Goal: Task Accomplishment & Management: Manage account settings

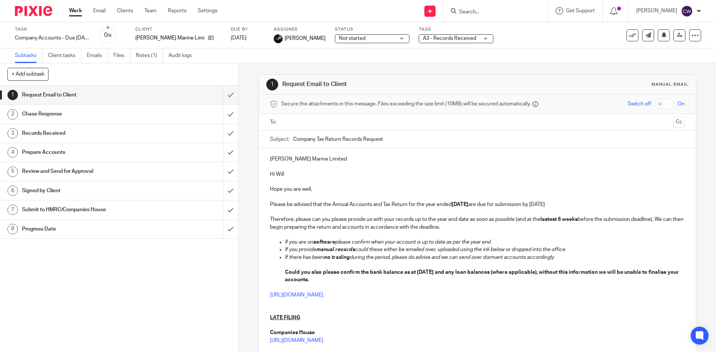
click at [488, 12] on input "Search" at bounding box center [491, 12] width 67 height 7
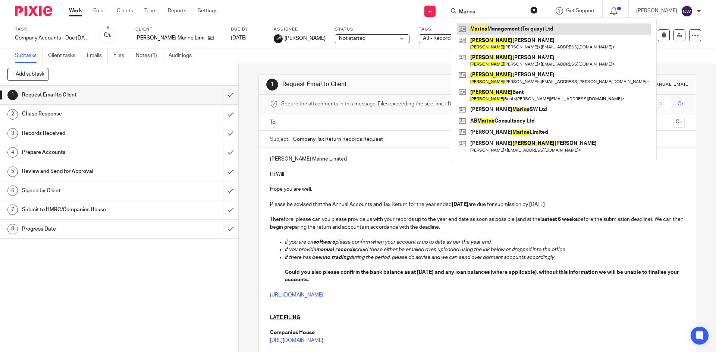
type input "Marina"
click at [488, 25] on link at bounding box center [554, 28] width 194 height 11
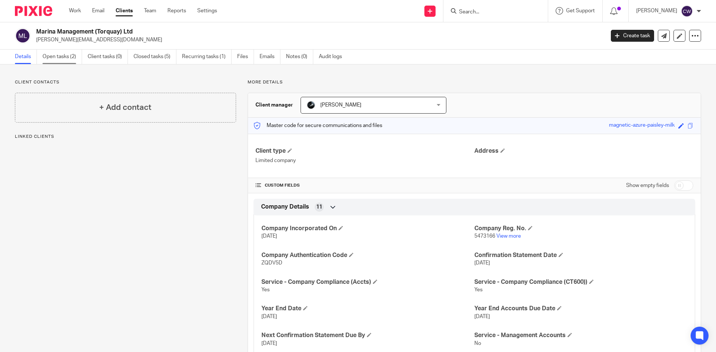
click at [64, 55] on link "Open tasks (2)" at bounding box center [62, 57] width 40 height 15
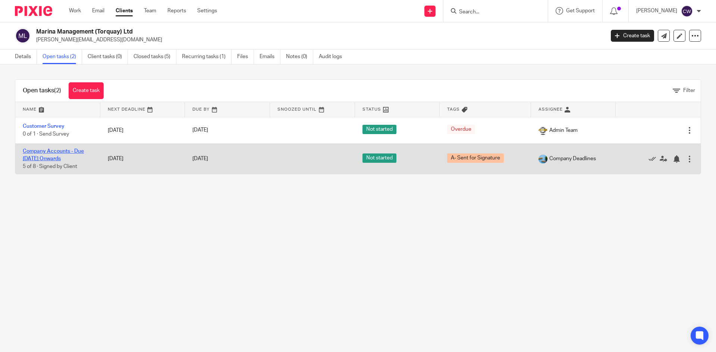
click at [53, 149] on link "Company Accounts - Due [DATE] Onwards" at bounding box center [53, 155] width 61 height 13
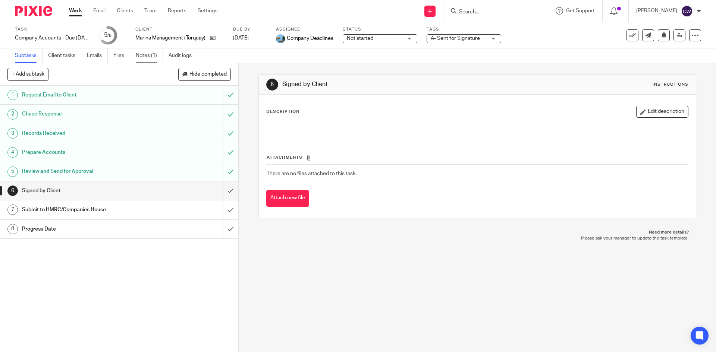
click at [146, 48] on link "Notes (1)" at bounding box center [149, 55] width 27 height 15
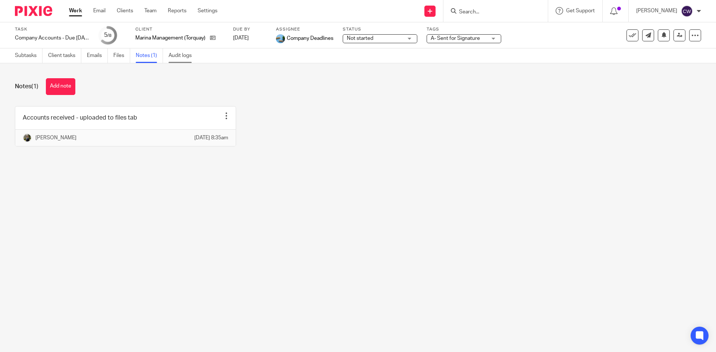
click at [177, 56] on link "Audit logs" at bounding box center [182, 55] width 29 height 15
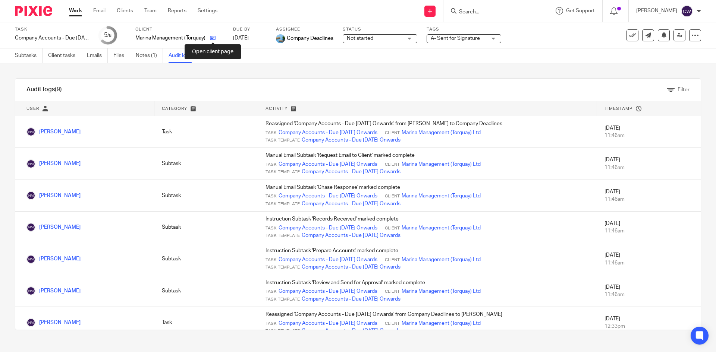
click at [214, 38] on icon at bounding box center [213, 38] width 6 height 6
click at [210, 40] on icon at bounding box center [213, 38] width 6 height 6
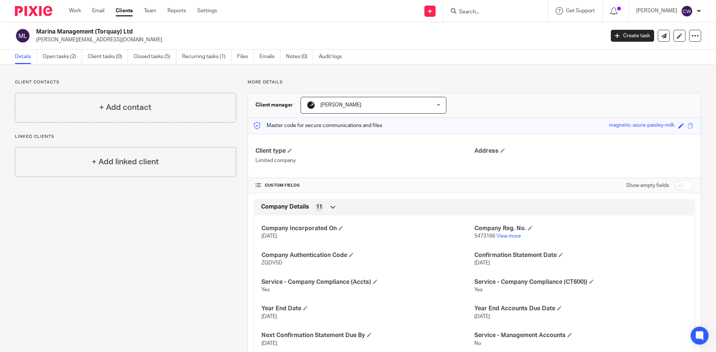
click at [472, 8] on form at bounding box center [497, 10] width 79 height 9
click at [469, 14] on input "Search" at bounding box center [491, 12] width 67 height 7
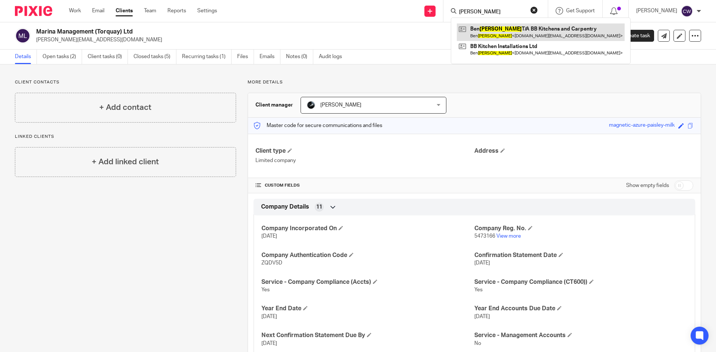
type input "[PERSON_NAME]"
click at [489, 33] on link at bounding box center [541, 31] width 168 height 17
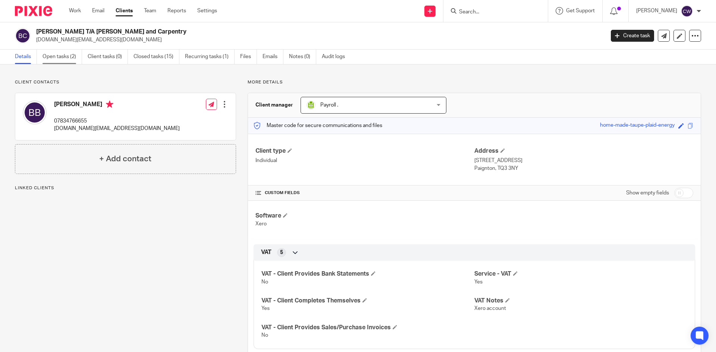
click at [48, 59] on link "Open tasks (2)" at bounding box center [62, 57] width 40 height 15
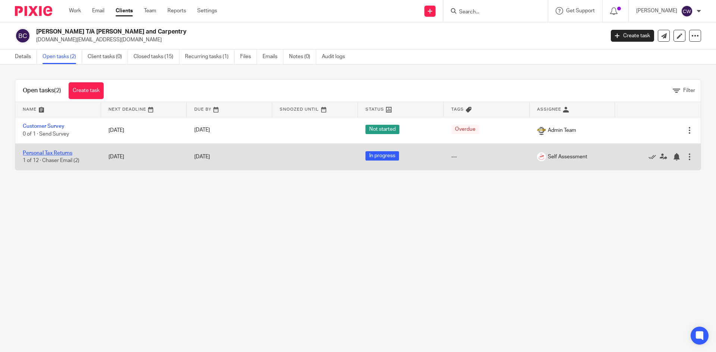
click at [68, 155] on link "Personal Tax Returns" at bounding box center [48, 153] width 50 height 5
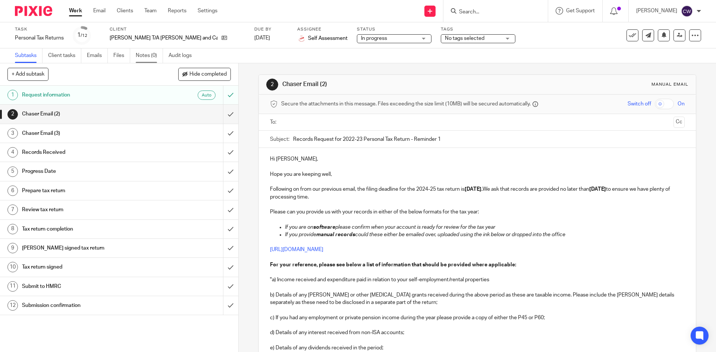
click at [145, 53] on link "Notes (0)" at bounding box center [149, 55] width 27 height 15
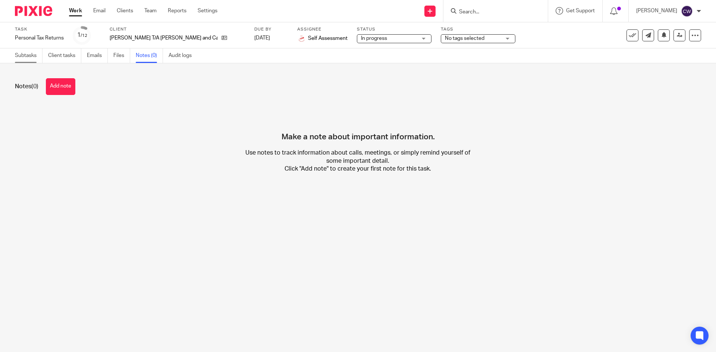
click at [28, 58] on link "Subtasks" at bounding box center [29, 55] width 28 height 15
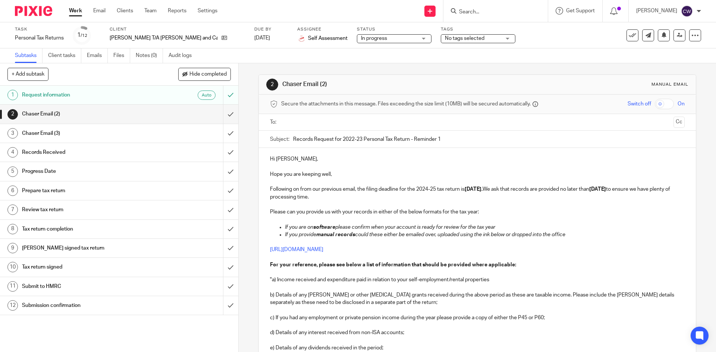
click at [415, 123] on input "text" at bounding box center [477, 122] width 386 height 9
drag, startPoint x: 329, startPoint y: 141, endPoint x: 337, endPoint y: 235, distance: 94.6
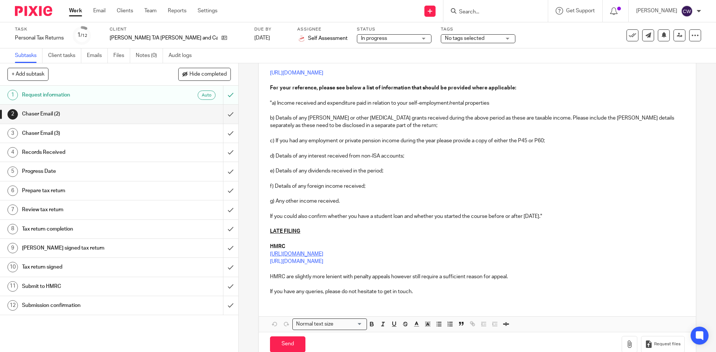
scroll to position [195, 0]
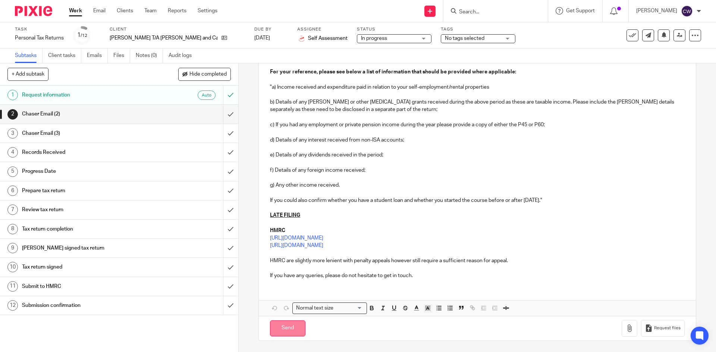
click at [284, 332] on input "Send" at bounding box center [287, 329] width 35 height 16
type input "Sent"
click at [496, 12] on input "Search" at bounding box center [491, 12] width 67 height 7
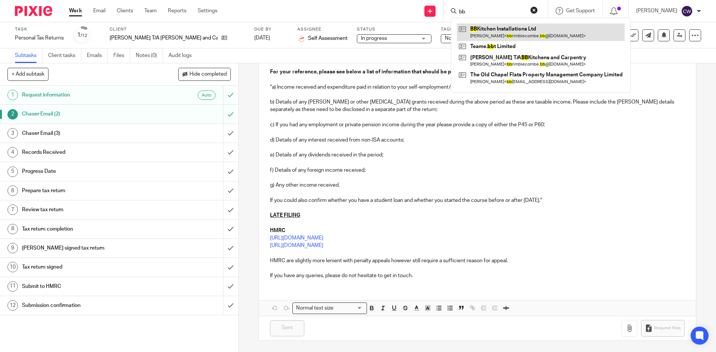
type input "bb"
click at [527, 38] on link at bounding box center [541, 31] width 168 height 17
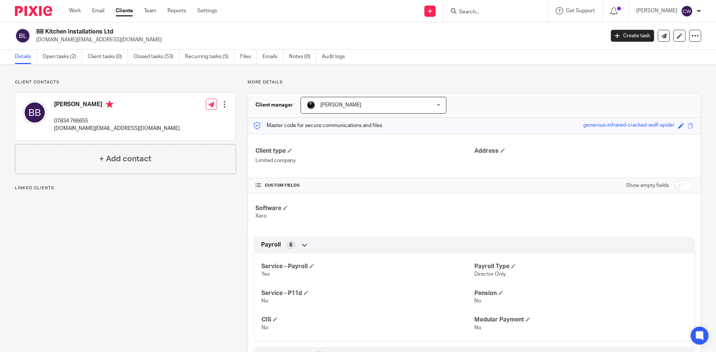
drag, startPoint x: 117, startPoint y: 32, endPoint x: 37, endPoint y: 36, distance: 80.2
click at [35, 36] on div "BB Kitchen Installations Ltd [DOMAIN_NAME][EMAIL_ADDRESS][DOMAIN_NAME]" at bounding box center [307, 36] width 584 height 16
drag, startPoint x: 34, startPoint y: 30, endPoint x: 117, endPoint y: 31, distance: 83.5
click at [117, 31] on div "BB Kitchen Installations Ltd bbrimblecombe.bb@gmail.com" at bounding box center [307, 36] width 584 height 16
copy h2 "BB Kitchen Installations Ltd"
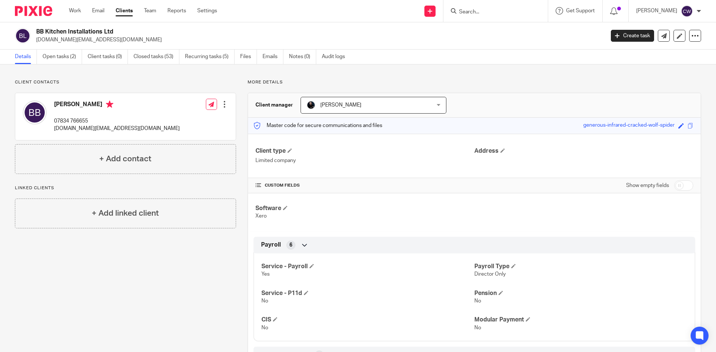
drag, startPoint x: 36, startPoint y: 40, endPoint x: 111, endPoint y: 47, distance: 75.2
click at [111, 47] on div "BB Kitchen Installations Ltd bbrimblecombe.bb@gmail.com Create task Update from…" at bounding box center [358, 35] width 716 height 27
copy p "bbrimblecombe.bb@gmail.com"
click at [451, 16] on div at bounding box center [494, 10] width 87 height 9
click at [458, 12] on input "Search" at bounding box center [491, 12] width 67 height 7
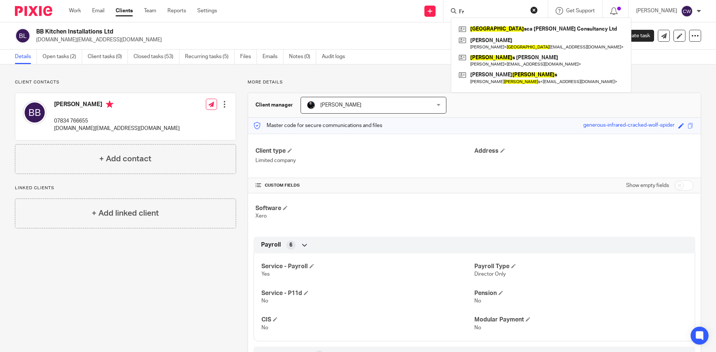
type input "F"
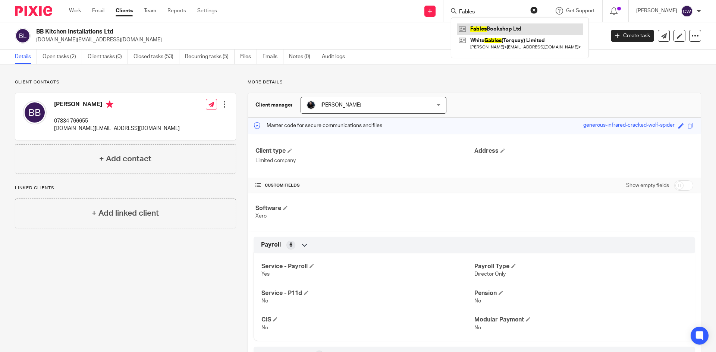
type input "Fables"
click at [487, 34] on link at bounding box center [520, 28] width 126 height 11
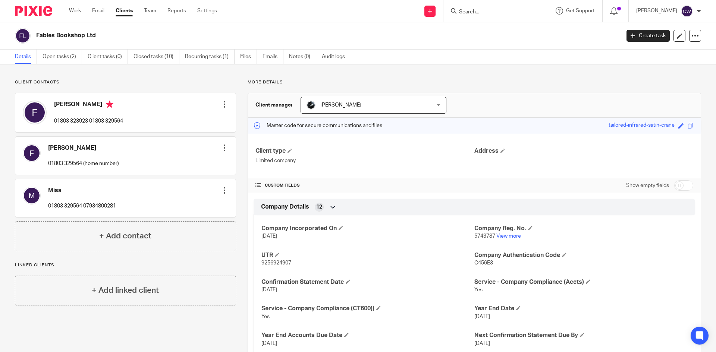
click at [461, 9] on input "Search" at bounding box center [491, 12] width 67 height 7
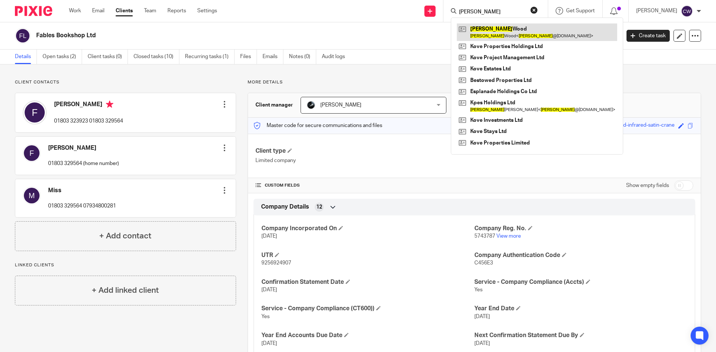
type input "jeremy"
click at [489, 32] on link at bounding box center [537, 31] width 160 height 17
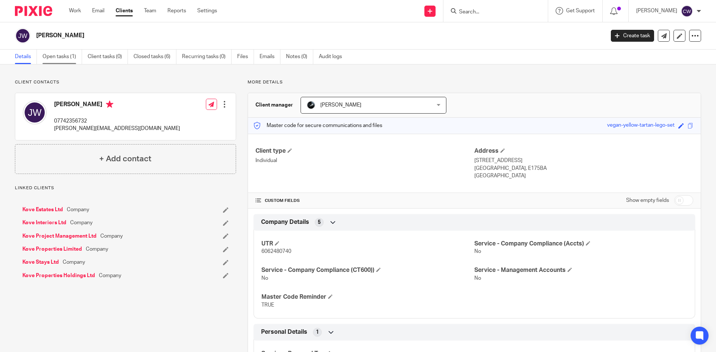
click at [67, 55] on link "Open tasks (1)" at bounding box center [62, 57] width 40 height 15
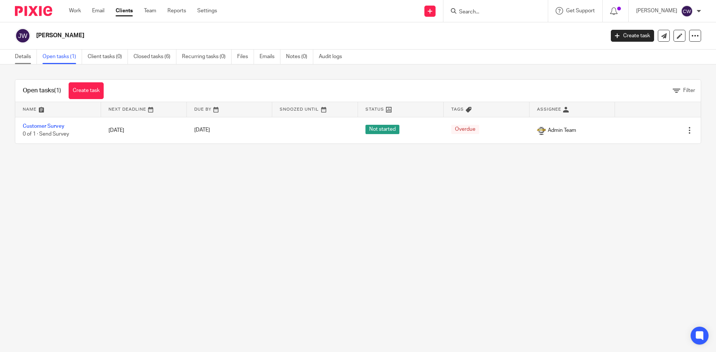
click at [25, 59] on link "Details" at bounding box center [26, 57] width 22 height 15
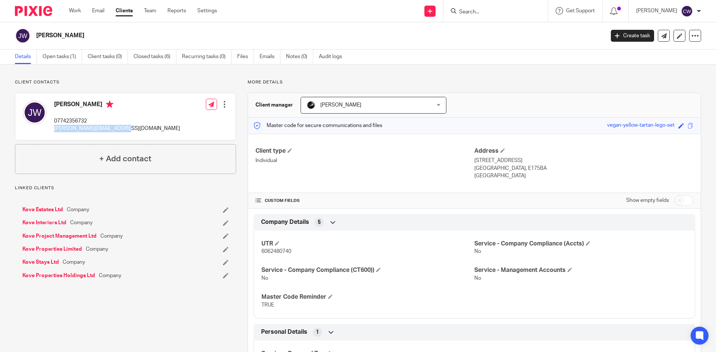
drag, startPoint x: 51, startPoint y: 127, endPoint x: 145, endPoint y: 143, distance: 94.5
click at [145, 143] on div "[PERSON_NAME] 07742356732 [PERSON_NAME][EMAIL_ADDRESS][DOMAIN_NAME] Edit contac…" at bounding box center [125, 118] width 221 height 51
copy p "jeremy@koveproperties.com"
click at [149, 11] on link "Team" at bounding box center [150, 10] width 12 height 7
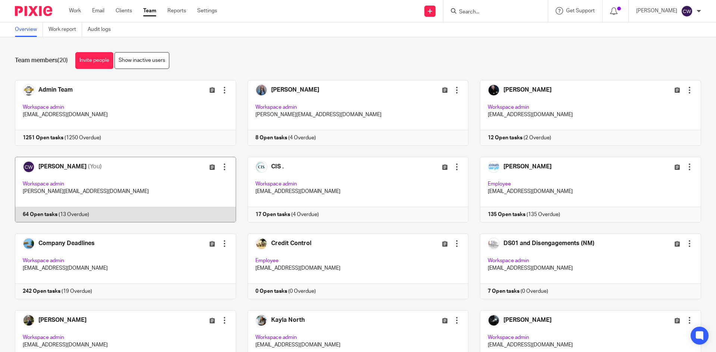
scroll to position [37, 0]
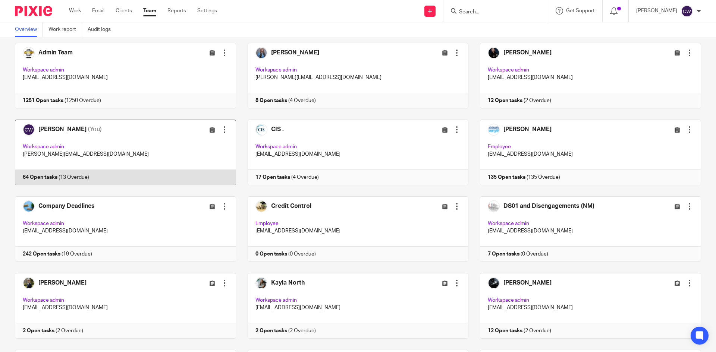
click at [25, 180] on link at bounding box center [119, 153] width 233 height 66
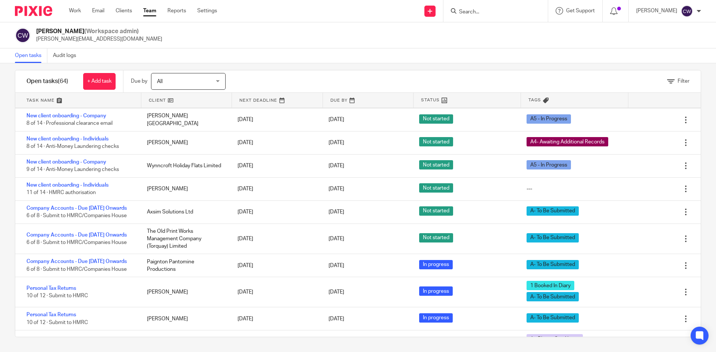
scroll to position [544, 0]
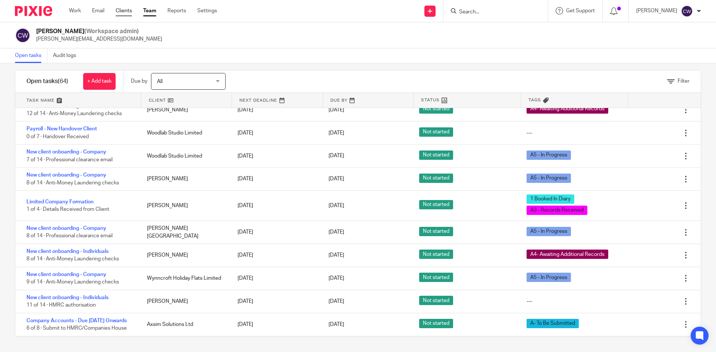
click at [126, 13] on link "Clients" at bounding box center [124, 10] width 16 height 7
click at [152, 11] on link "Team" at bounding box center [149, 10] width 13 height 7
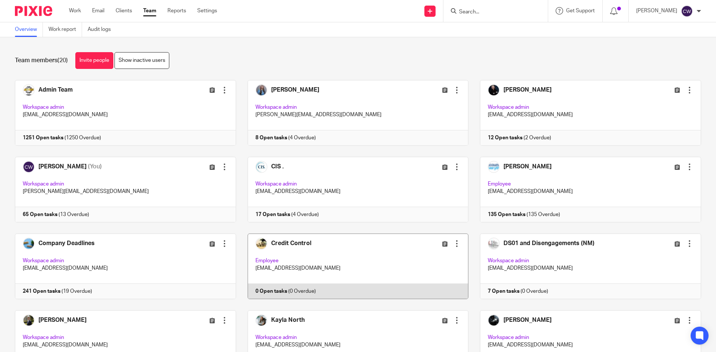
scroll to position [112, 0]
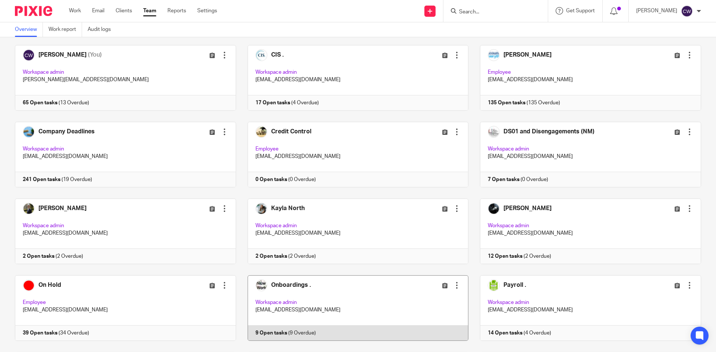
click at [267, 332] on link at bounding box center [352, 308] width 233 height 66
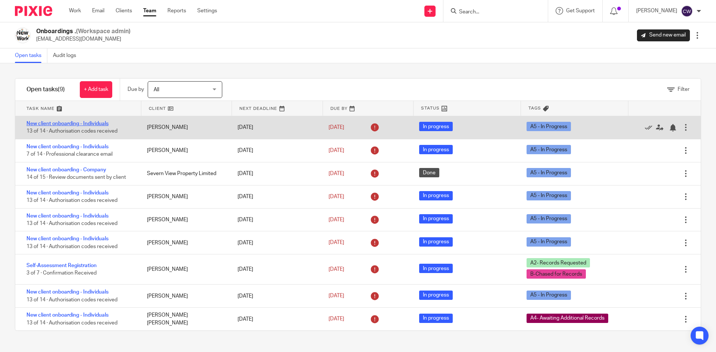
click at [107, 121] on link "New client onboarding - Individuals" at bounding box center [67, 123] width 82 height 5
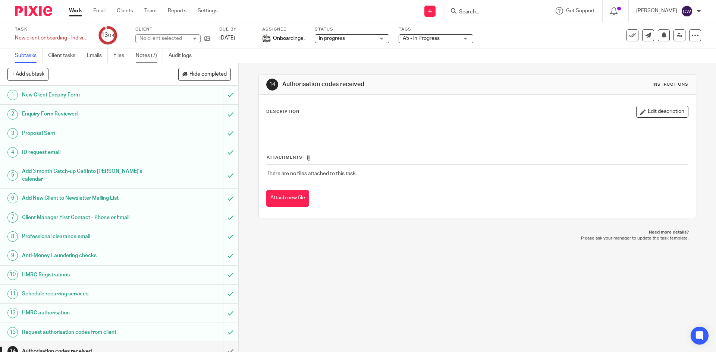
click at [152, 53] on link "Notes (7)" at bounding box center [149, 55] width 27 height 15
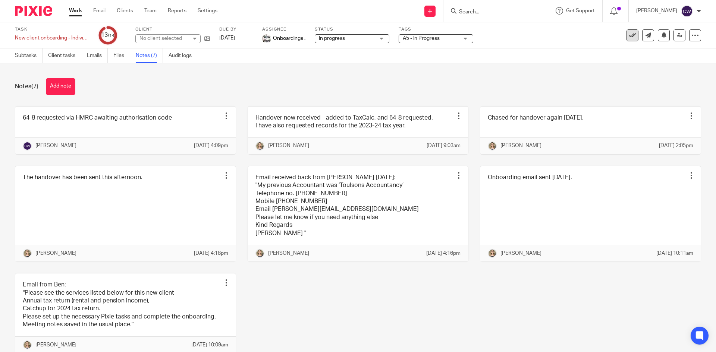
click at [628, 37] on icon at bounding box center [631, 35] width 7 height 7
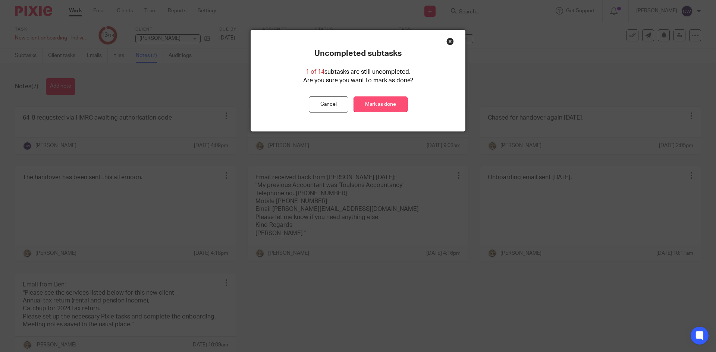
click at [389, 107] on link "Mark as done" at bounding box center [380, 105] width 54 height 16
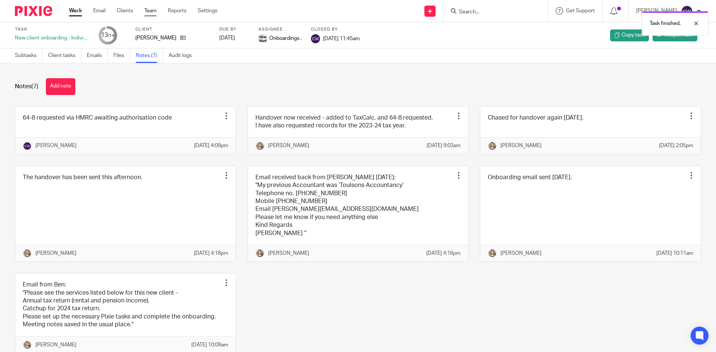
click at [150, 12] on link "Team" at bounding box center [150, 10] width 12 height 7
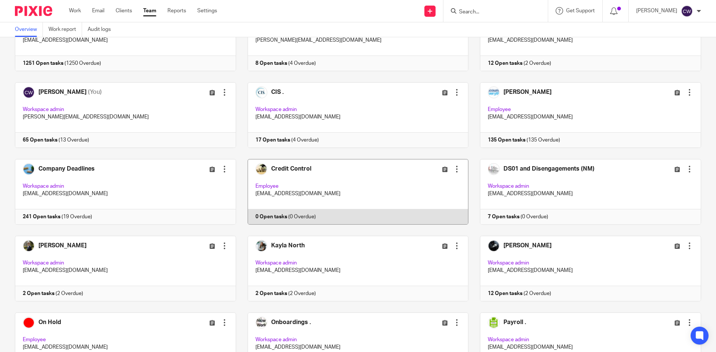
scroll to position [224, 0]
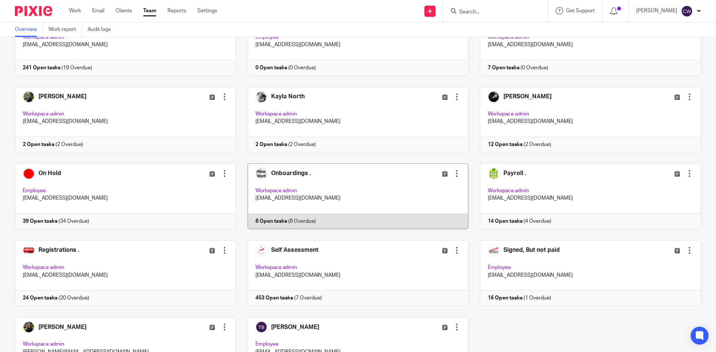
click at [271, 221] on link at bounding box center [352, 197] width 233 height 66
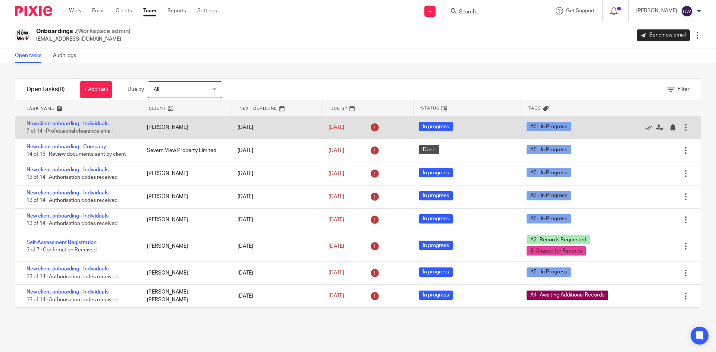
click at [83, 128] on div "New client onboarding - Individuals 7 of 14 · Professional clearance email" at bounding box center [77, 127] width 124 height 23
click at [83, 123] on link "New client onboarding - Individuals" at bounding box center [67, 123] width 82 height 5
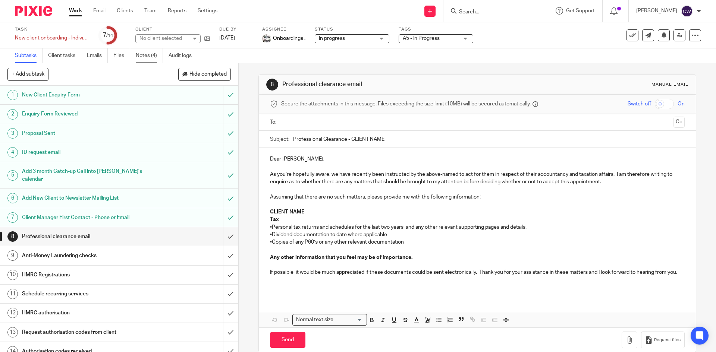
click at [142, 57] on link "Notes (4)" at bounding box center [149, 55] width 27 height 15
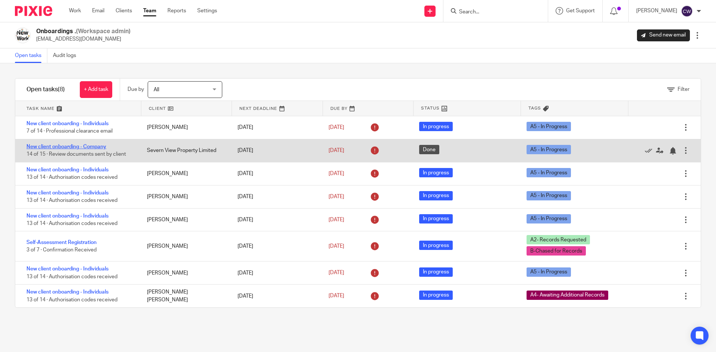
click at [93, 147] on link "New client onboarding - Company" at bounding box center [66, 146] width 80 height 5
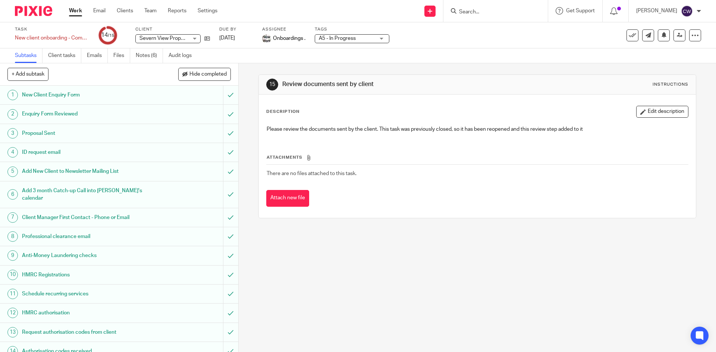
scroll to position [20, 0]
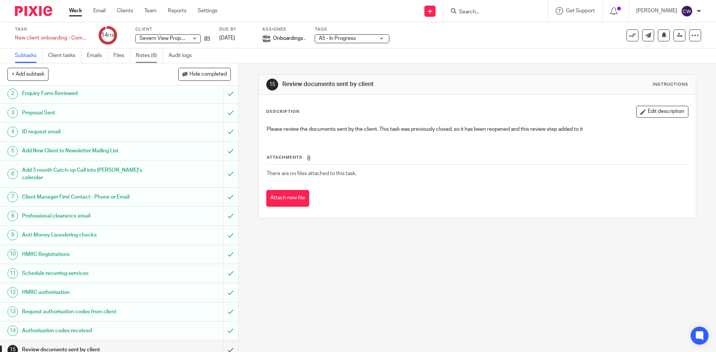
click at [144, 56] on link "Notes (6)" at bounding box center [149, 55] width 27 height 15
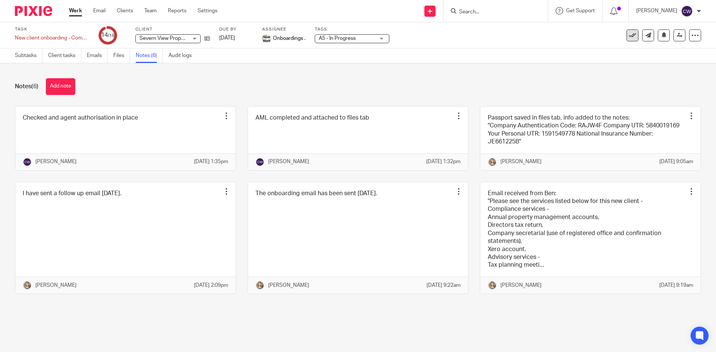
click at [628, 35] on icon at bounding box center [631, 35] width 7 height 7
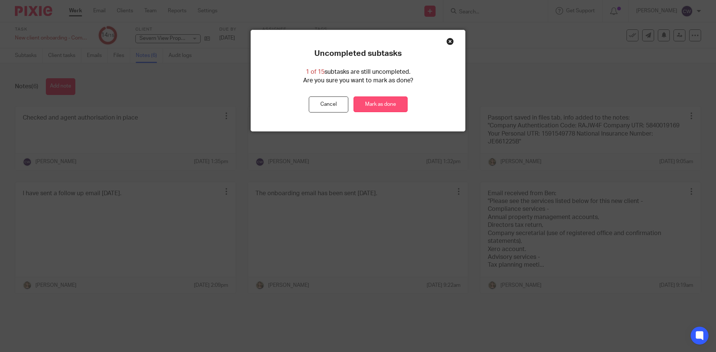
click at [382, 101] on link "Mark as done" at bounding box center [380, 105] width 54 height 16
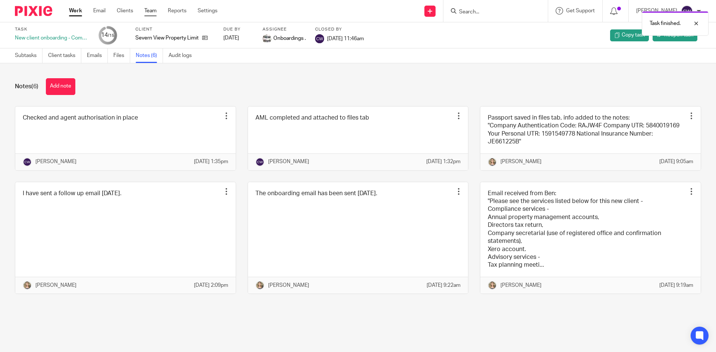
click at [155, 10] on link "Team" at bounding box center [150, 10] width 12 height 7
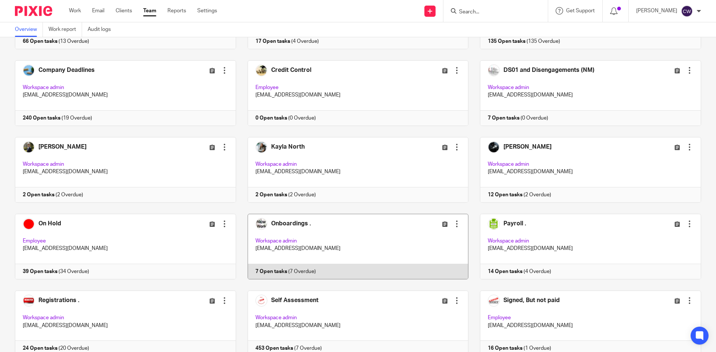
scroll to position [186, 0]
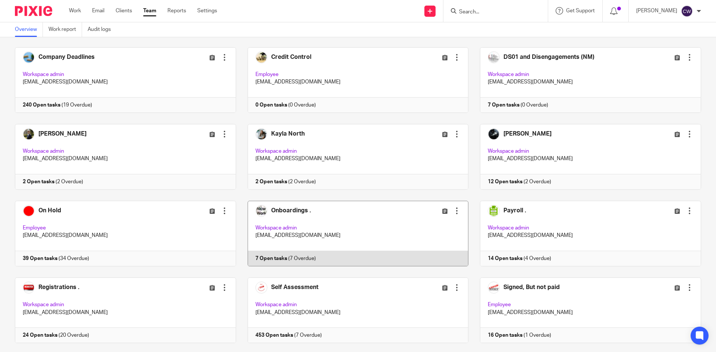
click at [269, 260] on link at bounding box center [352, 234] width 233 height 66
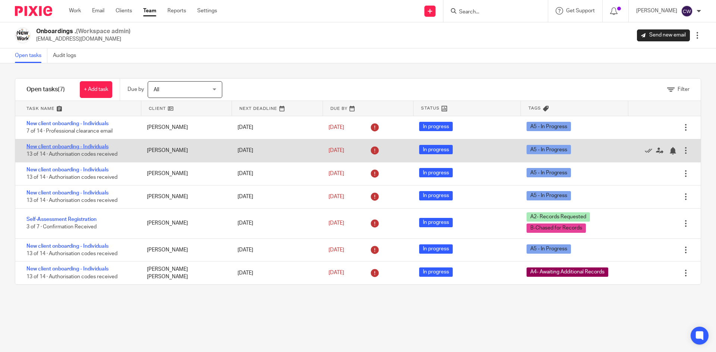
click at [91, 146] on link "New client onboarding - Individuals" at bounding box center [67, 146] width 82 height 5
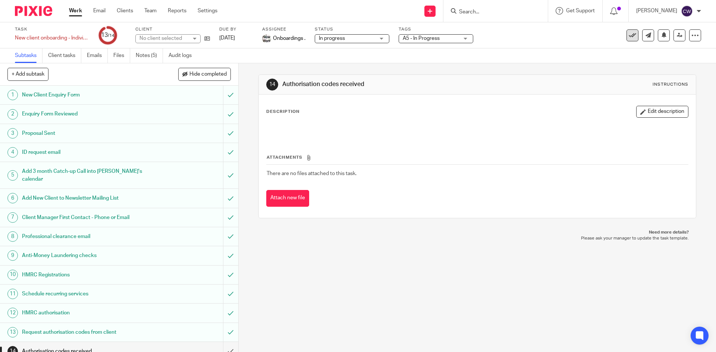
click at [628, 37] on icon at bounding box center [631, 35] width 7 height 7
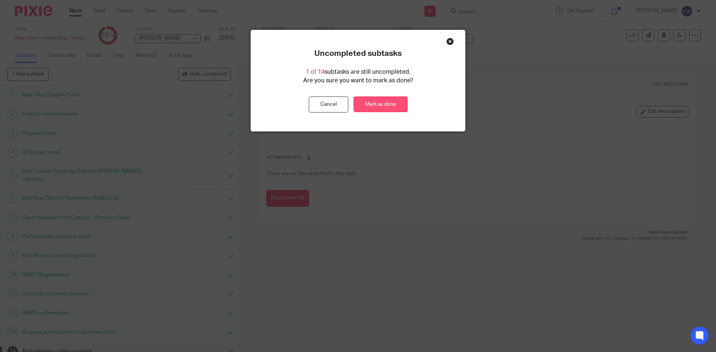
click at [388, 104] on link "Mark as done" at bounding box center [380, 105] width 54 height 16
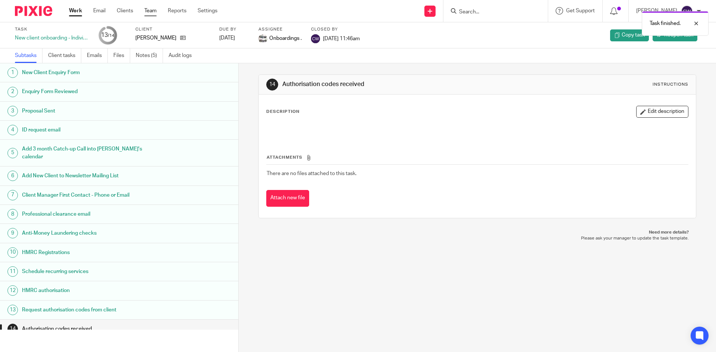
click at [152, 10] on link "Team" at bounding box center [150, 10] width 12 height 7
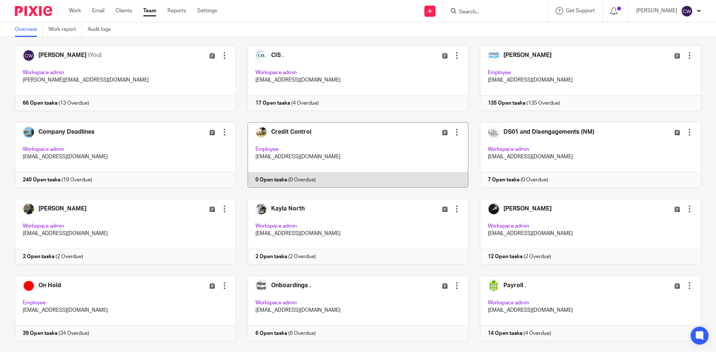
scroll to position [112, 0]
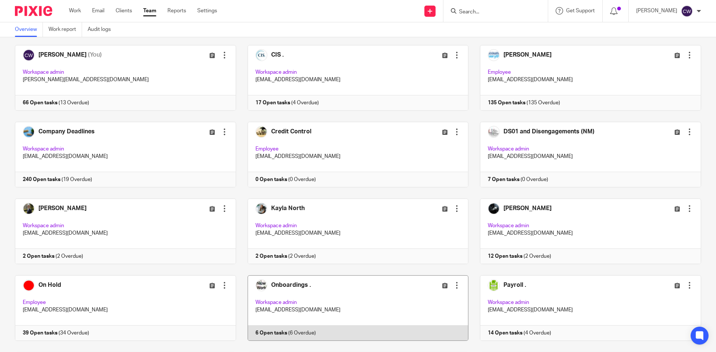
click at [258, 334] on link at bounding box center [352, 308] width 233 height 66
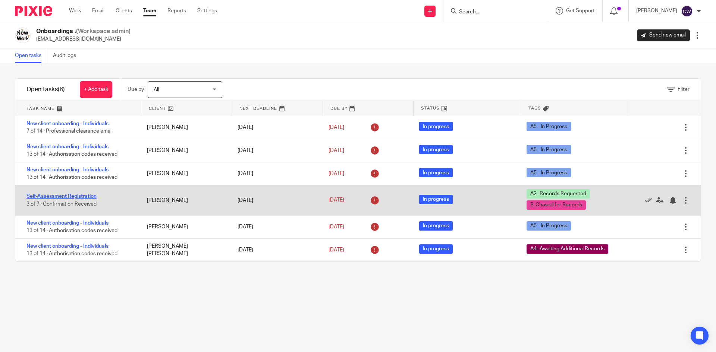
click at [86, 195] on link "Self-Assessment Registration" at bounding box center [61, 196] width 70 height 5
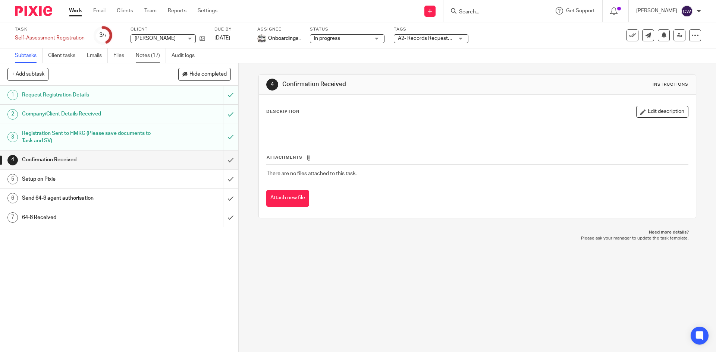
click at [148, 52] on link "Notes (17)" at bounding box center [151, 55] width 30 height 15
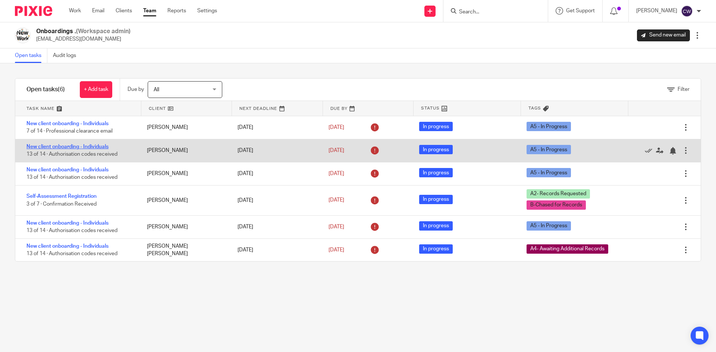
click at [85, 147] on link "New client onboarding - Individuals" at bounding box center [67, 146] width 82 height 5
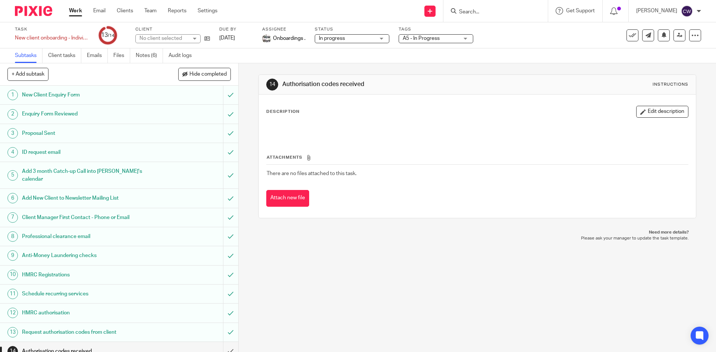
scroll to position [1, 0]
click at [630, 37] on icon at bounding box center [631, 35] width 7 height 7
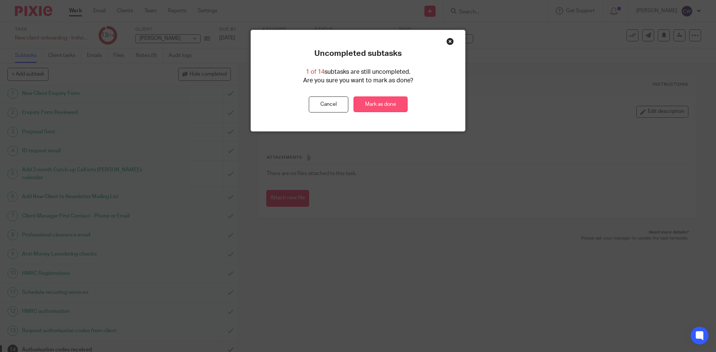
click at [392, 105] on link "Mark as done" at bounding box center [380, 105] width 54 height 16
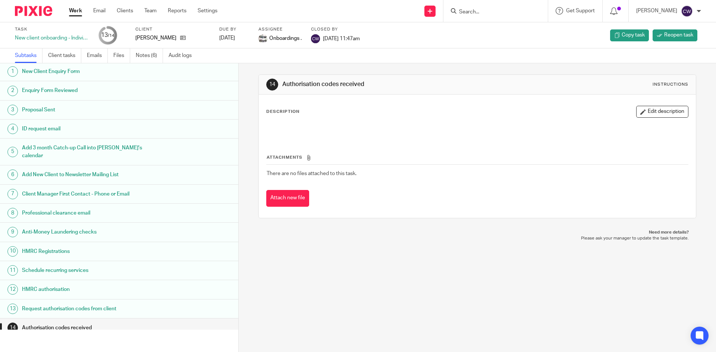
scroll to position [1, 0]
click at [155, 12] on link "Team" at bounding box center [150, 10] width 12 height 7
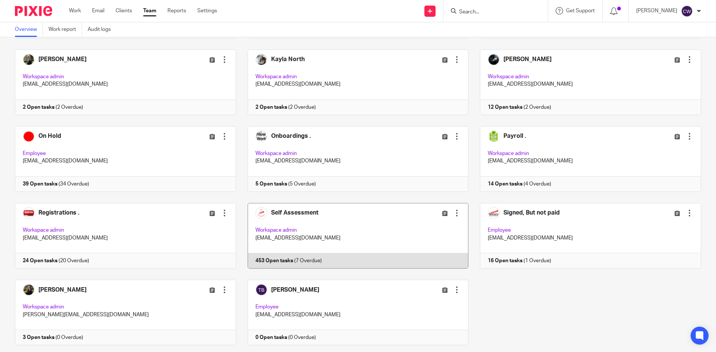
scroll to position [280, 0]
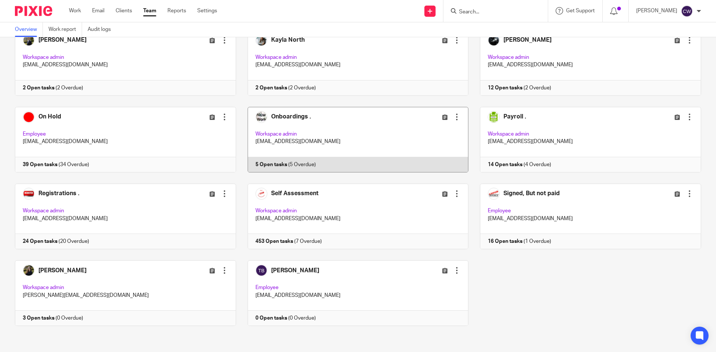
click at [267, 161] on link at bounding box center [352, 140] width 233 height 66
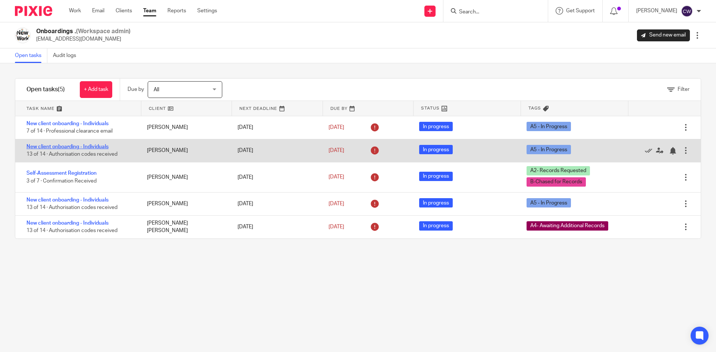
click at [72, 147] on link "New client onboarding - Individuals" at bounding box center [67, 146] width 82 height 5
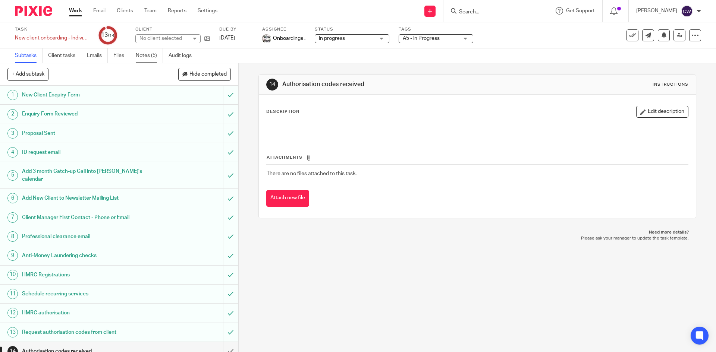
click at [148, 62] on link "Notes (5)" at bounding box center [149, 55] width 27 height 15
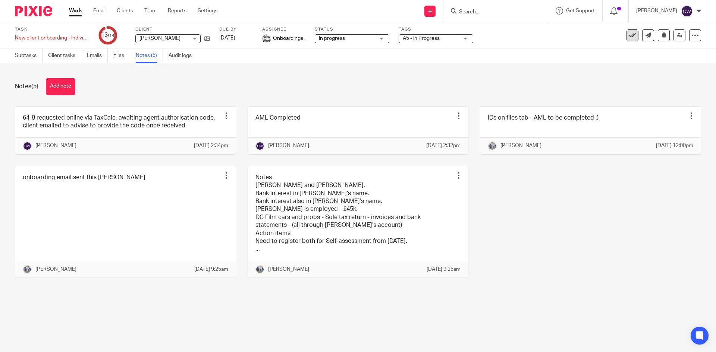
click at [628, 32] on icon at bounding box center [631, 35] width 7 height 7
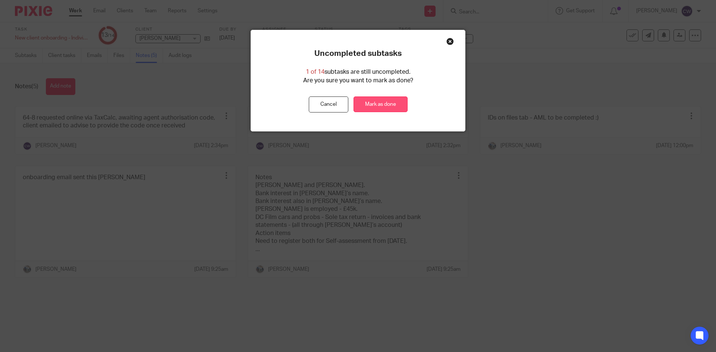
click at [382, 102] on link "Mark as done" at bounding box center [380, 105] width 54 height 16
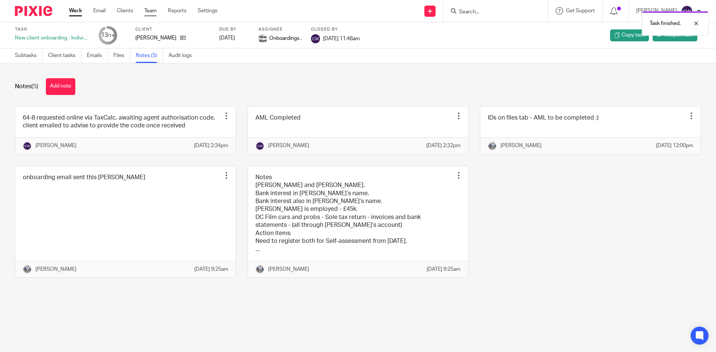
click at [147, 7] on link "Team" at bounding box center [150, 10] width 12 height 7
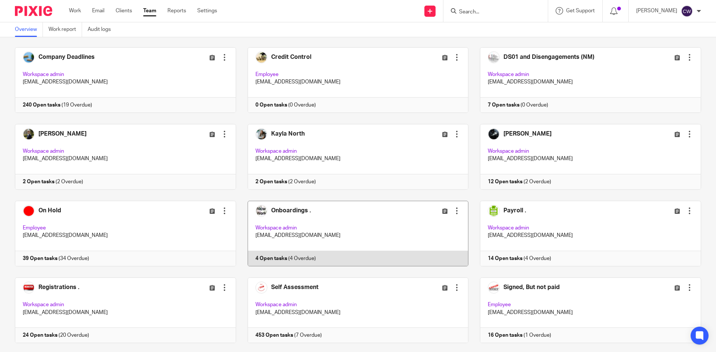
scroll to position [280, 0]
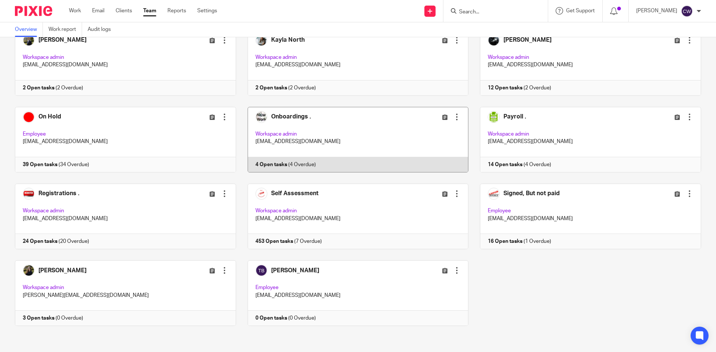
click at [267, 163] on link at bounding box center [352, 140] width 233 height 66
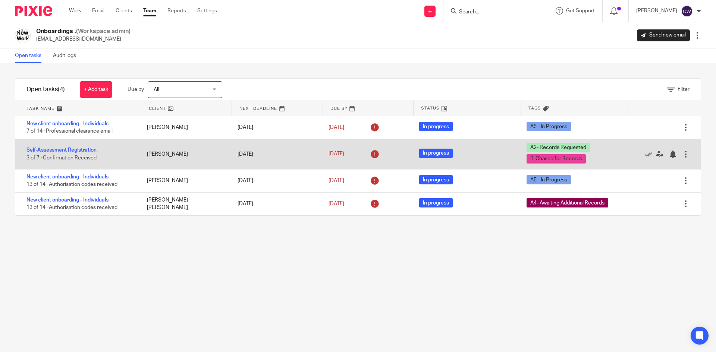
click at [66, 147] on div "Self-Assessment Registration 3 of 7 · Confirmation Received" at bounding box center [77, 154] width 124 height 23
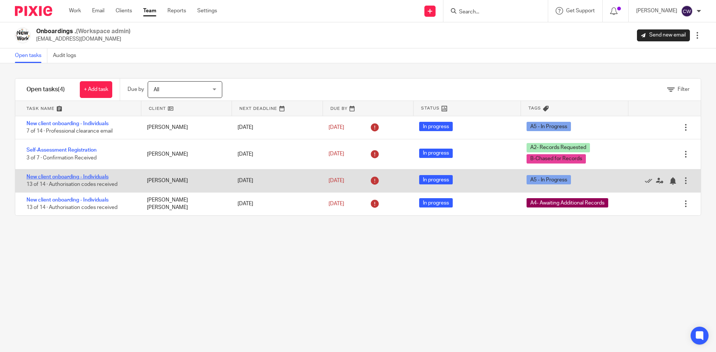
click at [70, 177] on link "New client onboarding - Individuals" at bounding box center [67, 176] width 82 height 5
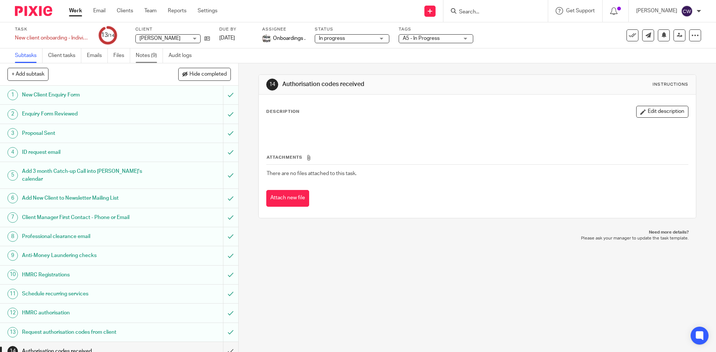
click at [148, 54] on link "Notes (9)" at bounding box center [149, 55] width 27 height 15
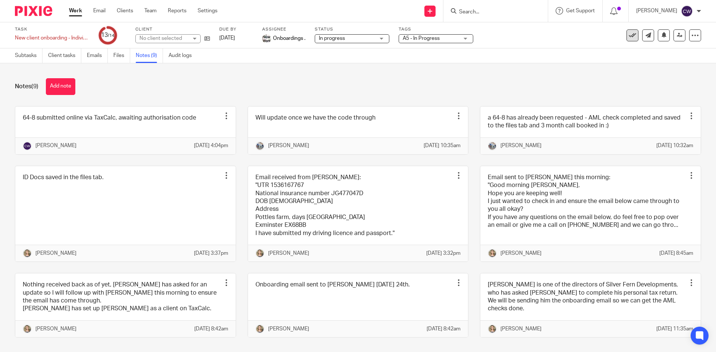
click at [628, 34] on icon at bounding box center [631, 35] width 7 height 7
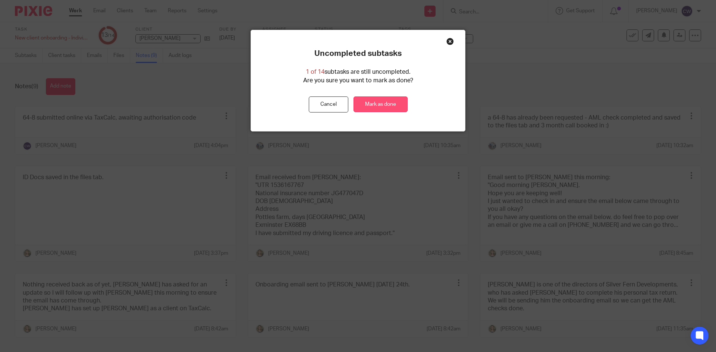
click at [385, 104] on link "Mark as done" at bounding box center [380, 105] width 54 height 16
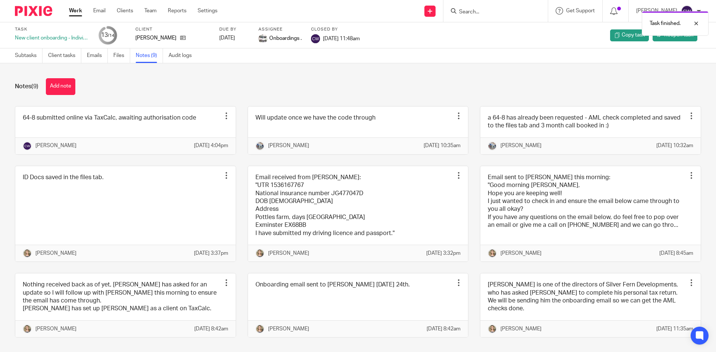
click at [446, 39] on div "Task New client onboarding - Individuals 13 /14 Client Alan Greenhow Due by 202…" at bounding box center [300, 35] width 571 height 18
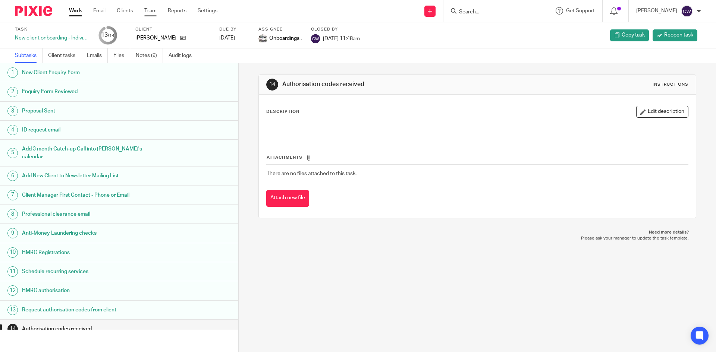
click at [155, 11] on link "Team" at bounding box center [150, 10] width 12 height 7
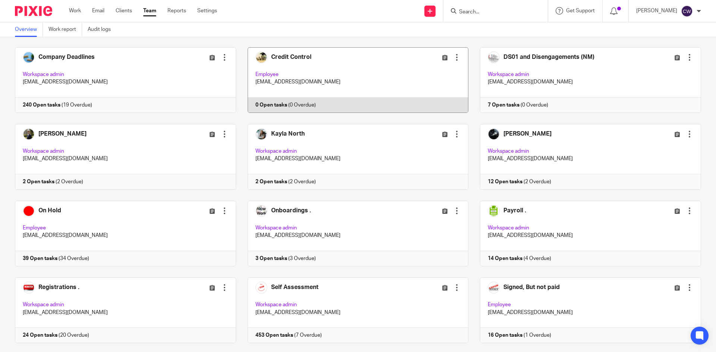
scroll to position [224, 0]
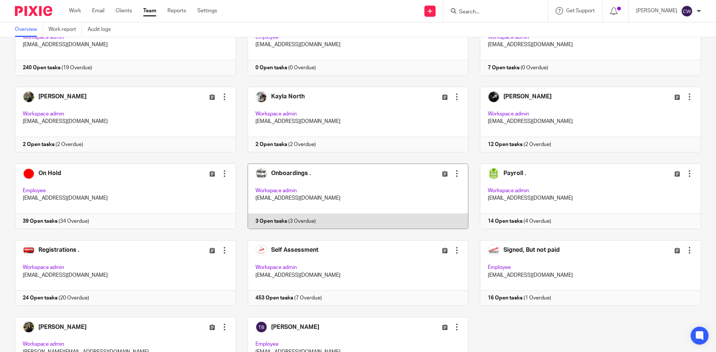
click at [267, 215] on link at bounding box center [352, 197] width 233 height 66
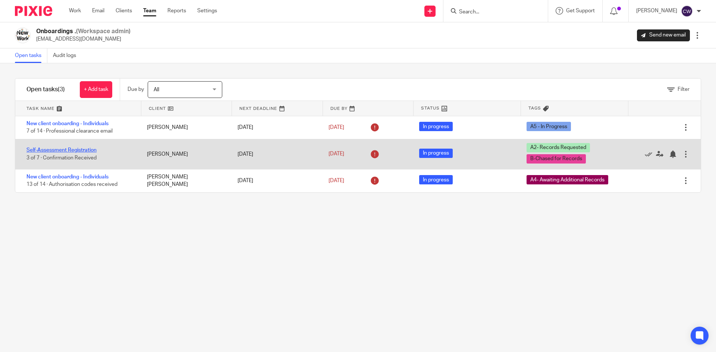
click at [65, 149] on link "Self-Assessment Registration" at bounding box center [61, 150] width 70 height 5
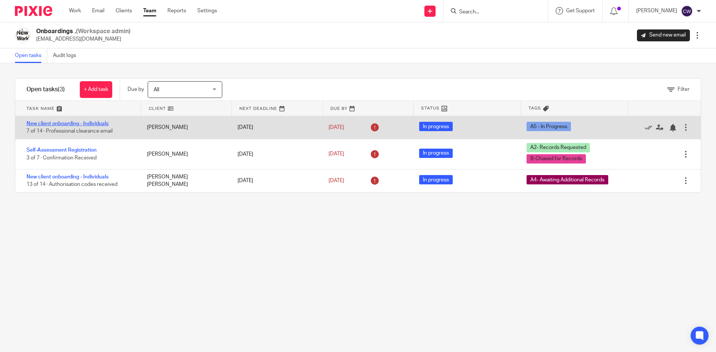
click at [98, 122] on link "New client onboarding - Individuals" at bounding box center [67, 123] width 82 height 5
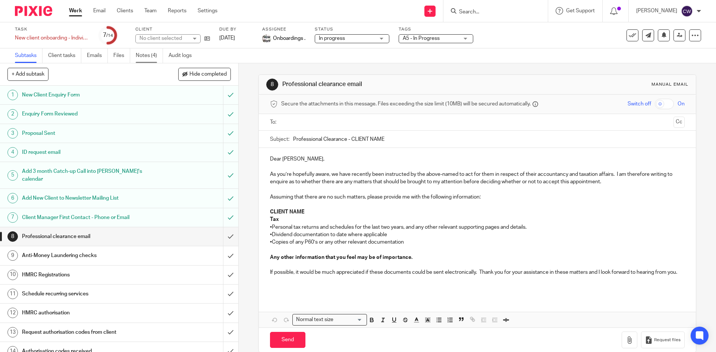
click at [149, 57] on link "Notes (4)" at bounding box center [149, 55] width 27 height 15
click at [158, 12] on ul "Work Email Clients Team Reports Settings" at bounding box center [149, 10] width 160 height 7
click at [152, 9] on link "Team" at bounding box center [150, 10] width 12 height 7
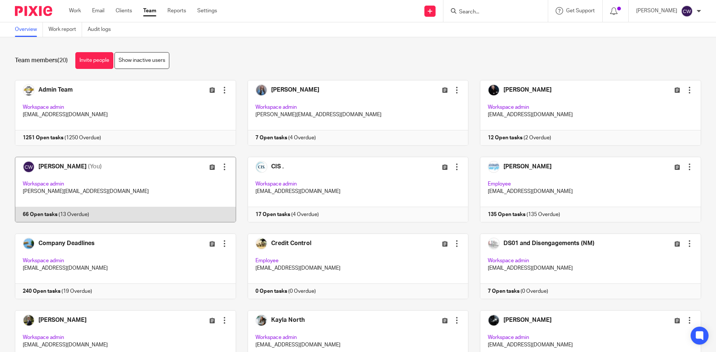
click at [43, 210] on link at bounding box center [119, 190] width 233 height 66
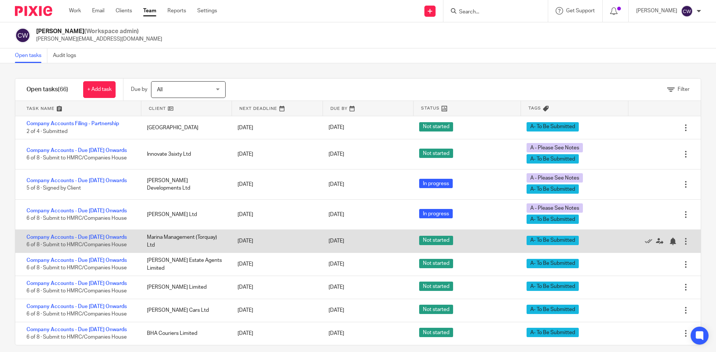
scroll to position [8, 0]
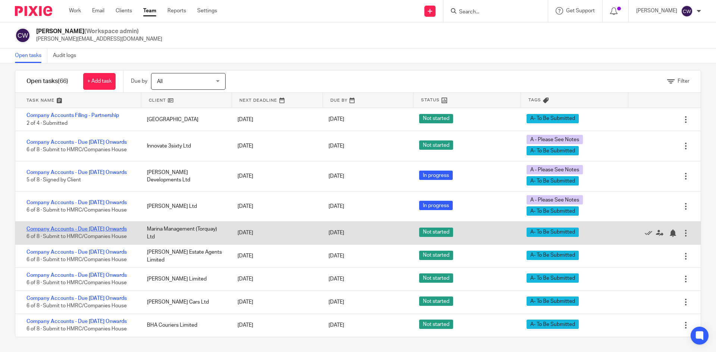
click at [69, 227] on link "Company Accounts - Due [DATE] Onwards" at bounding box center [76, 229] width 100 height 5
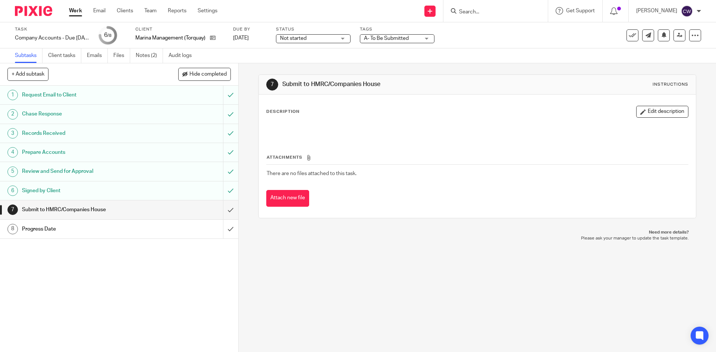
click at [409, 39] on span "A- To Be Submitted" at bounding box center [392, 39] width 56 height 8
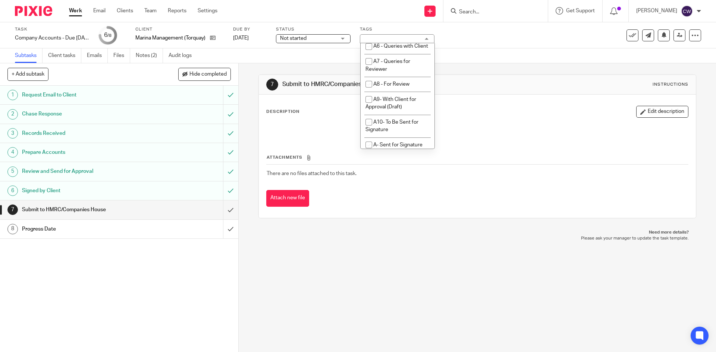
scroll to position [447, 0]
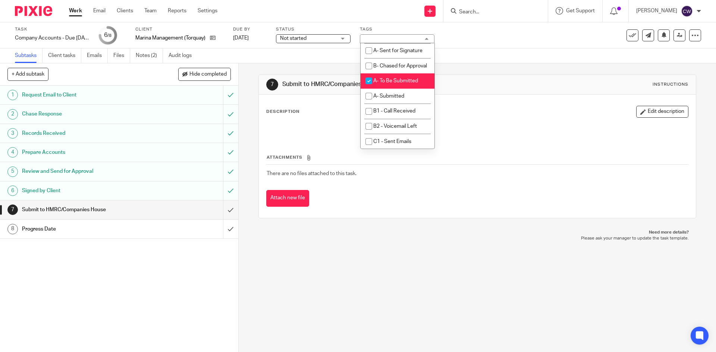
click at [388, 89] on li "A- To Be Submitted" at bounding box center [397, 80] width 74 height 15
checkbox input "false"
click at [393, 24] on span "A- Submitted" at bounding box center [388, 21] width 31 height 5
checkbox input "true"
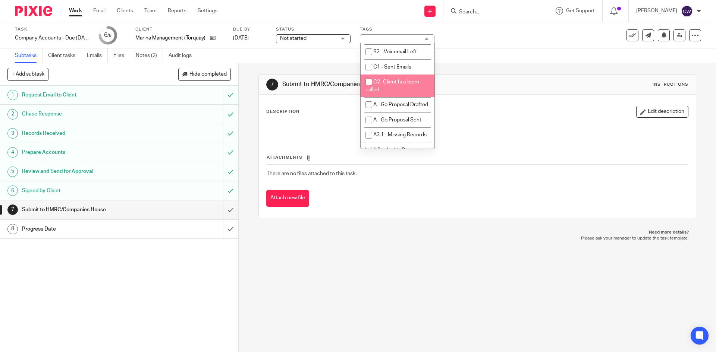
click at [427, 283] on div "7 Submit to HMRC/Companies House Instructions Description Edit description Atta…" at bounding box center [477, 207] width 477 height 289
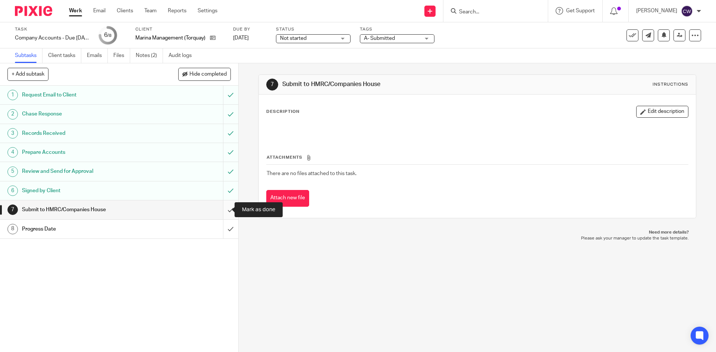
click at [220, 208] on input "submit" at bounding box center [119, 209] width 238 height 19
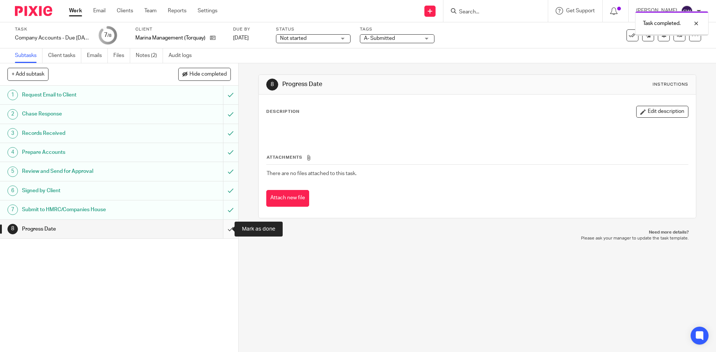
click at [220, 228] on input "submit" at bounding box center [119, 229] width 238 height 19
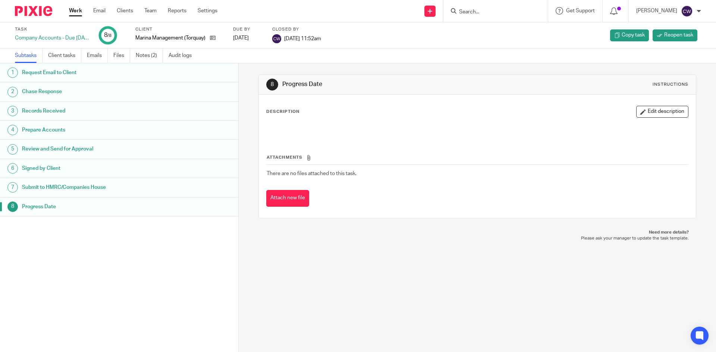
click at [151, 6] on div "Work Email Clients Team Reports Settings Work Email Clients Team Reports Settin…" at bounding box center [144, 11] width 167 height 22
click at [152, 8] on link "Team" at bounding box center [150, 10] width 12 height 7
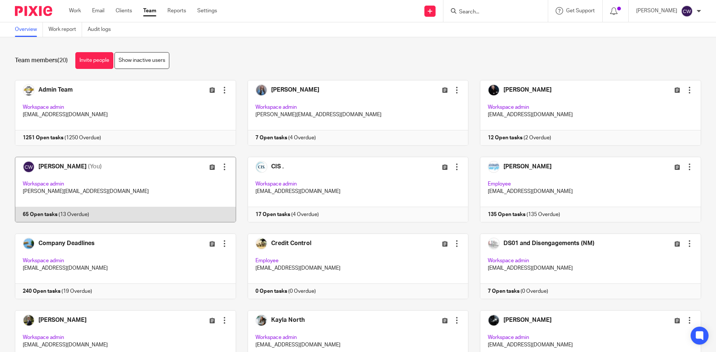
click at [45, 215] on link at bounding box center [119, 190] width 233 height 66
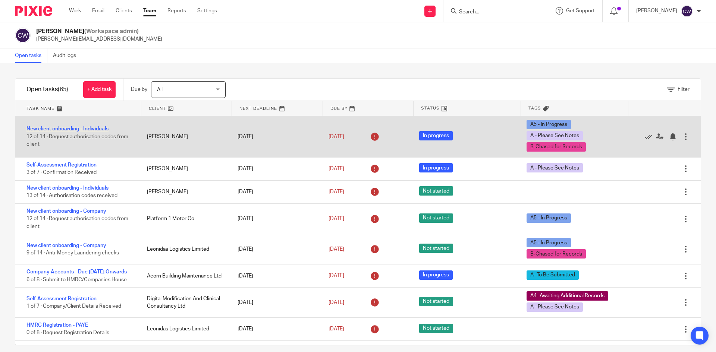
click at [95, 127] on link "New client onboarding - Individuals" at bounding box center [67, 128] width 82 height 5
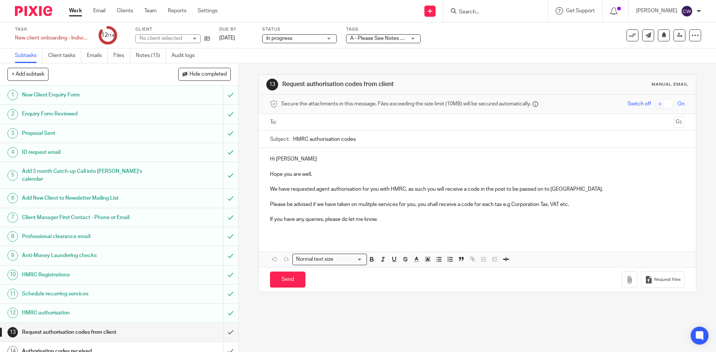
scroll to position [1, 0]
click at [153, 58] on link "Notes (15)" at bounding box center [151, 55] width 30 height 15
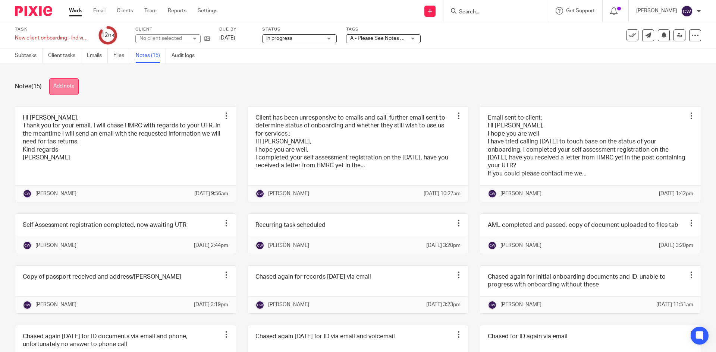
click at [73, 89] on button "Add note" at bounding box center [63, 86] width 29 height 17
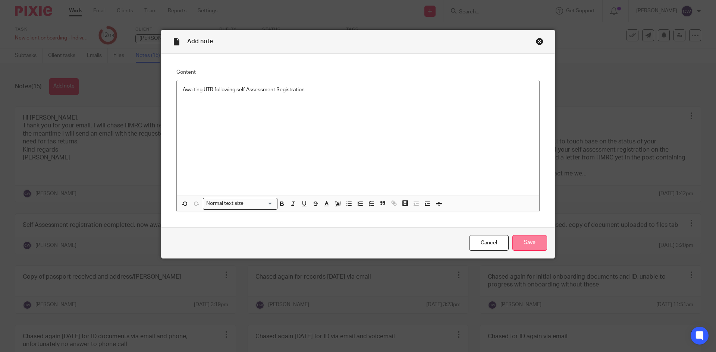
click at [541, 245] on input "Save" at bounding box center [529, 243] width 35 height 16
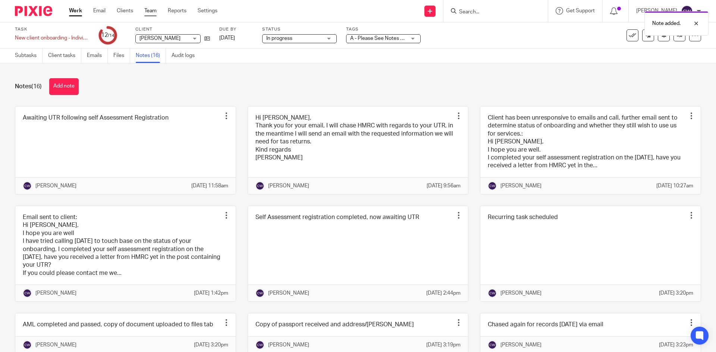
click at [156, 11] on link "Team" at bounding box center [150, 10] width 12 height 7
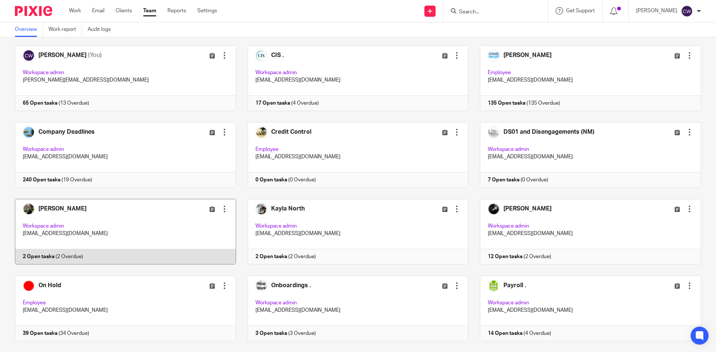
scroll to position [112, 0]
click at [24, 254] on link at bounding box center [119, 232] width 233 height 66
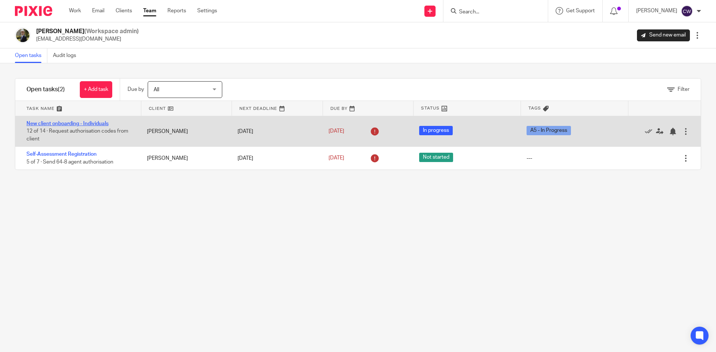
click at [74, 122] on link "New client onboarding - Individuals" at bounding box center [67, 123] width 82 height 5
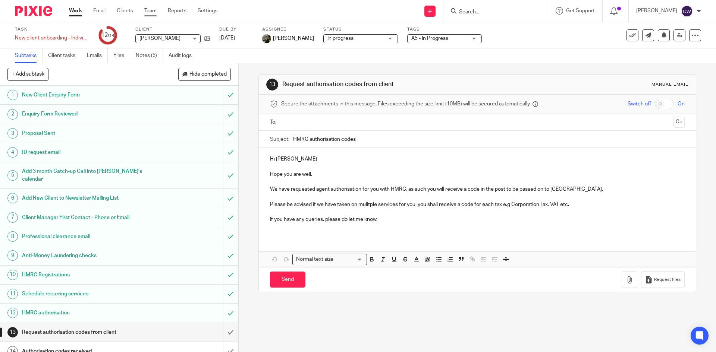
click at [155, 10] on link "Team" at bounding box center [150, 10] width 12 height 7
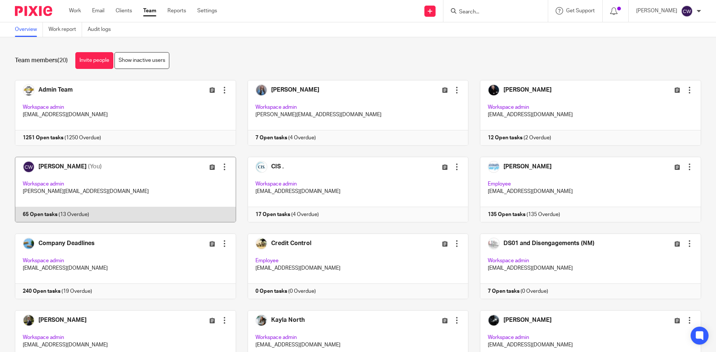
click at [40, 217] on link at bounding box center [119, 190] width 233 height 66
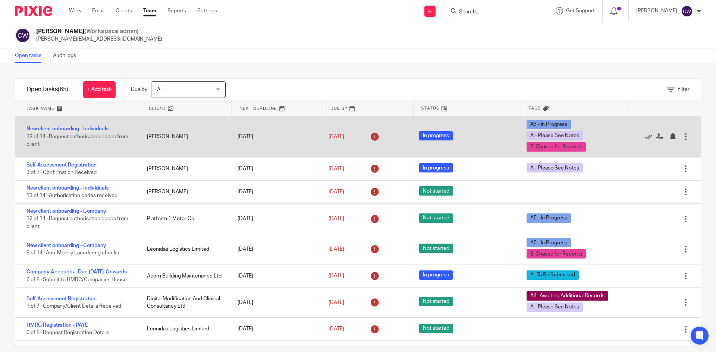
click at [77, 127] on link "New client onboarding - Individuals" at bounding box center [67, 128] width 82 height 5
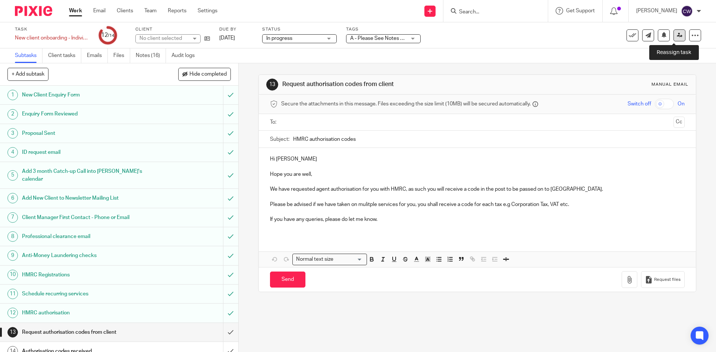
click at [676, 35] on icon at bounding box center [679, 35] width 6 height 6
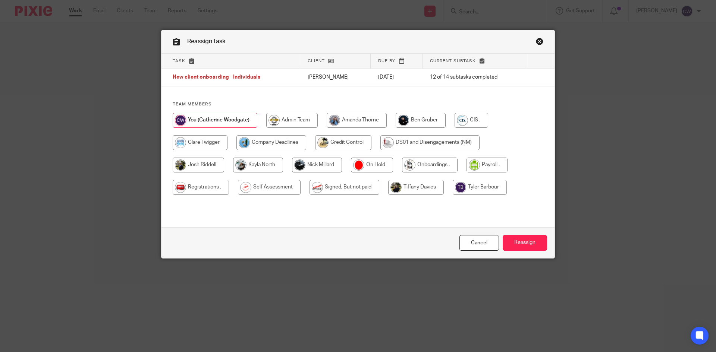
click at [416, 164] on input "radio" at bounding box center [430, 165] width 56 height 15
radio input "true"
click at [526, 249] on input "Reassign" at bounding box center [524, 243] width 44 height 16
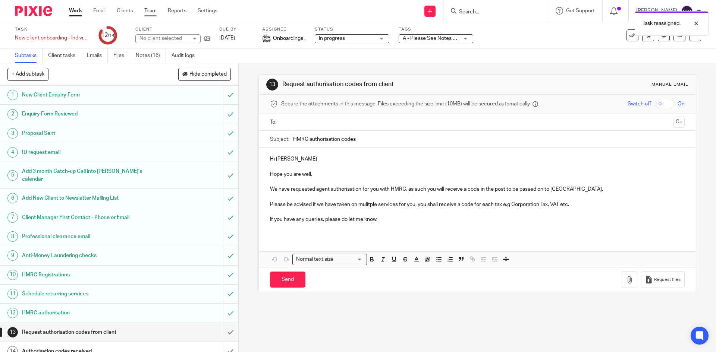
click at [154, 9] on link "Team" at bounding box center [150, 10] width 12 height 7
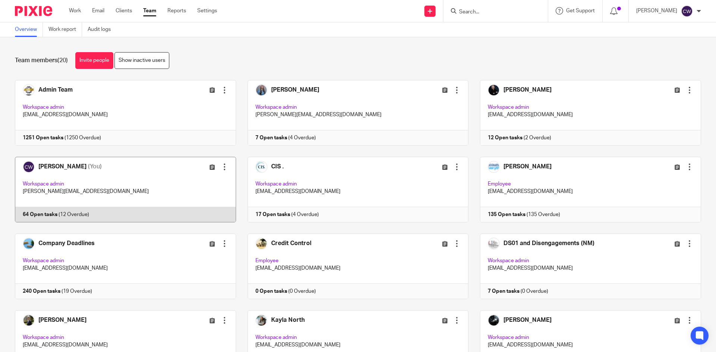
click at [42, 212] on link at bounding box center [119, 190] width 233 height 66
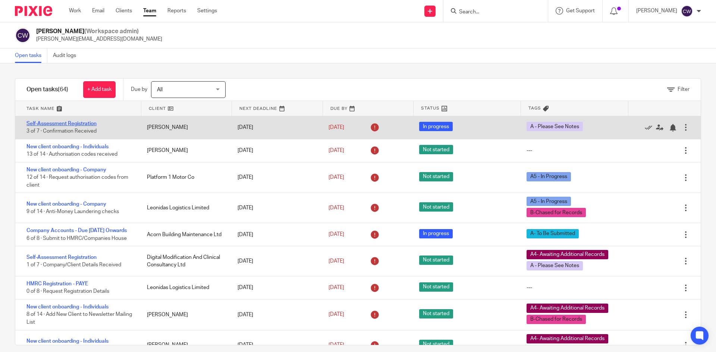
click at [78, 121] on link "Self-Assessment Registration" at bounding box center [61, 123] width 70 height 5
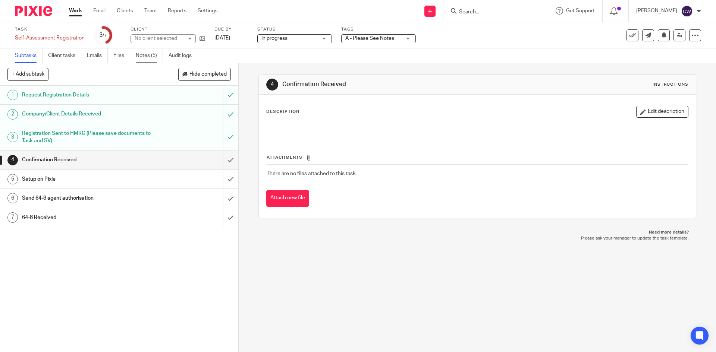
click at [144, 56] on link "Notes (5)" at bounding box center [149, 55] width 27 height 15
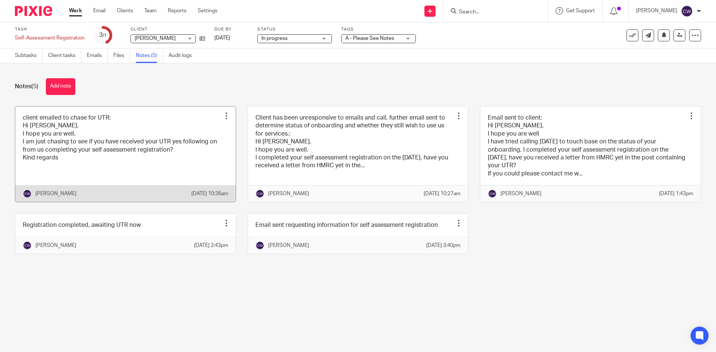
click at [151, 128] on link at bounding box center [125, 155] width 220 height 96
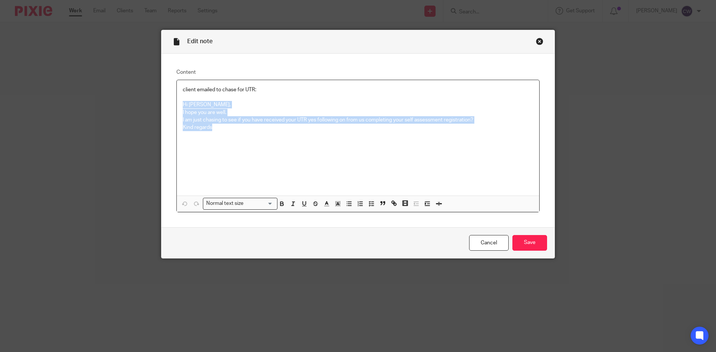
drag, startPoint x: 180, startPoint y: 104, endPoint x: 231, endPoint y: 138, distance: 61.5
click at [231, 138] on div "client emailed to chase for UTR: Hi [PERSON_NAME], I hope you are well. I am ju…" at bounding box center [358, 138] width 362 height 116
copy div "Hi Tom, I hope you are well. I am just chasing to see if you have received your…"
click at [536, 242] on input "Save" at bounding box center [529, 243] width 35 height 16
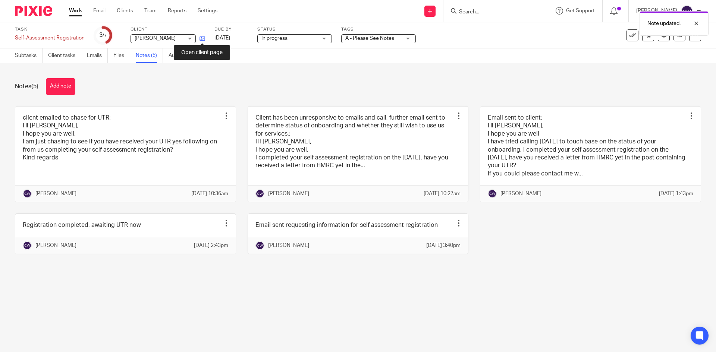
click at [199, 37] on icon at bounding box center [202, 39] width 6 height 6
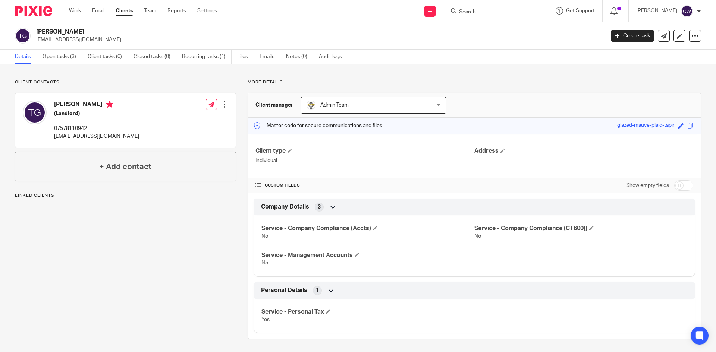
drag, startPoint x: 35, startPoint y: 38, endPoint x: 139, endPoint y: 48, distance: 104.8
click at [139, 48] on div "[PERSON_NAME] [EMAIL_ADDRESS][DOMAIN_NAME] Create task Update from Companies Ho…" at bounding box center [358, 35] width 716 height 27
copy p "[EMAIL_ADDRESS][DOMAIN_NAME]"
click at [61, 57] on link "Open tasks (3)" at bounding box center [62, 57] width 40 height 15
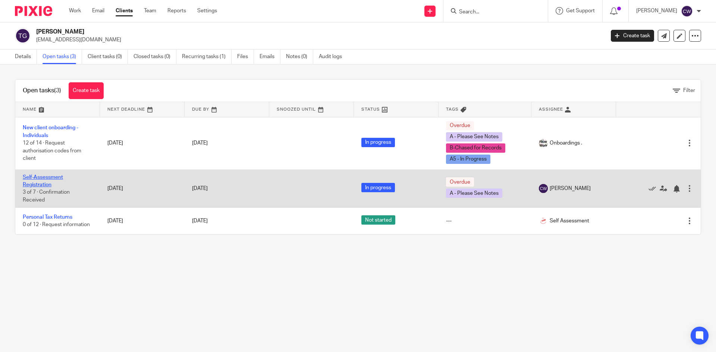
click at [49, 175] on link "Self-Assessment Registration" at bounding box center [43, 181] width 40 height 13
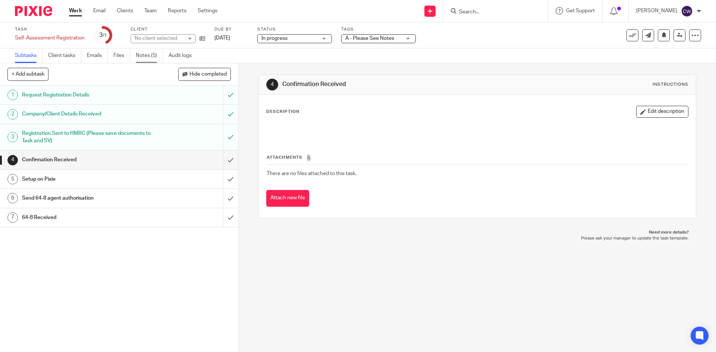
click at [143, 57] on link "Notes (5)" at bounding box center [149, 55] width 27 height 15
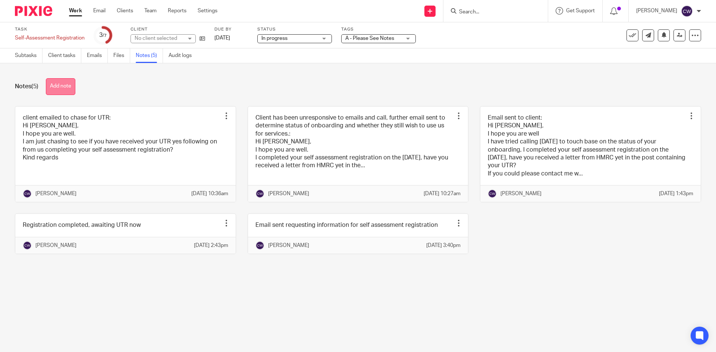
click at [69, 83] on button "Add note" at bounding box center [60, 86] width 29 height 17
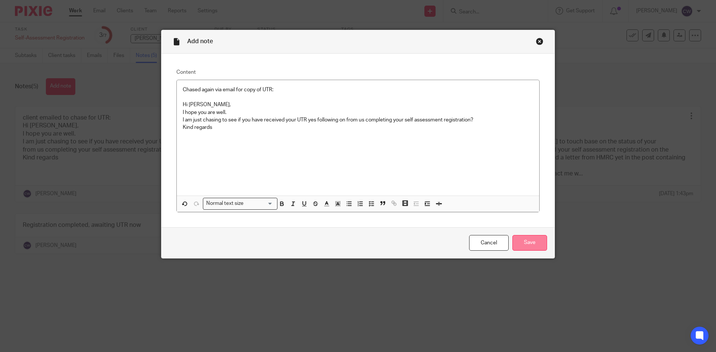
click at [530, 245] on input "Save" at bounding box center [529, 243] width 35 height 16
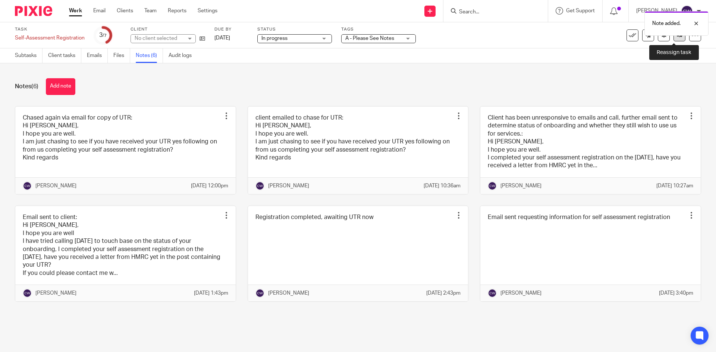
click at [673, 37] on link at bounding box center [679, 35] width 12 height 12
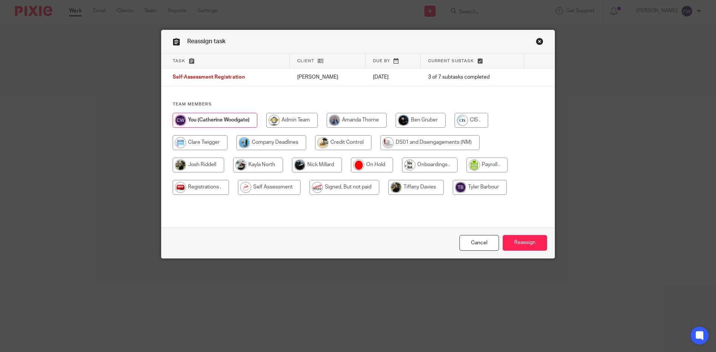
click at [440, 159] on input "radio" at bounding box center [430, 165] width 56 height 15
radio input "true"
click at [523, 243] on input "Reassign" at bounding box center [524, 243] width 44 height 16
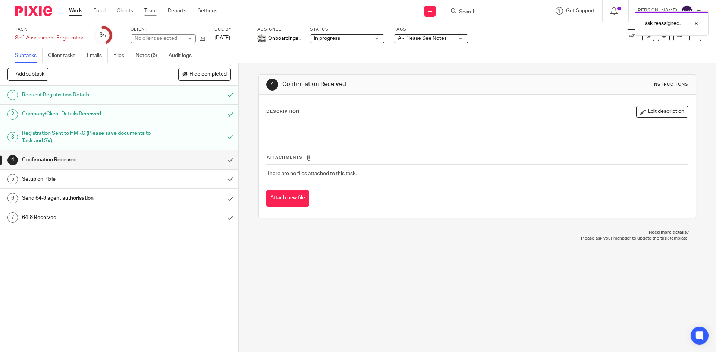
click at [153, 13] on link "Team" at bounding box center [150, 10] width 12 height 7
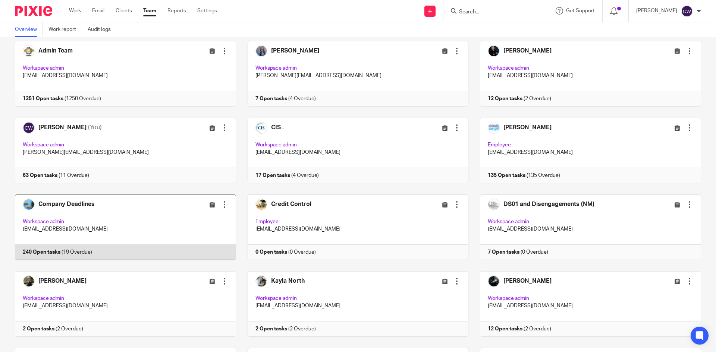
scroll to position [37, 0]
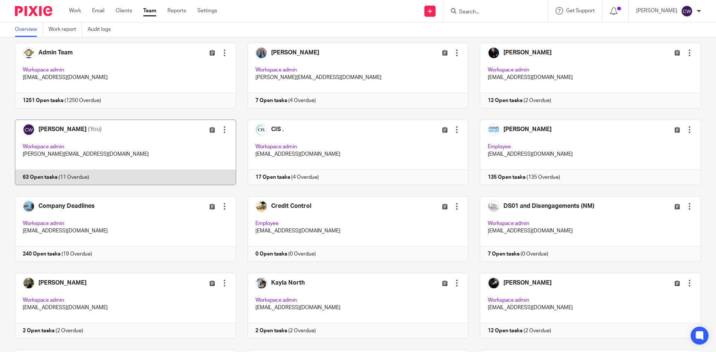
click at [48, 176] on link at bounding box center [119, 153] width 233 height 66
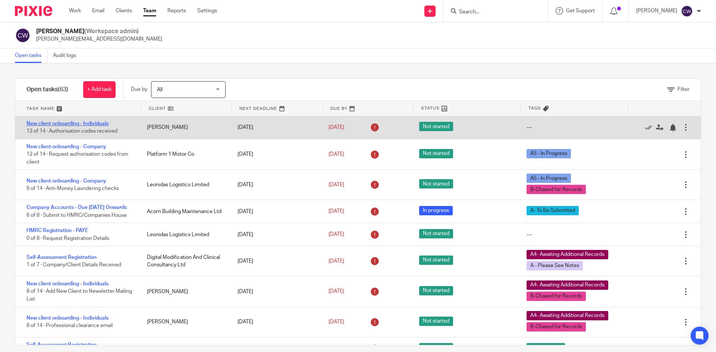
click at [69, 122] on link "New client onboarding - Individuals" at bounding box center [67, 123] width 82 height 5
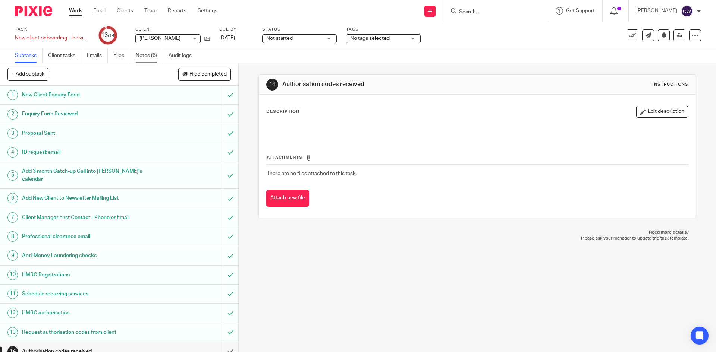
click at [149, 56] on link "Notes (6)" at bounding box center [149, 55] width 27 height 15
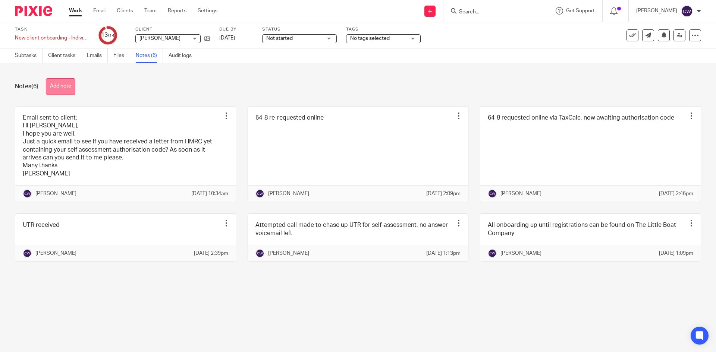
click at [67, 85] on button "Add note" at bounding box center [60, 86] width 29 height 17
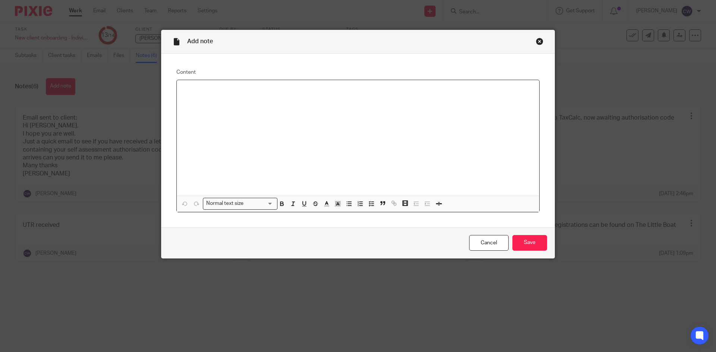
click at [262, 128] on div at bounding box center [358, 138] width 362 height 116
click at [533, 243] on input "Save" at bounding box center [529, 243] width 35 height 16
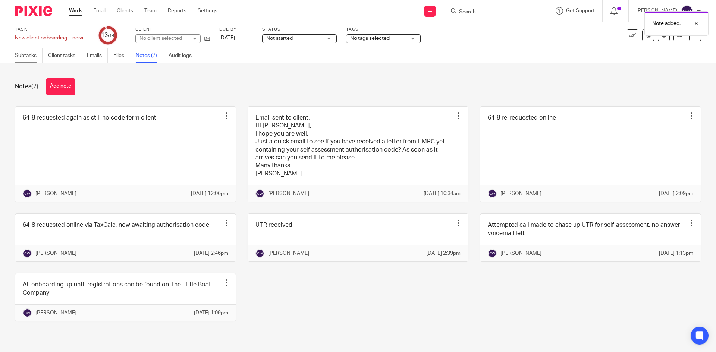
click at [19, 59] on link "Subtasks" at bounding box center [29, 55] width 28 height 15
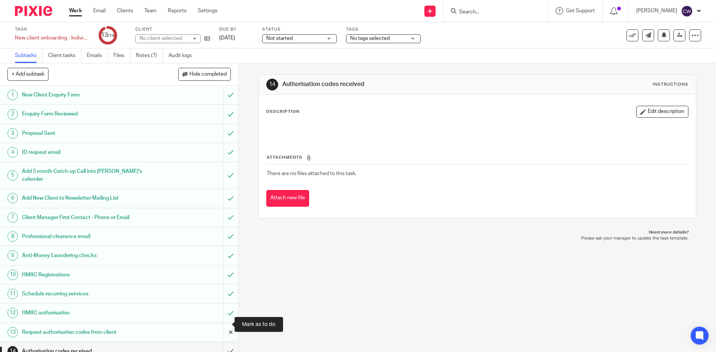
click at [224, 326] on input "submit" at bounding box center [119, 332] width 238 height 19
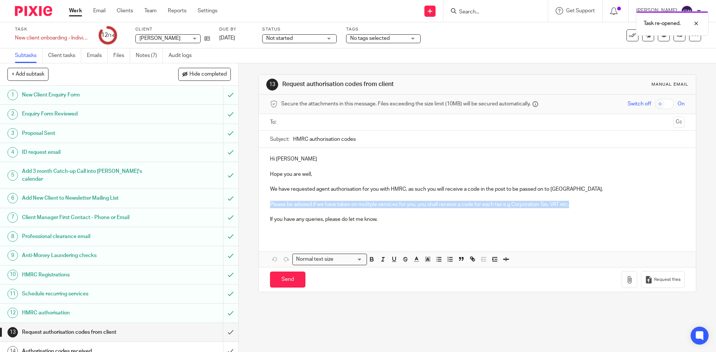
drag, startPoint x: 278, startPoint y: 203, endPoint x: 571, endPoint y: 206, distance: 292.9
click at [571, 206] on p "Please be advised if we have taken on mulitple services for you, you shall rece…" at bounding box center [477, 204] width 414 height 7
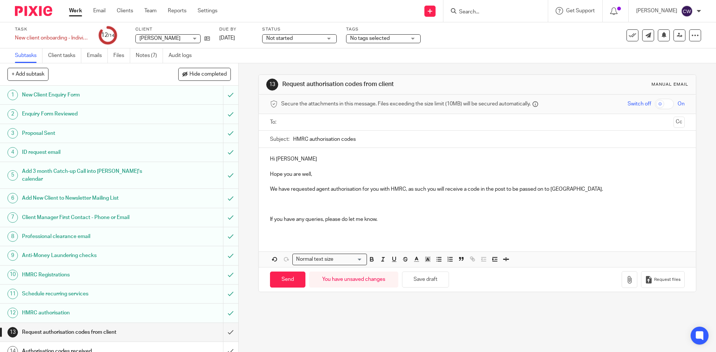
click at [361, 188] on p "We have requested agent authorisation for you with HMRC, as such you will recei…" at bounding box center [477, 189] width 414 height 7
click at [279, 203] on p at bounding box center [477, 204] width 414 height 7
click at [310, 121] on input "text" at bounding box center [477, 122] width 386 height 9
click at [280, 288] on input "Send" at bounding box center [287, 282] width 35 height 16
type input "Sent"
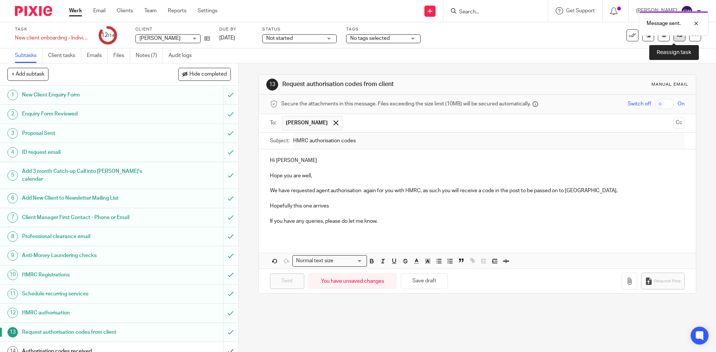
click at [676, 36] on icon at bounding box center [679, 35] width 6 height 6
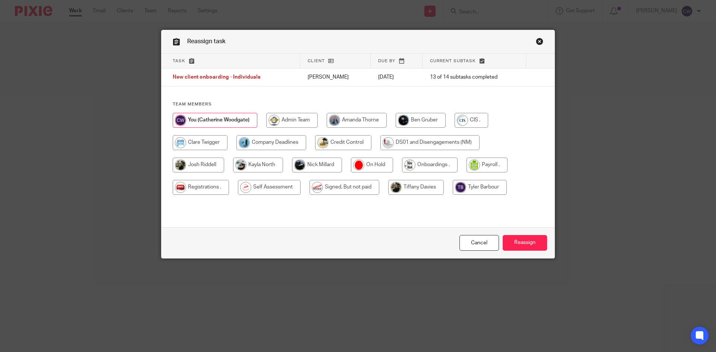
click at [413, 165] on input "radio" at bounding box center [430, 165] width 56 height 15
radio input "true"
click at [525, 243] on input "Reassign" at bounding box center [524, 243] width 44 height 16
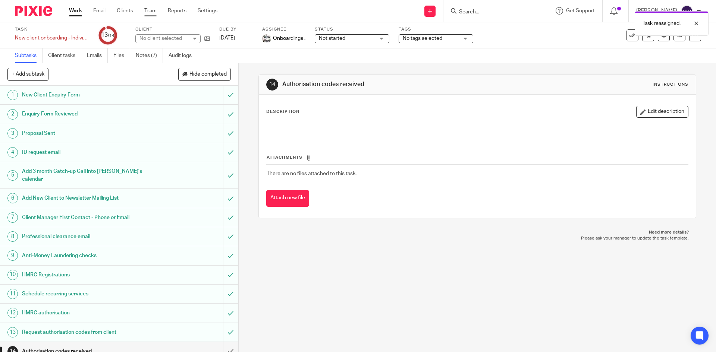
click at [145, 10] on link "Team" at bounding box center [150, 10] width 12 height 7
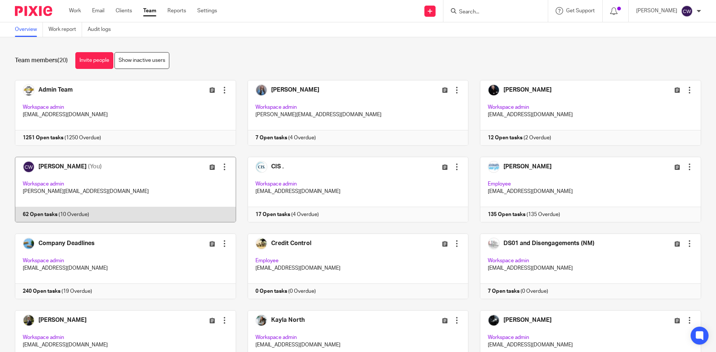
click at [47, 214] on link at bounding box center [119, 190] width 233 height 66
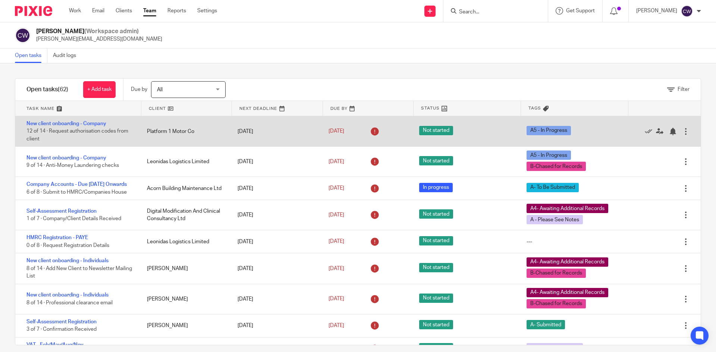
click at [64, 120] on div "New client onboarding - Company 12 of 14 · Request authorisation codes from cli…" at bounding box center [77, 131] width 124 height 30
click at [66, 123] on link "New client onboarding - Company" at bounding box center [66, 123] width 80 height 5
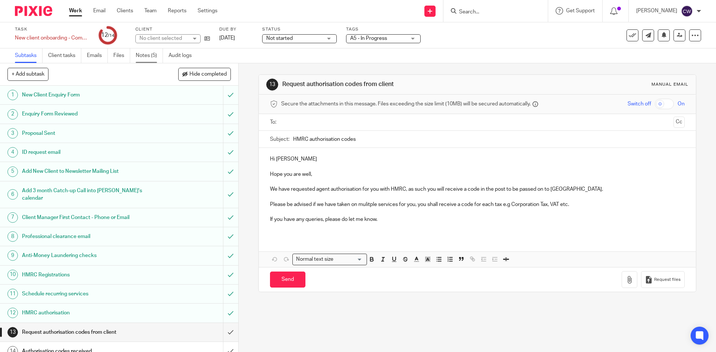
click at [148, 53] on link "Notes (5)" at bounding box center [149, 55] width 27 height 15
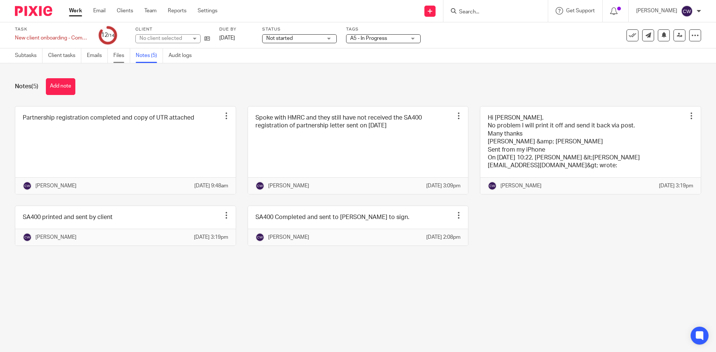
click at [120, 58] on link "Files" at bounding box center [121, 55] width 17 height 15
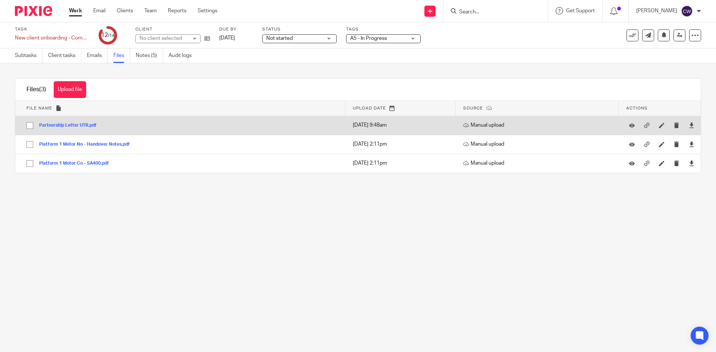
click at [78, 126] on button "Partnership Letter UTR.pdf" at bounding box center [70, 125] width 63 height 5
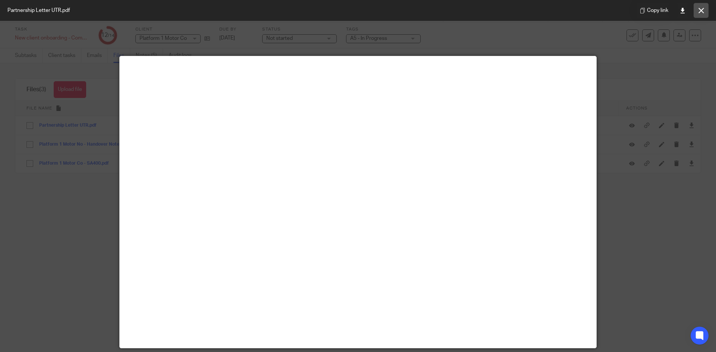
click at [704, 13] on button at bounding box center [700, 10] width 15 height 15
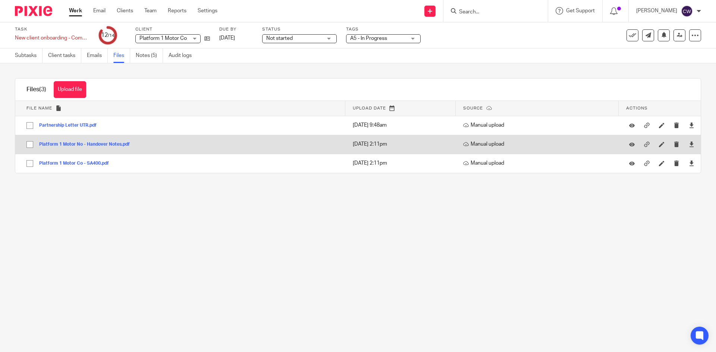
click at [72, 144] on button "Platform 1 Motor No - Handover Notes.pdf" at bounding box center [87, 144] width 96 height 5
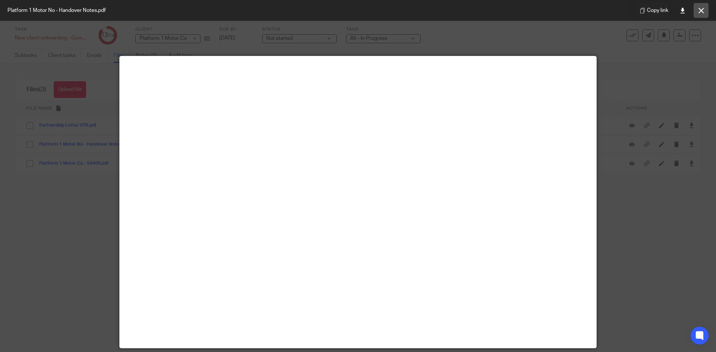
click at [698, 11] on icon at bounding box center [701, 11] width 6 height 6
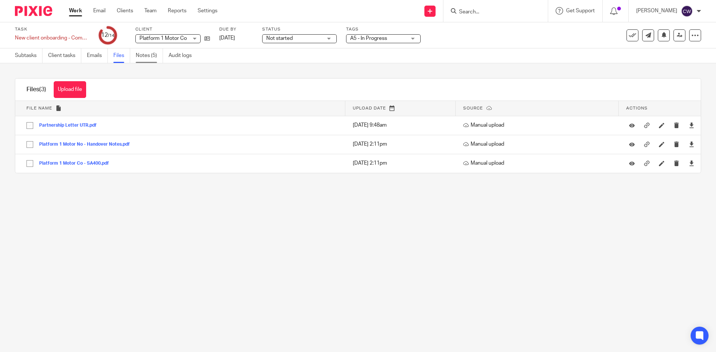
click at [149, 56] on link "Notes (5)" at bounding box center [149, 55] width 27 height 15
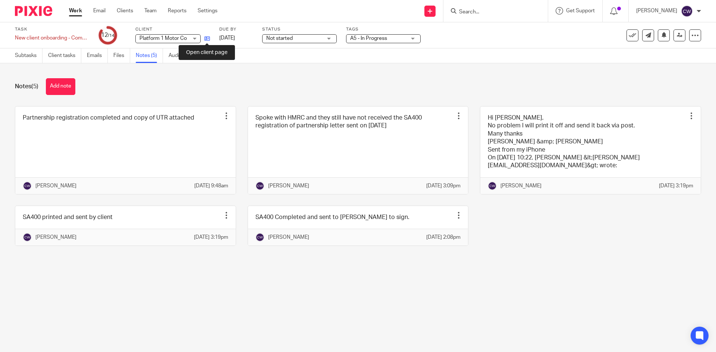
click at [208, 38] on icon at bounding box center [207, 39] width 6 height 6
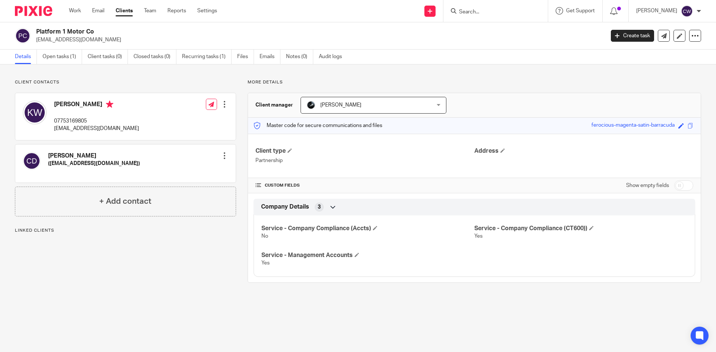
drag, startPoint x: 34, startPoint y: 40, endPoint x: 118, endPoint y: 42, distance: 84.3
click at [118, 42] on div "Platform 1 Motor Co sweary88@outlook.com" at bounding box center [307, 36] width 584 height 16
copy p "sweary88@outlook.com"
click at [62, 57] on link "Open tasks (1)" at bounding box center [62, 57] width 40 height 15
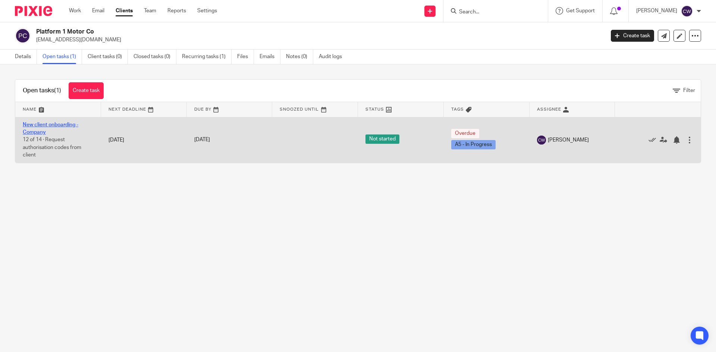
click at [69, 124] on link "New client onboarding - Company" at bounding box center [51, 128] width 56 height 13
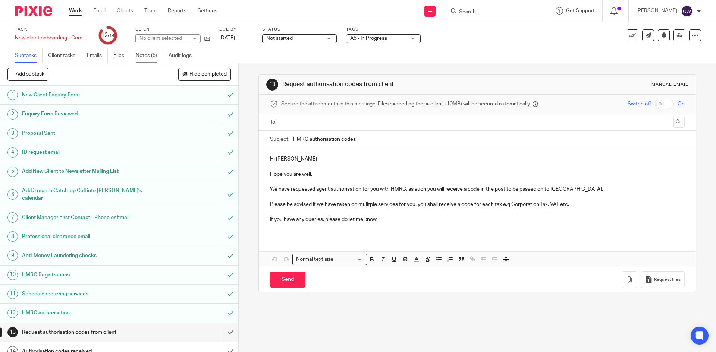
click at [149, 54] on link "Notes (5)" at bounding box center [149, 55] width 27 height 15
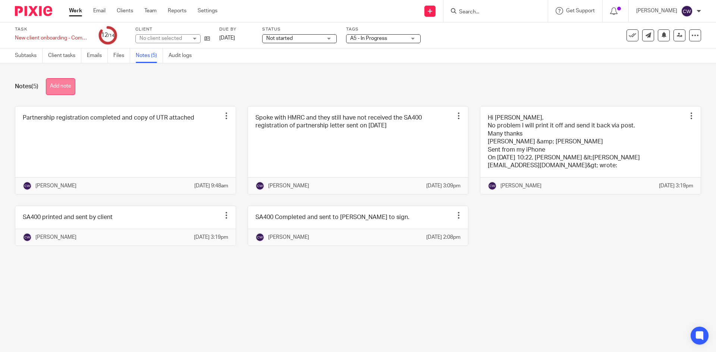
click at [62, 83] on button "Add note" at bounding box center [60, 86] width 29 height 17
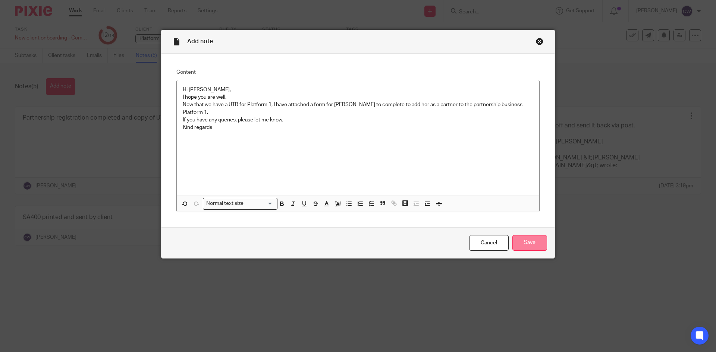
click at [531, 243] on input "Save" at bounding box center [529, 243] width 35 height 16
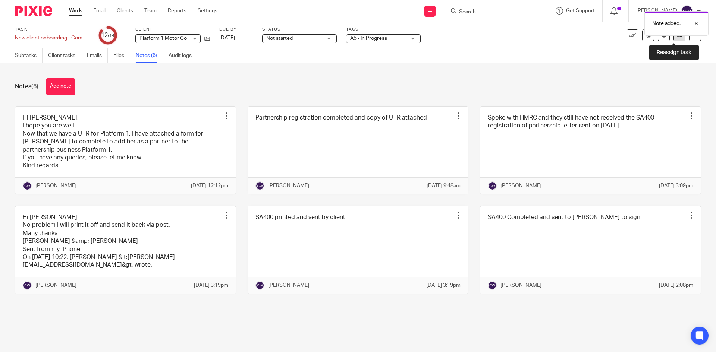
click at [676, 37] on icon at bounding box center [679, 35] width 6 height 6
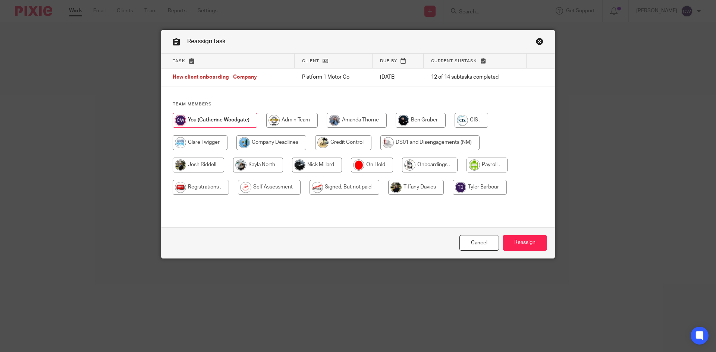
click at [419, 165] on input "radio" at bounding box center [430, 165] width 56 height 15
radio input "true"
click at [526, 248] on input "Reassign" at bounding box center [524, 243] width 44 height 16
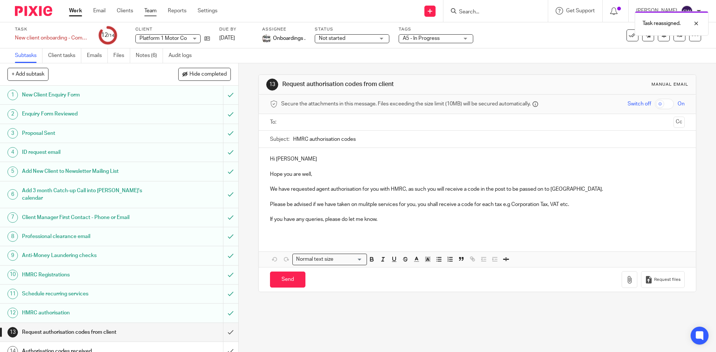
click at [145, 7] on link "Team" at bounding box center [150, 10] width 12 height 7
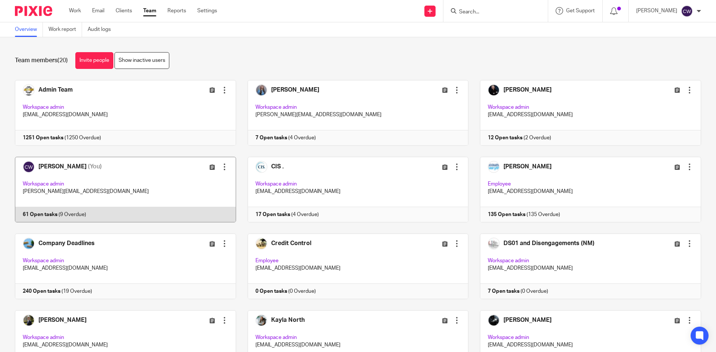
click at [53, 216] on link at bounding box center [119, 190] width 233 height 66
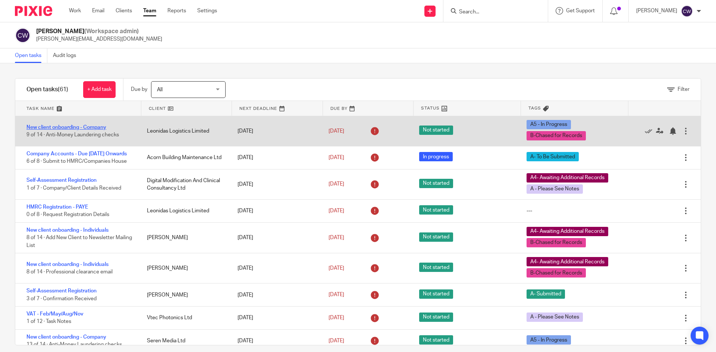
click at [100, 125] on link "New client onboarding - Company" at bounding box center [66, 127] width 80 height 5
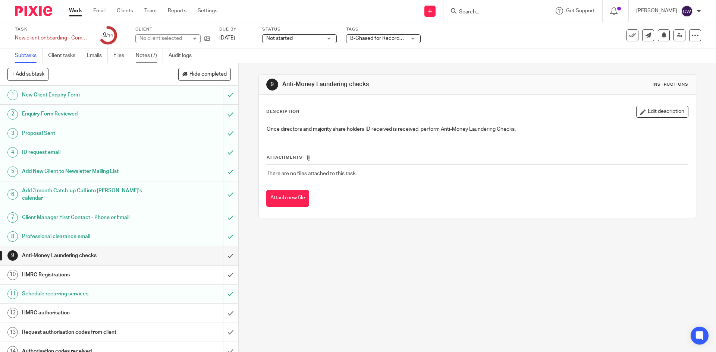
click at [146, 54] on link "Notes (7)" at bounding box center [149, 55] width 27 height 15
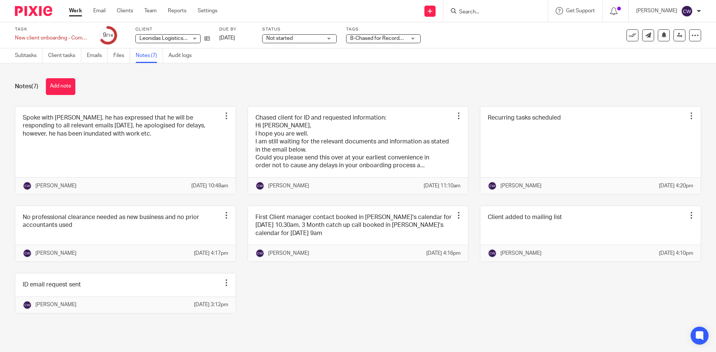
click at [112, 52] on ul "Subtasks Client tasks Emails Files Notes (7) Audit logs" at bounding box center [109, 55] width 188 height 15
click at [121, 55] on link "Files" at bounding box center [121, 55] width 17 height 15
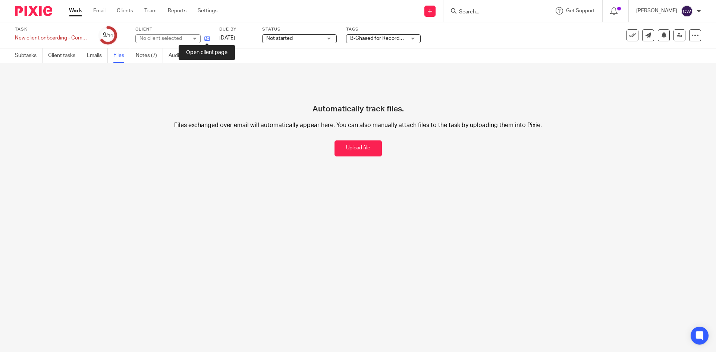
click at [205, 38] on icon at bounding box center [207, 39] width 6 height 6
click at [205, 40] on icon at bounding box center [207, 39] width 6 height 6
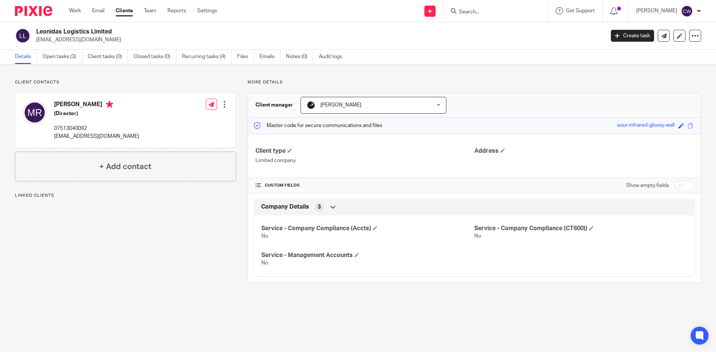
drag, startPoint x: 37, startPoint y: 38, endPoint x: 88, endPoint y: 43, distance: 52.0
click at [88, 43] on p "[EMAIL_ADDRESS][DOMAIN_NAME]" at bounding box center [317, 39] width 563 height 7
copy p "matt.rossi@mail.com"
click at [66, 54] on link "Open tasks (3)" at bounding box center [62, 57] width 40 height 15
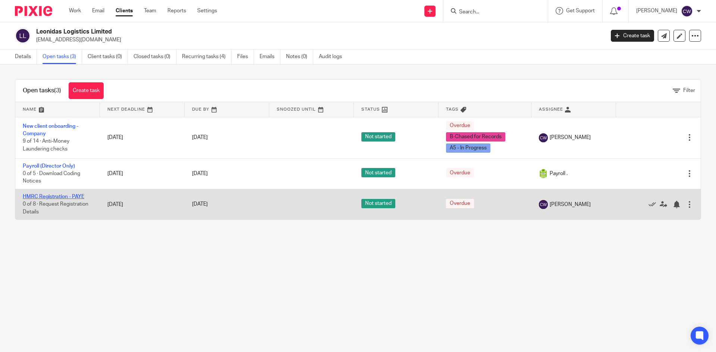
click at [61, 194] on link "HMRC Registration - PAYE" at bounding box center [53, 196] width 61 height 5
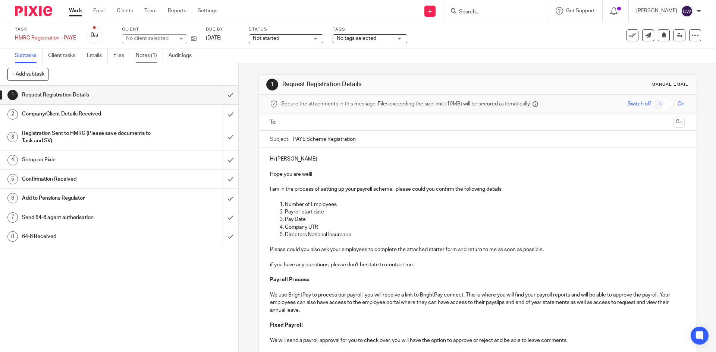
click at [147, 59] on link "Notes (1)" at bounding box center [149, 55] width 27 height 15
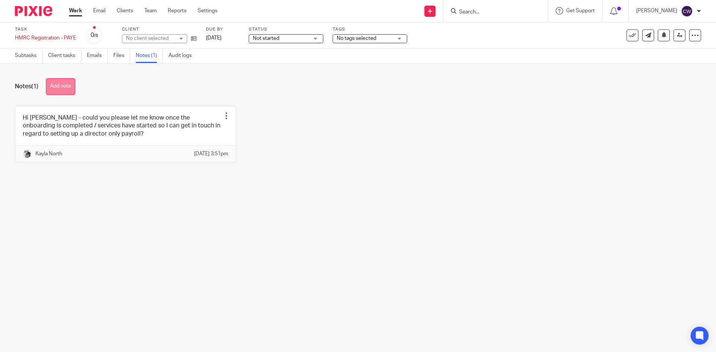
click at [73, 80] on button "Add note" at bounding box center [60, 86] width 29 height 17
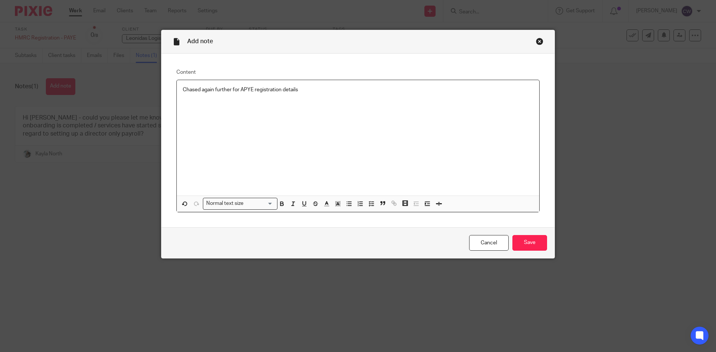
click at [316, 96] on div "Chased again further for APYE registration details" at bounding box center [358, 138] width 362 height 116
click at [182, 130] on div "Chased again further for APYE registration details:" at bounding box center [358, 138] width 362 height 116
drag, startPoint x: 182, startPoint y: 130, endPoint x: 321, endPoint y: 89, distance: 144.9
click at [321, 89] on p "Chased again further for APYE registration details:" at bounding box center [358, 89] width 350 height 7
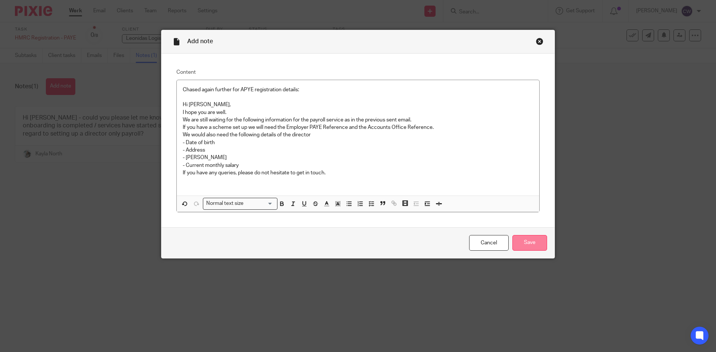
click at [522, 243] on input "Save" at bounding box center [529, 243] width 35 height 16
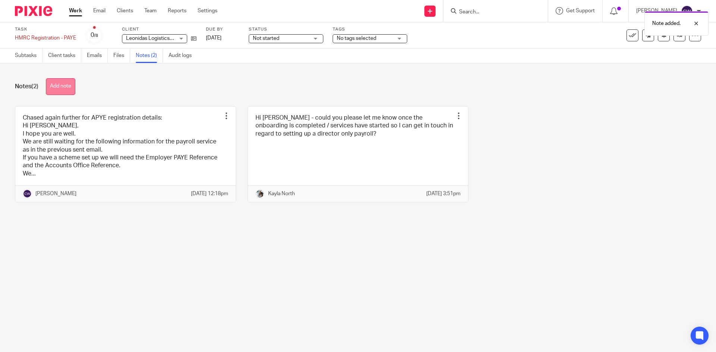
click at [64, 80] on button "Add note" at bounding box center [60, 86] width 29 height 17
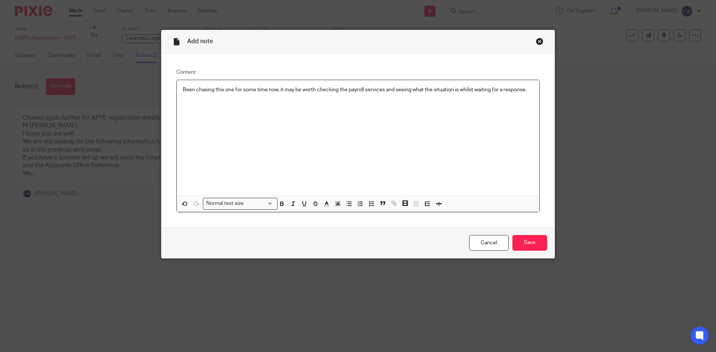
click at [178, 90] on div "Been chasing this one for some time now, it may be worth checking the payroll s…" at bounding box center [358, 138] width 362 height 116
click at [521, 238] on input "Save" at bounding box center [529, 243] width 35 height 16
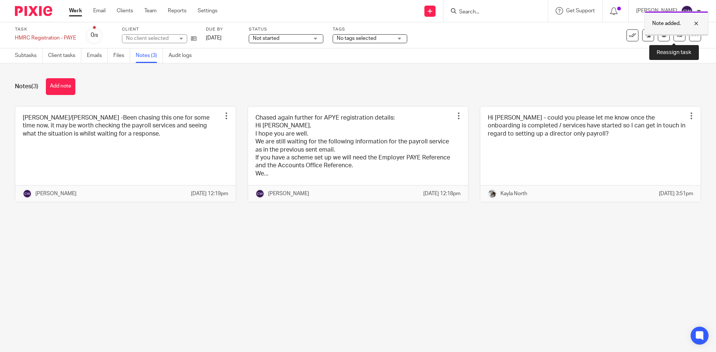
click at [676, 35] on div at bounding box center [675, 34] width 63 height 1
click at [676, 36] on icon at bounding box center [679, 35] width 6 height 6
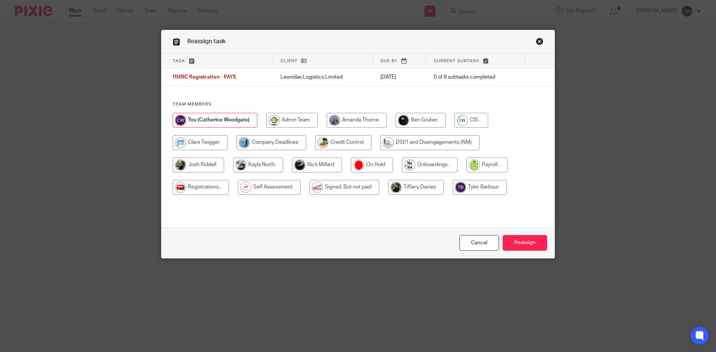
click at [262, 165] on input "radio" at bounding box center [258, 165] width 50 height 15
radio input "true"
click at [411, 187] on input "radio" at bounding box center [416, 187] width 56 height 15
radio input "true"
click at [268, 160] on input "radio" at bounding box center [258, 165] width 50 height 15
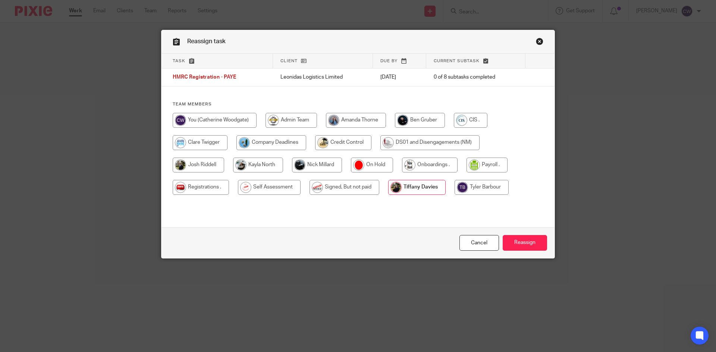
radio input "true"
click at [419, 186] on input "radio" at bounding box center [416, 187] width 56 height 15
radio input "true"
click at [521, 239] on input "Reassign" at bounding box center [524, 243] width 44 height 16
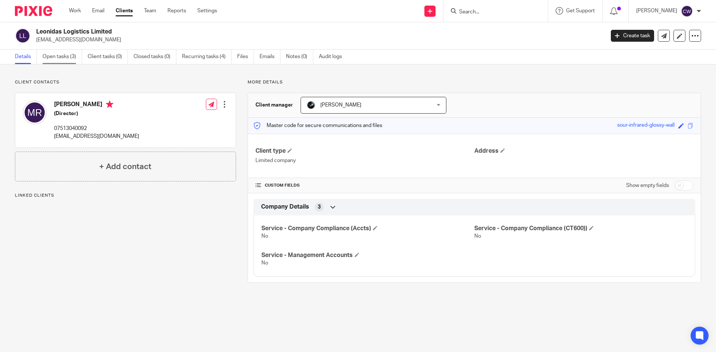
drag, startPoint x: 0, startPoint y: 0, endPoint x: 59, endPoint y: 53, distance: 79.2
click at [59, 53] on link "Open tasks (3)" at bounding box center [62, 57] width 40 height 15
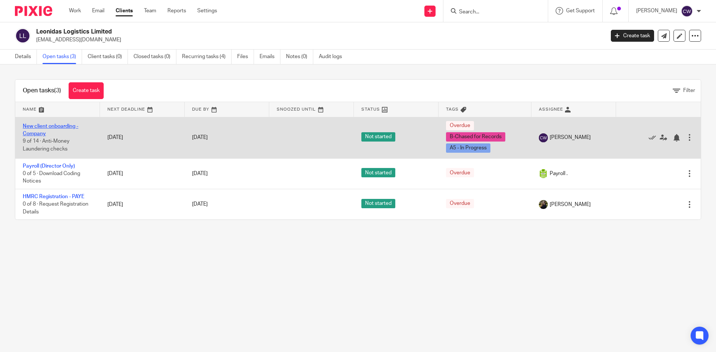
click at [59, 128] on link "New client onboarding - Company" at bounding box center [51, 130] width 56 height 13
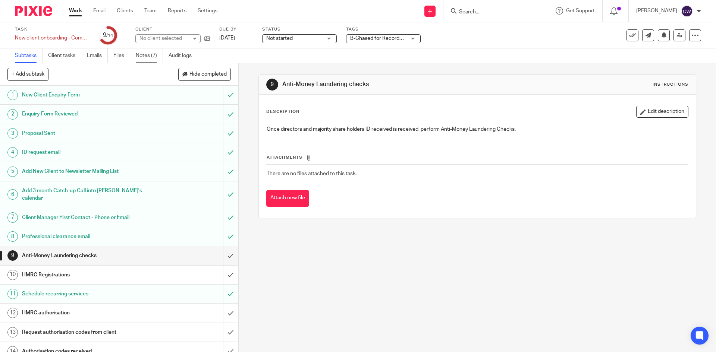
click at [149, 54] on link "Notes (7)" at bounding box center [149, 55] width 27 height 15
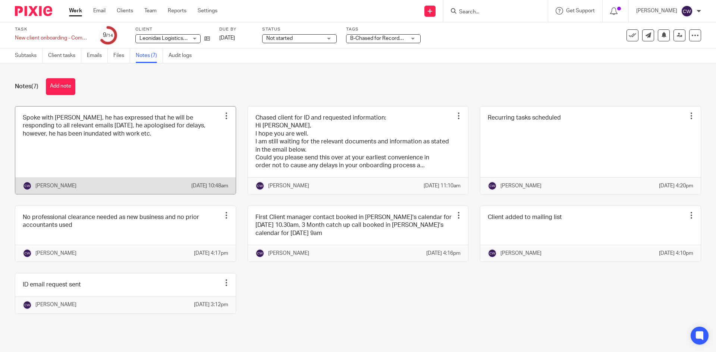
click at [126, 153] on link at bounding box center [125, 151] width 220 height 88
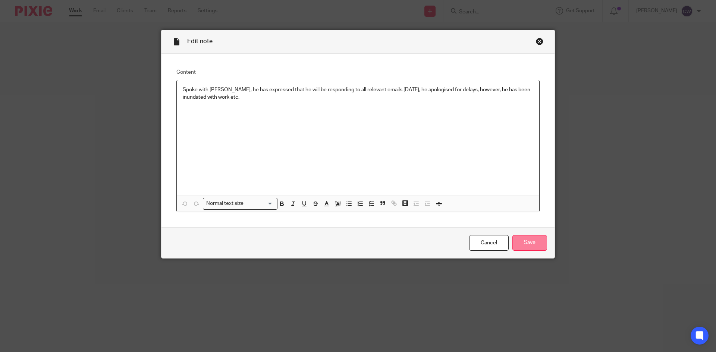
click at [539, 247] on input "Save" at bounding box center [529, 243] width 35 height 16
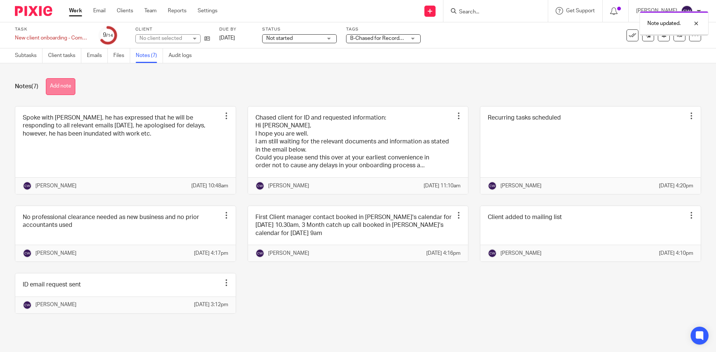
click at [64, 84] on button "Add note" at bounding box center [60, 86] width 29 height 17
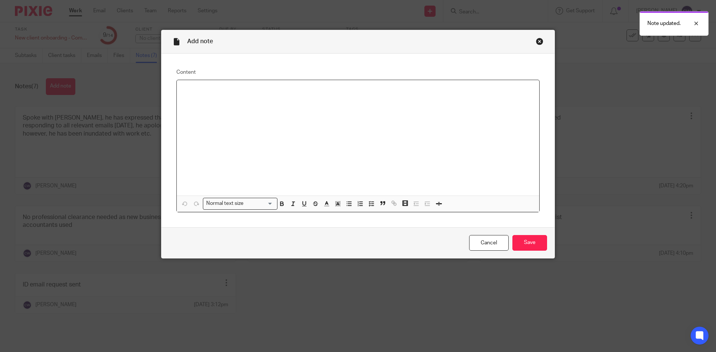
click at [195, 126] on div at bounding box center [358, 138] width 362 height 116
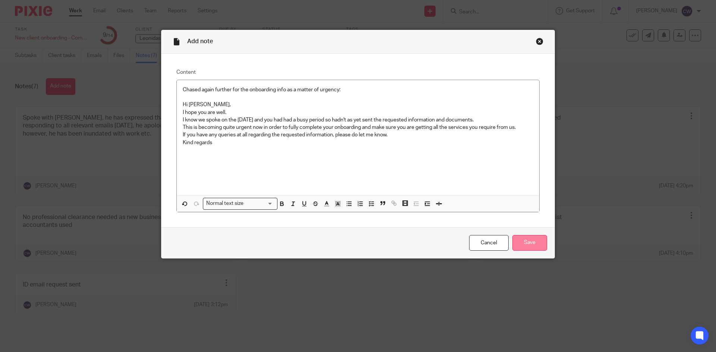
click at [536, 241] on input "Save" at bounding box center [529, 243] width 35 height 16
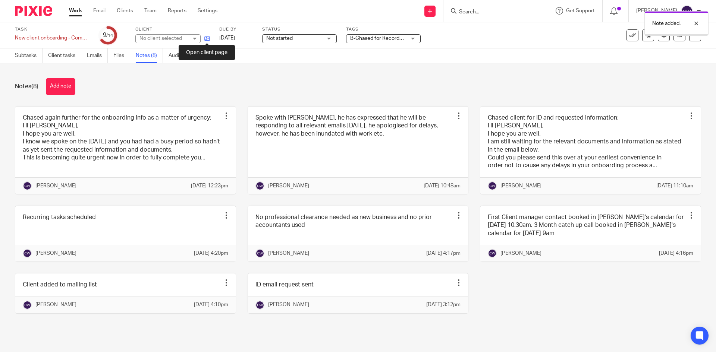
click at [207, 40] on icon at bounding box center [207, 39] width 6 height 6
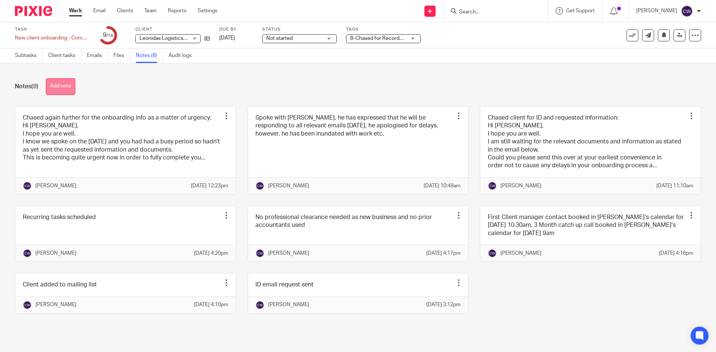
click at [69, 86] on button "Add note" at bounding box center [60, 86] width 29 height 17
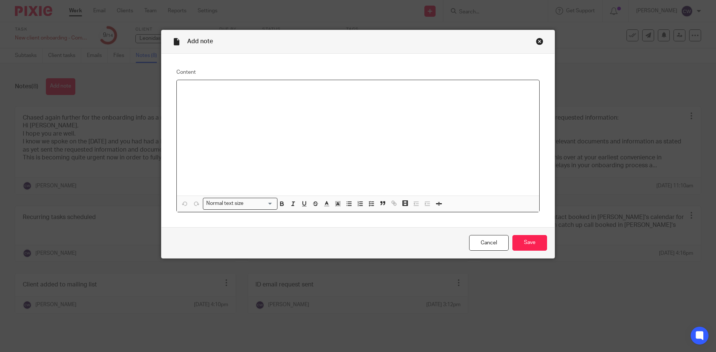
click at [266, 116] on div at bounding box center [358, 138] width 362 height 116
click at [521, 243] on input "Save" at bounding box center [529, 243] width 35 height 16
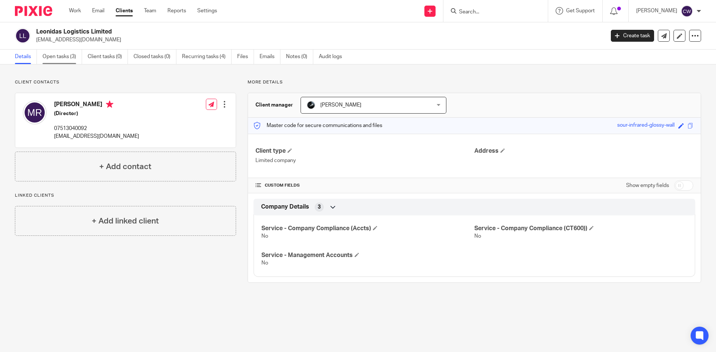
click at [69, 57] on link "Open tasks (3)" at bounding box center [62, 57] width 40 height 15
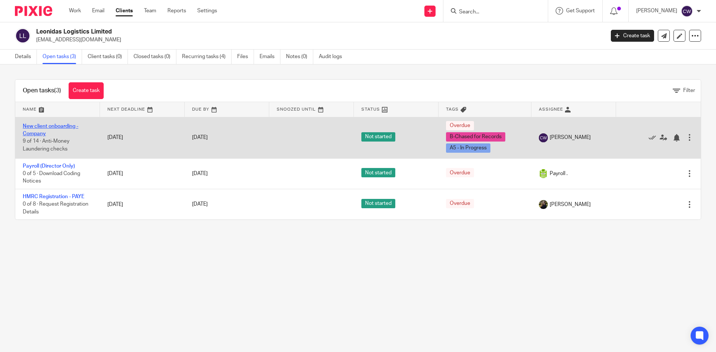
click at [77, 125] on link "New client onboarding - Company" at bounding box center [51, 130] width 56 height 13
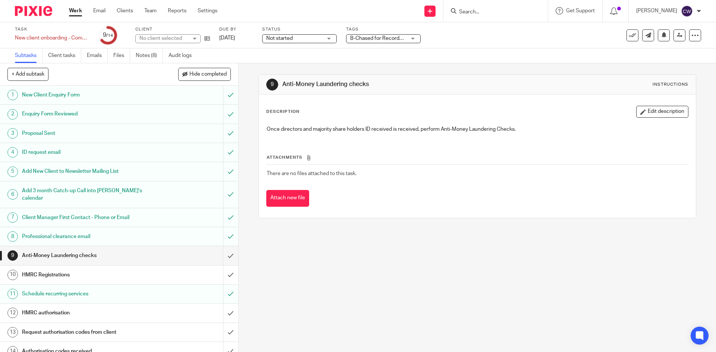
click at [402, 40] on span "B-Chased for Records + 1" at bounding box center [380, 38] width 60 height 5
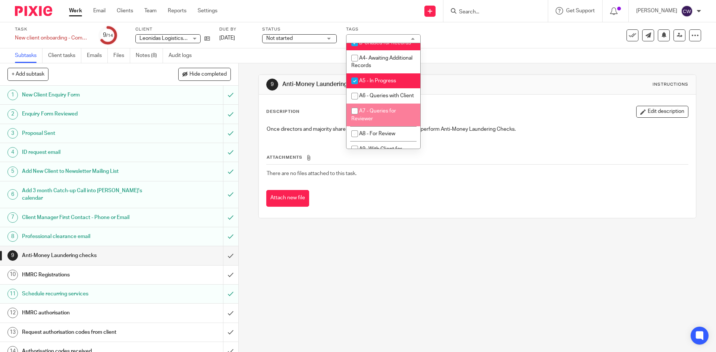
scroll to position [298, 0]
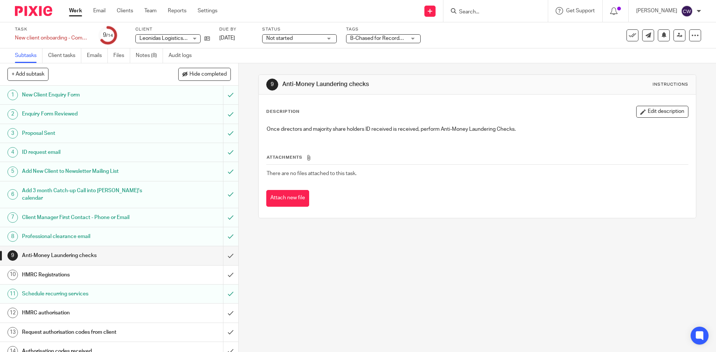
click at [210, 37] on div "Task New client onboarding - Company Save New client onboarding - Company 9 /14…" at bounding box center [300, 35] width 571 height 18
click at [207, 37] on icon at bounding box center [207, 39] width 6 height 6
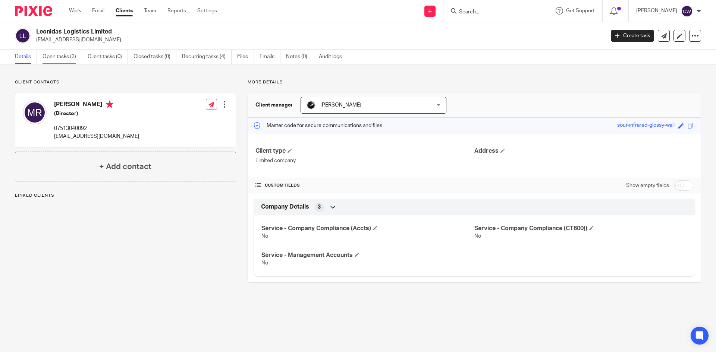
click at [62, 53] on link "Open tasks (3)" at bounding box center [62, 57] width 40 height 15
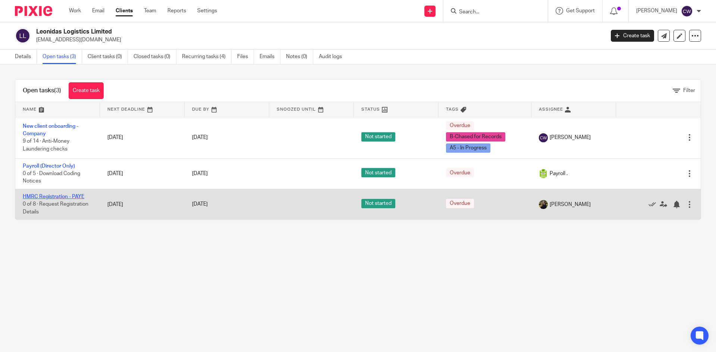
click at [65, 198] on link "HMRC Registration - PAYE" at bounding box center [53, 196] width 61 height 5
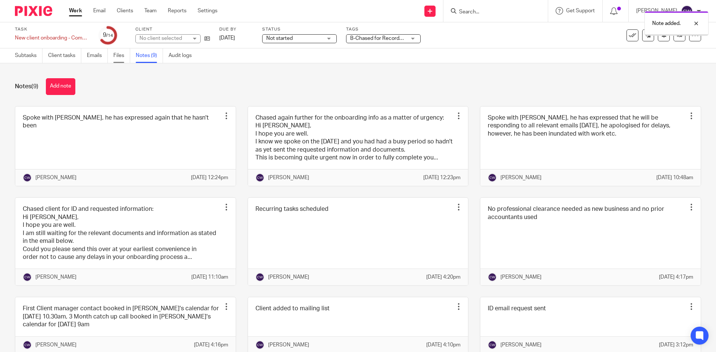
click at [117, 57] on link "Files" at bounding box center [121, 55] width 17 height 15
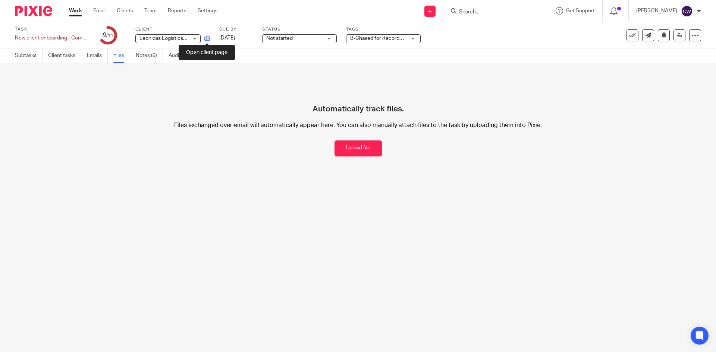
click at [207, 39] on icon at bounding box center [207, 39] width 6 height 6
click at [149, 57] on link "Notes (9)" at bounding box center [149, 55] width 27 height 15
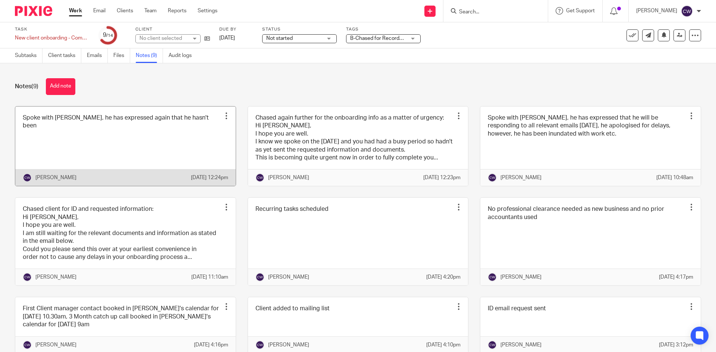
click at [202, 155] on link at bounding box center [125, 147] width 220 height 80
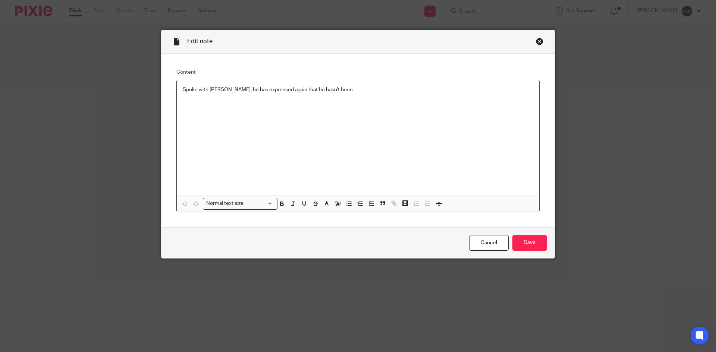
drag, startPoint x: 337, startPoint y: 84, endPoint x: 335, endPoint y: 88, distance: 4.3
click at [337, 84] on div "Spoke with Mateo, he has expressed again that he hasn't been" at bounding box center [358, 138] width 362 height 116
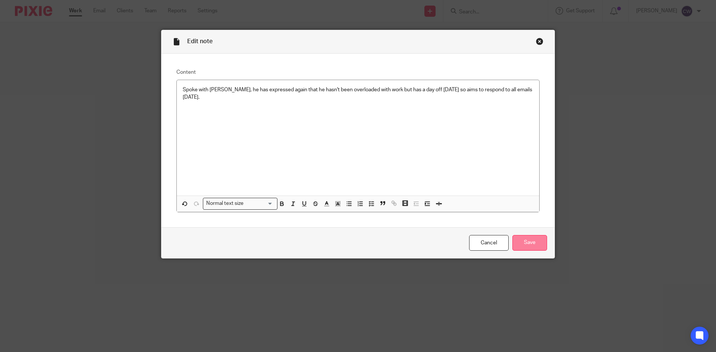
click at [540, 246] on input "Save" at bounding box center [529, 243] width 35 height 16
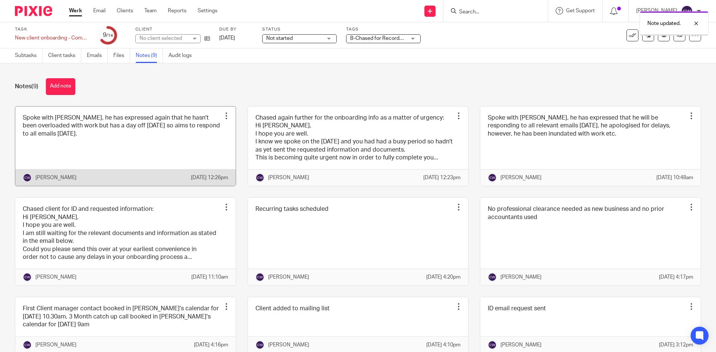
click at [171, 154] on link at bounding box center [125, 147] width 220 height 80
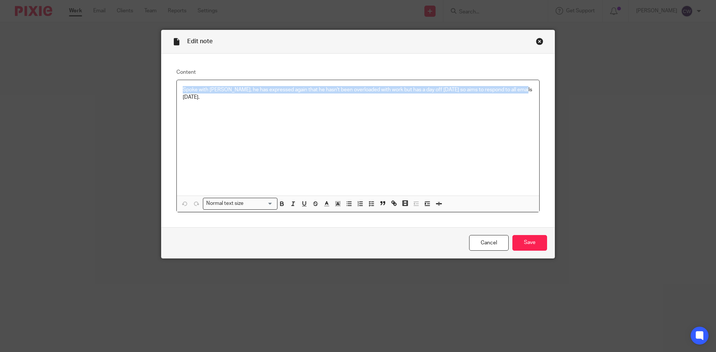
drag, startPoint x: 180, startPoint y: 90, endPoint x: 533, endPoint y: 89, distance: 352.6
click at [534, 88] on div "Spoke with [PERSON_NAME], he has expressed again that he hasn't been overloaded…" at bounding box center [358, 138] width 362 height 116
copy p "Spoke with [PERSON_NAME], he has expressed again that he hasn't been overloaded…"
click at [527, 243] on input "Save" at bounding box center [529, 243] width 35 height 16
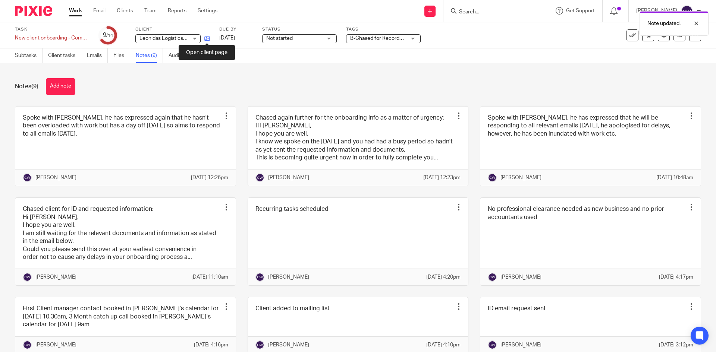
click at [205, 41] on icon at bounding box center [207, 39] width 6 height 6
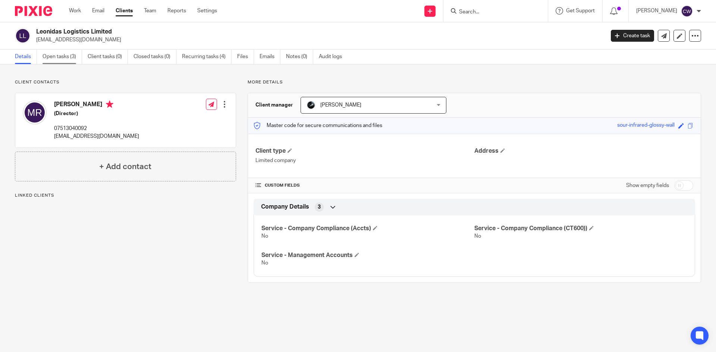
drag, startPoint x: 67, startPoint y: 57, endPoint x: 63, endPoint y: 59, distance: 4.6
click at [66, 57] on link "Open tasks (3)" at bounding box center [62, 57] width 40 height 15
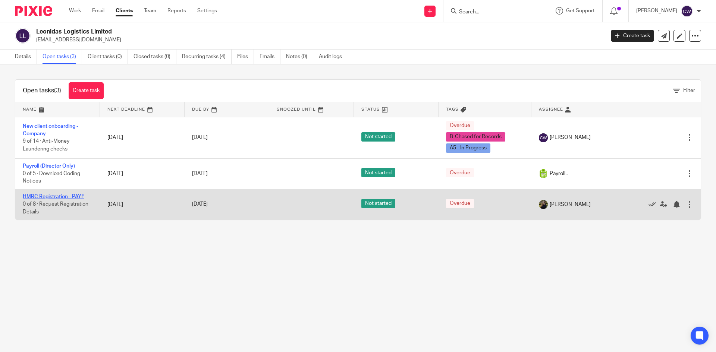
click at [77, 194] on link "HMRC Registration - PAYE" at bounding box center [53, 196] width 61 height 5
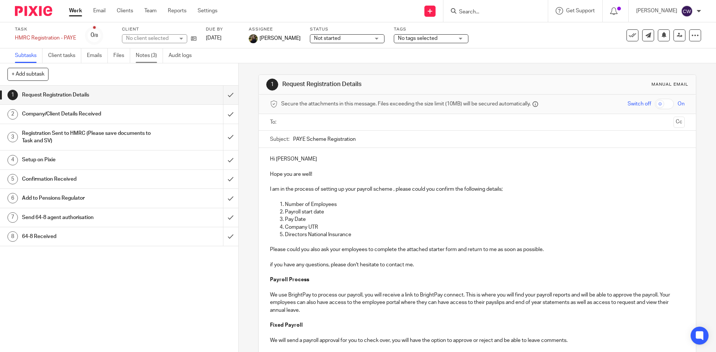
click at [148, 55] on link "Notes (3)" at bounding box center [149, 55] width 27 height 15
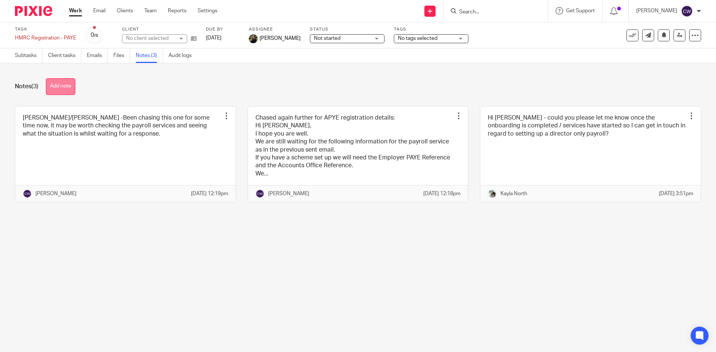
click at [66, 88] on button "Add note" at bounding box center [60, 86] width 29 height 17
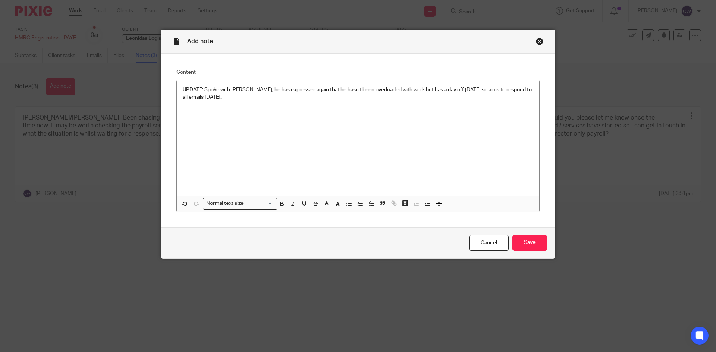
click at [515, 234] on div "Cancel Save" at bounding box center [357, 242] width 393 height 31
click at [521, 247] on input "Save" at bounding box center [529, 243] width 35 height 16
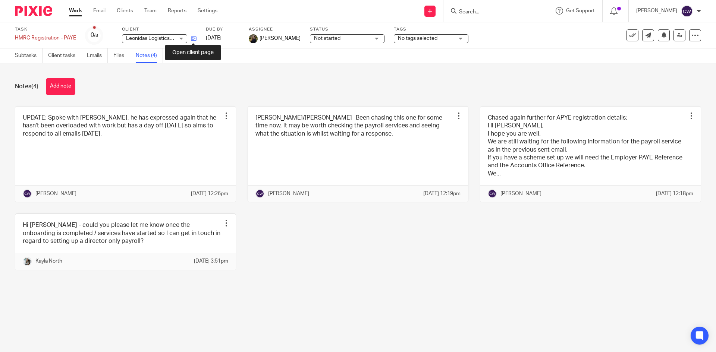
click at [193, 37] on icon at bounding box center [194, 39] width 6 height 6
click at [482, 11] on input "Search" at bounding box center [491, 12] width 67 height 7
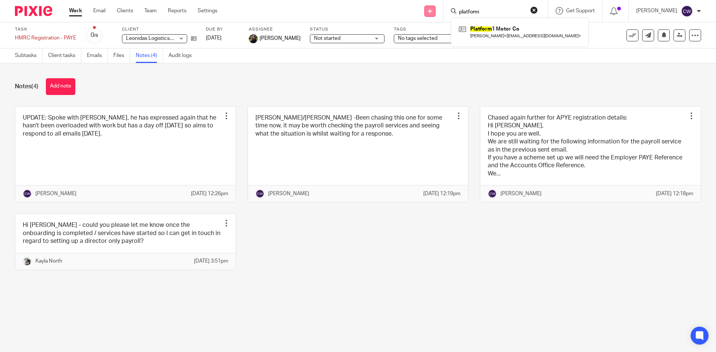
type input "platform"
click at [491, 30] on link at bounding box center [520, 31] width 126 height 17
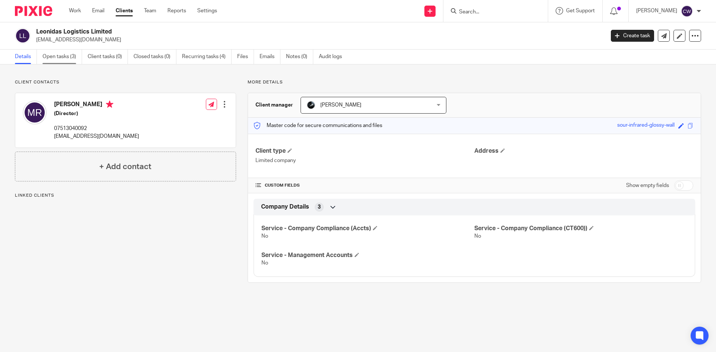
click at [59, 57] on link "Open tasks (3)" at bounding box center [62, 57] width 40 height 15
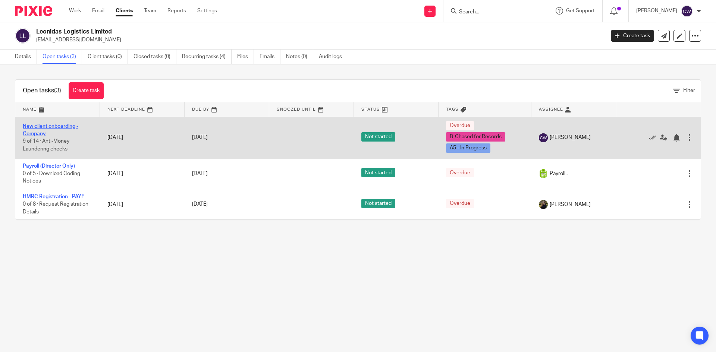
click at [39, 126] on link "New client onboarding - Company" at bounding box center [51, 130] width 56 height 13
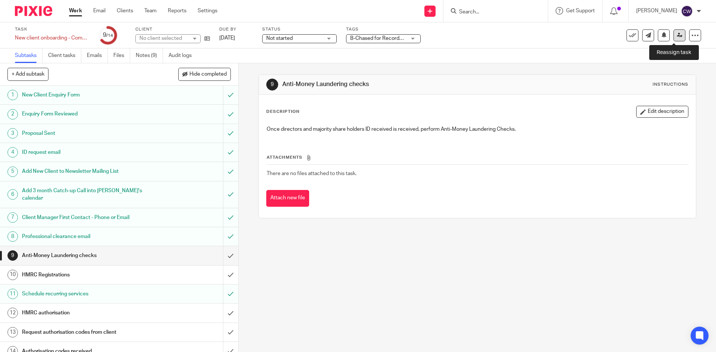
click at [676, 33] on icon at bounding box center [679, 35] width 6 height 6
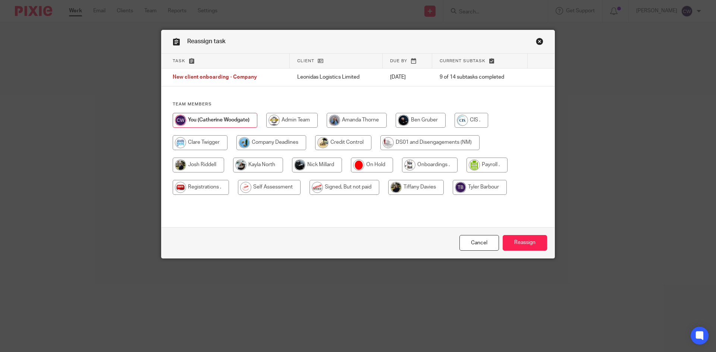
click at [427, 166] on input "radio" at bounding box center [430, 165] width 56 height 15
radio input "true"
click at [524, 238] on input "Reassign" at bounding box center [524, 243] width 44 height 16
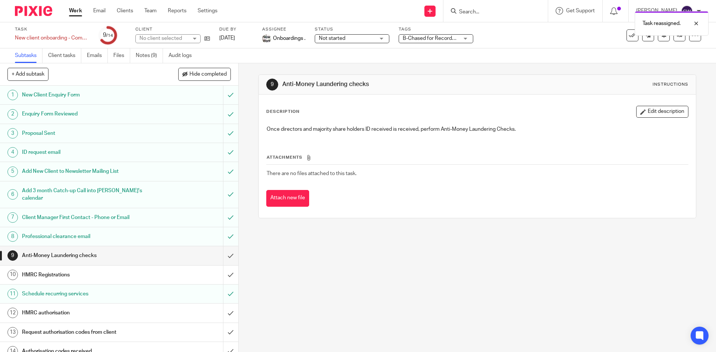
click at [150, 6] on div "Work Email Clients Team Reports Settings Work Email Clients Team Reports Settin…" at bounding box center [144, 11] width 167 height 22
click at [149, 10] on link "Team" at bounding box center [150, 10] width 12 height 7
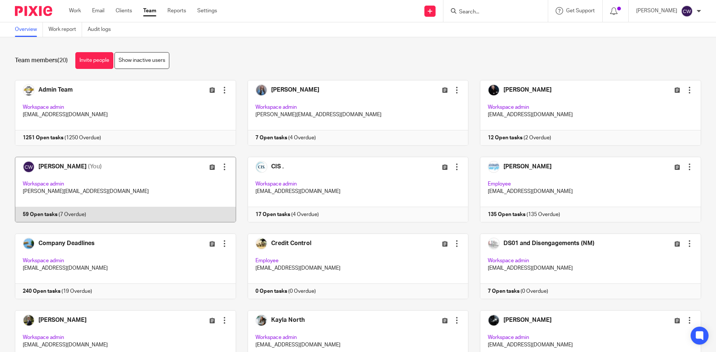
click at [35, 210] on link at bounding box center [119, 190] width 233 height 66
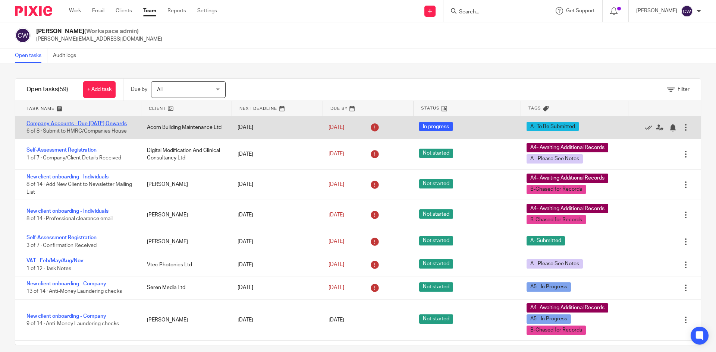
click at [95, 121] on link "Company Accounts - Due [DATE] Onwards" at bounding box center [76, 123] width 100 height 5
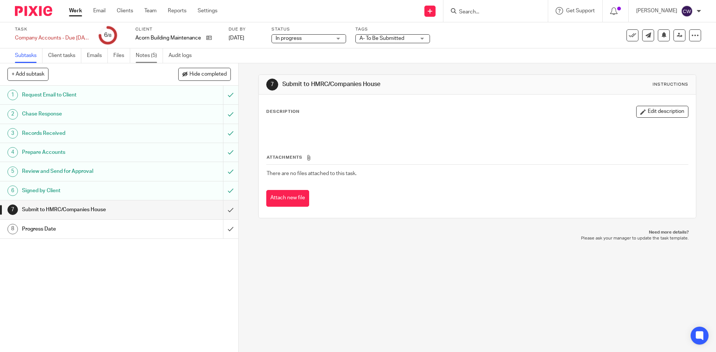
click at [142, 57] on link "Notes (5)" at bounding box center [149, 55] width 27 height 15
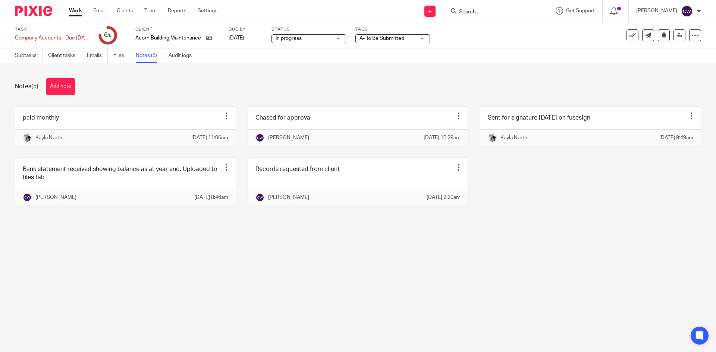
click at [173, 95] on div "Notes (5) Add note paid monthly Edit note Delete note [GEOGRAPHIC_DATA] [DATE] …" at bounding box center [358, 147] width 716 height 169
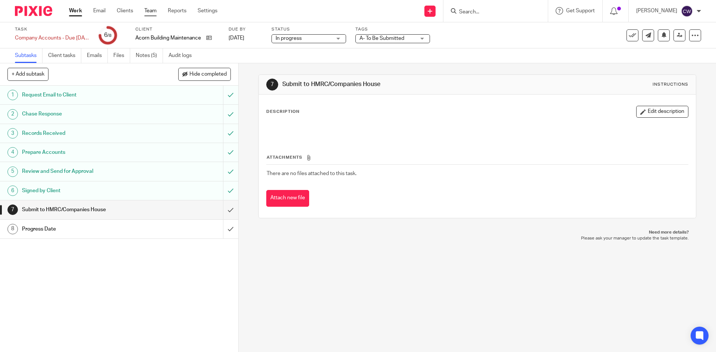
click at [148, 11] on link "Team" at bounding box center [150, 10] width 12 height 7
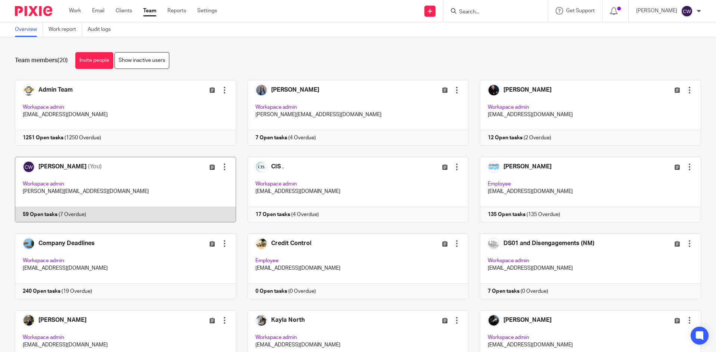
click at [45, 211] on link at bounding box center [119, 190] width 233 height 66
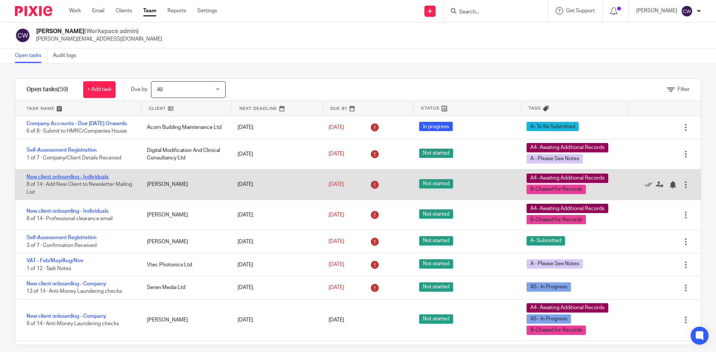
click at [90, 180] on link "New client onboarding - Individuals" at bounding box center [67, 176] width 82 height 5
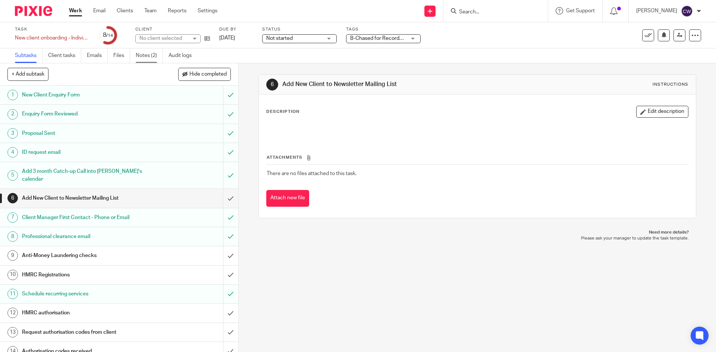
click at [142, 57] on link "Notes (2)" at bounding box center [149, 55] width 27 height 15
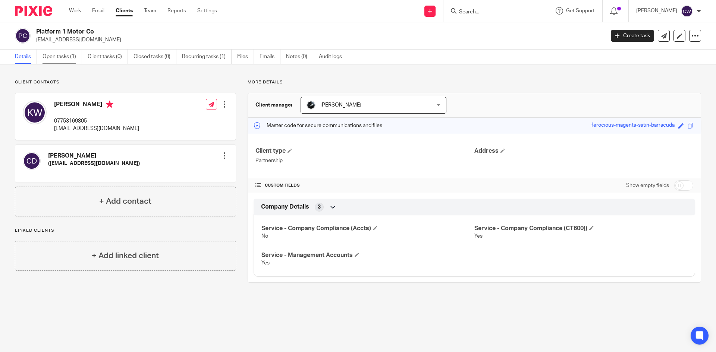
click at [53, 52] on link "Open tasks (1)" at bounding box center [62, 57] width 40 height 15
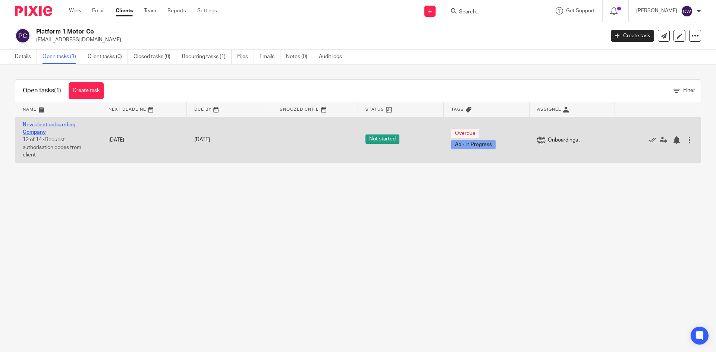
click at [65, 122] on link "New client onboarding - Company" at bounding box center [51, 128] width 56 height 13
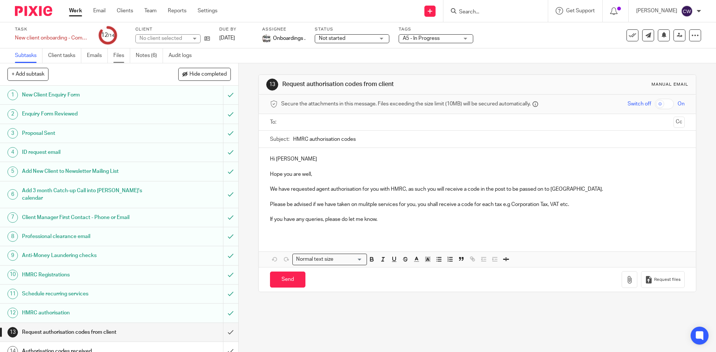
click at [119, 55] on link "Files" at bounding box center [121, 55] width 17 height 15
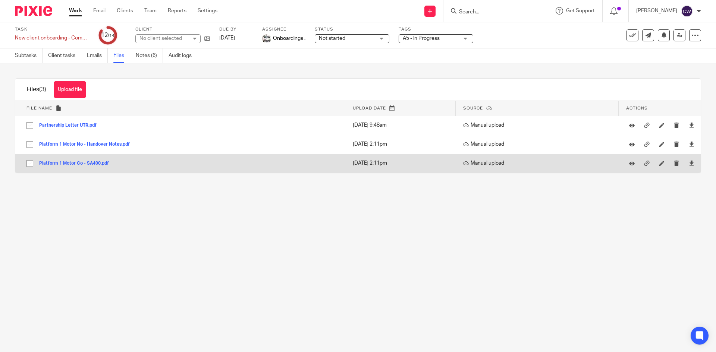
click at [100, 160] on div "Platform 1 Motor Co - SA400.pdf" at bounding box center [76, 163] width 75 height 7
click at [97, 162] on button "Platform 1 Motor Co - SA400.pdf" at bounding box center [76, 163] width 75 height 5
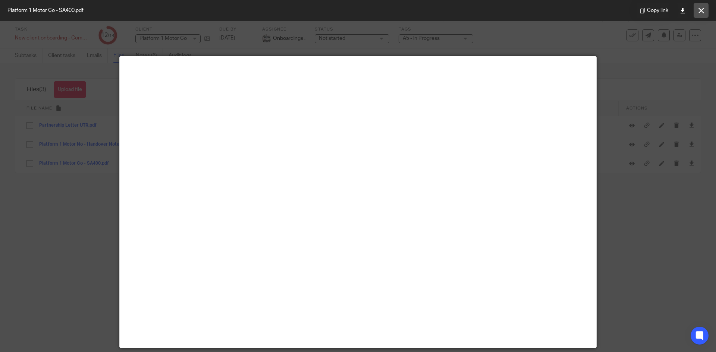
click at [702, 15] on button at bounding box center [700, 10] width 15 height 15
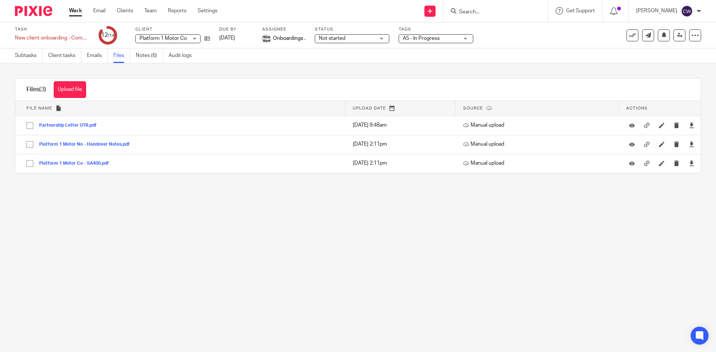
click at [506, 9] on input "Search" at bounding box center [491, 12] width 67 height 7
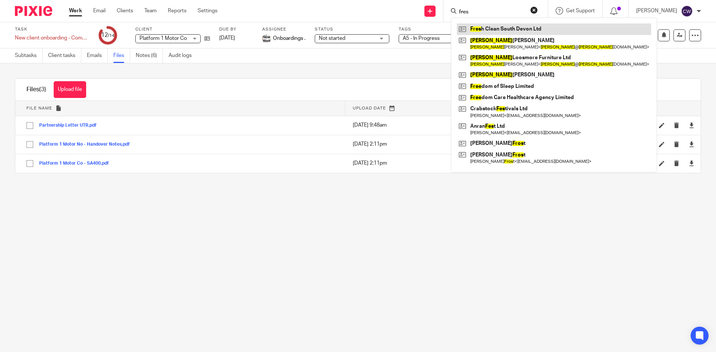
type input "fres"
click at [509, 28] on link at bounding box center [554, 28] width 194 height 11
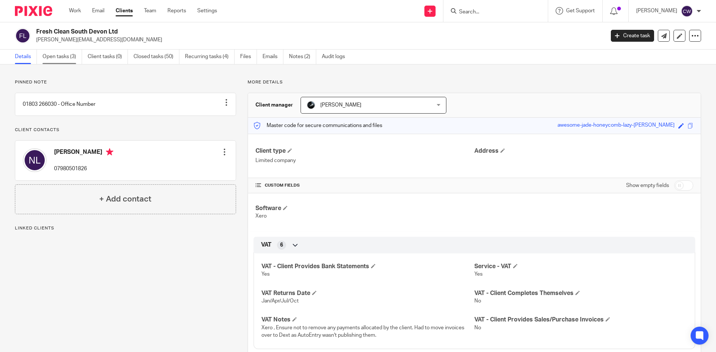
click at [60, 57] on link "Open tasks (3)" at bounding box center [62, 57] width 40 height 15
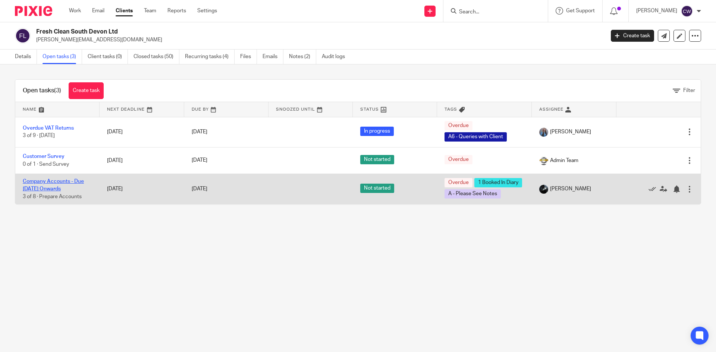
click at [75, 185] on link "Company Accounts - Due [DATE] Onwards" at bounding box center [53, 185] width 61 height 13
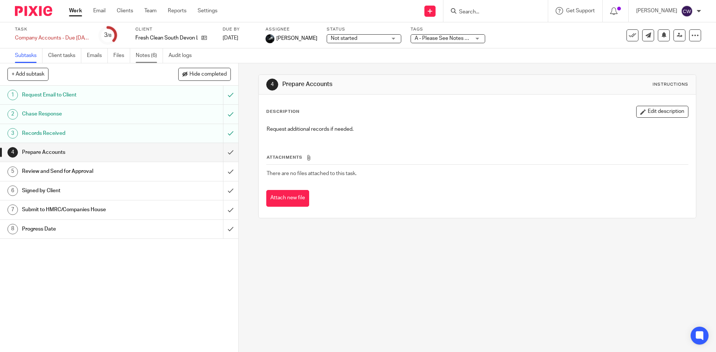
click at [145, 54] on link "Notes (6)" at bounding box center [149, 55] width 27 height 15
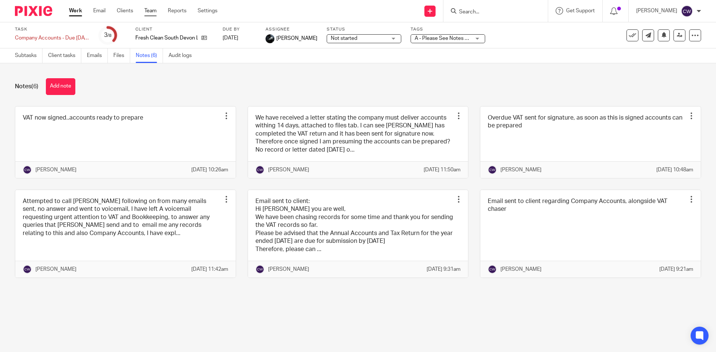
click at [148, 10] on link "Team" at bounding box center [150, 10] width 12 height 7
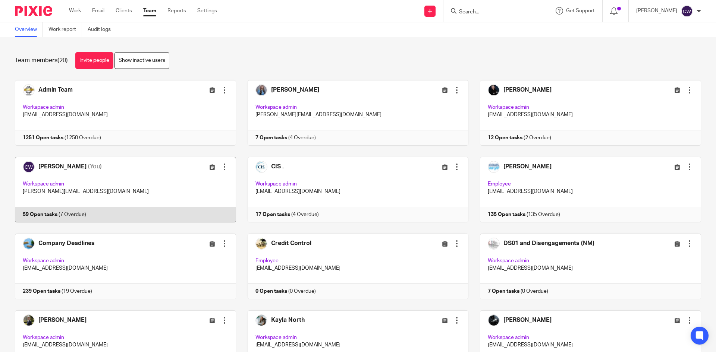
click at [44, 213] on link at bounding box center [119, 190] width 233 height 66
click at [40, 215] on link at bounding box center [119, 190] width 233 height 66
click at [43, 211] on link at bounding box center [119, 190] width 233 height 66
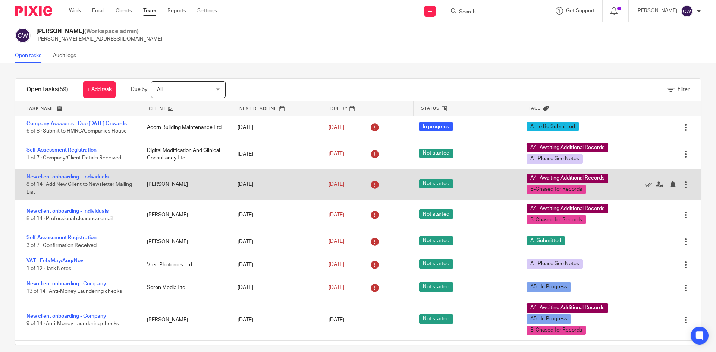
click at [80, 180] on link "New client onboarding - Individuals" at bounding box center [67, 176] width 82 height 5
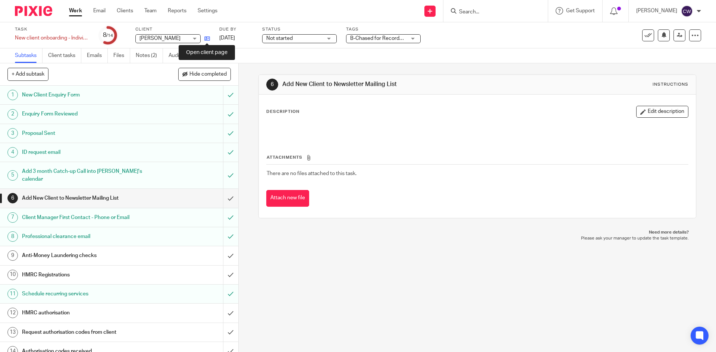
click at [208, 39] on icon at bounding box center [207, 39] width 6 height 6
click at [154, 10] on link "Team" at bounding box center [150, 10] width 12 height 7
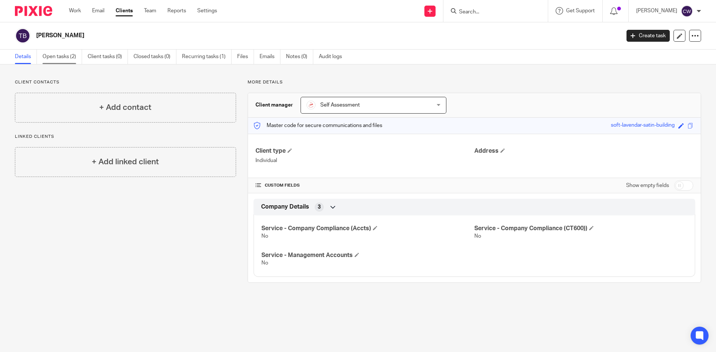
click at [60, 57] on link "Open tasks (2)" at bounding box center [62, 57] width 40 height 15
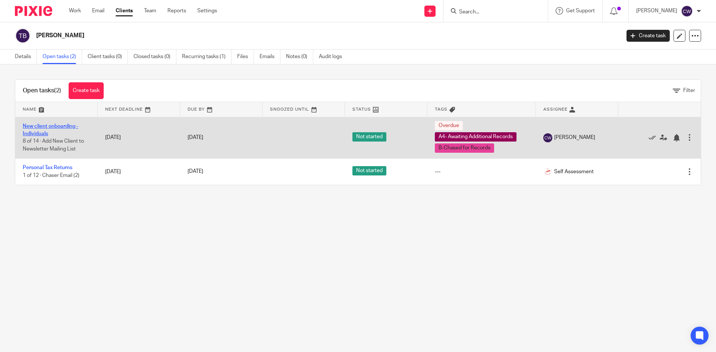
click at [62, 124] on link "New client onboarding - Individuals" at bounding box center [51, 130] width 56 height 13
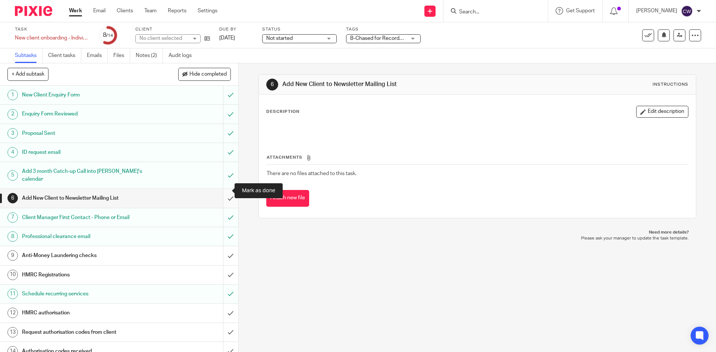
click at [226, 189] on input "submit" at bounding box center [119, 198] width 238 height 19
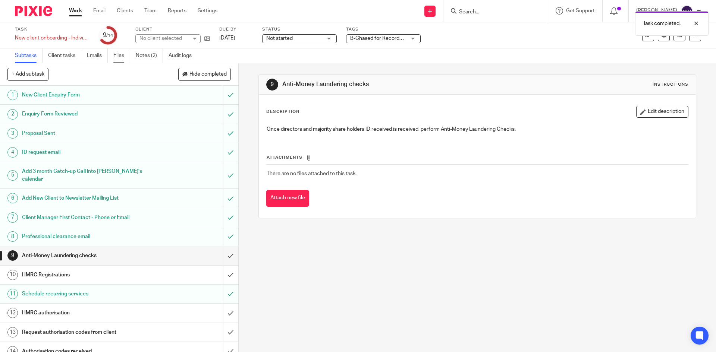
click at [124, 53] on link "Files" at bounding box center [121, 55] width 17 height 15
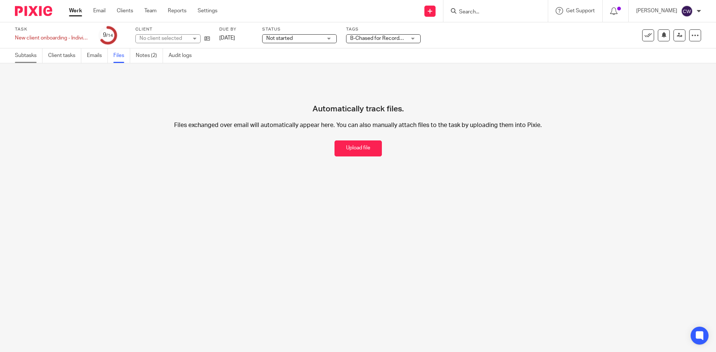
click at [30, 56] on link "Subtasks" at bounding box center [29, 55] width 28 height 15
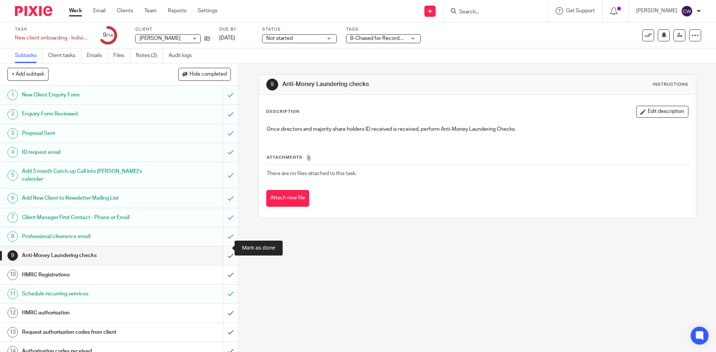
click at [218, 250] on input "submit" at bounding box center [119, 255] width 238 height 19
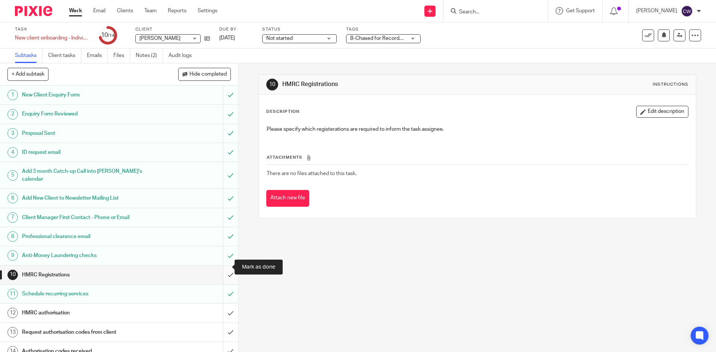
click at [224, 267] on input "submit" at bounding box center [119, 275] width 238 height 19
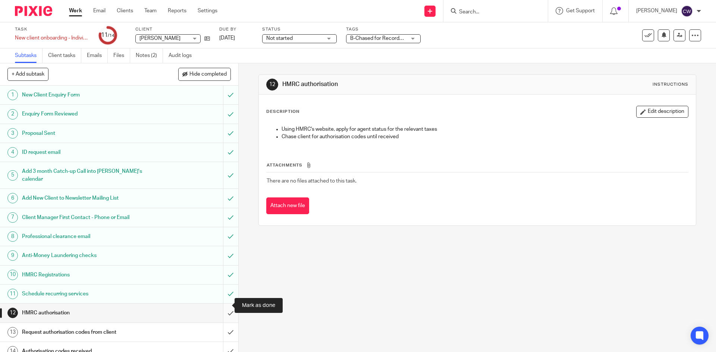
click at [224, 307] on input "submit" at bounding box center [119, 313] width 238 height 19
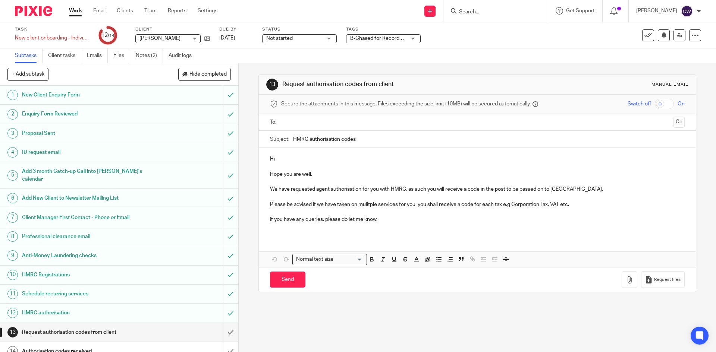
click at [307, 127] on ul at bounding box center [477, 122] width 391 height 12
click at [310, 121] on input "text" at bounding box center [477, 122] width 386 height 9
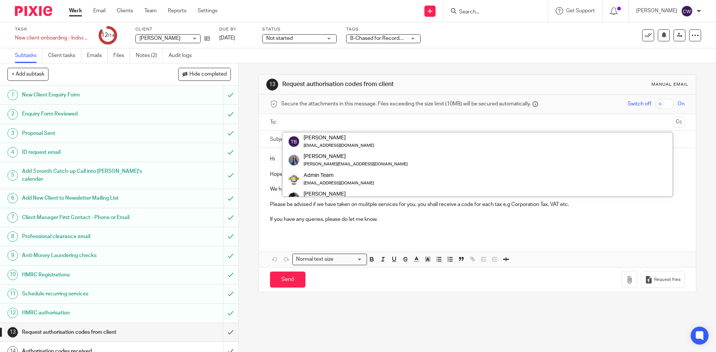
click at [310, 121] on input "text" at bounding box center [477, 122] width 386 height 9
click at [209, 37] on icon at bounding box center [207, 39] width 6 height 6
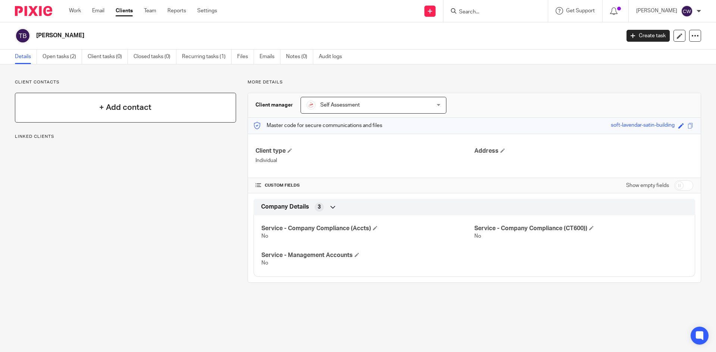
click at [123, 110] on h4 "+ Add contact" at bounding box center [125, 108] width 52 height 12
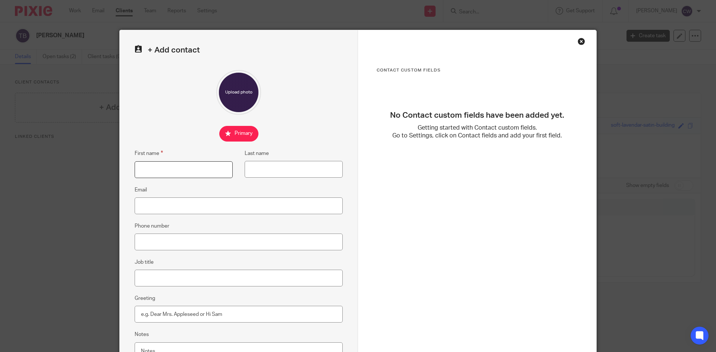
click at [161, 165] on input "First name" at bounding box center [184, 169] width 98 height 17
type input "t"
type input "R"
type input "Tracy"
click at [308, 173] on input "Last name" at bounding box center [293, 169] width 98 height 17
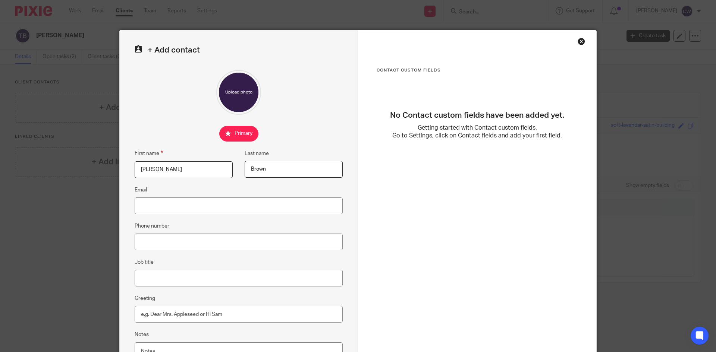
type input "Brown"
click at [245, 205] on input "Email" at bounding box center [239, 206] width 208 height 17
type input "tracylbrown2@hotmail.com"
click at [215, 243] on input "Phone number" at bounding box center [239, 242] width 208 height 17
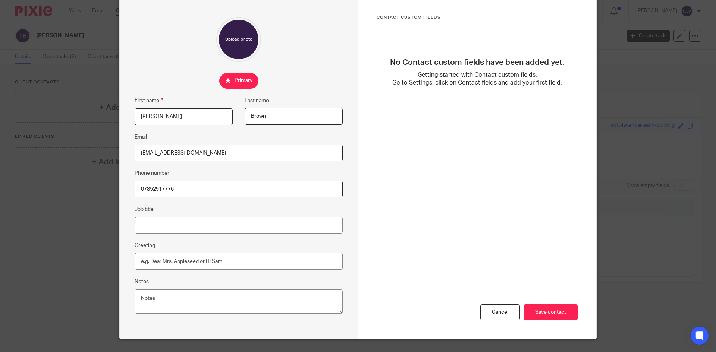
scroll to position [70, 0]
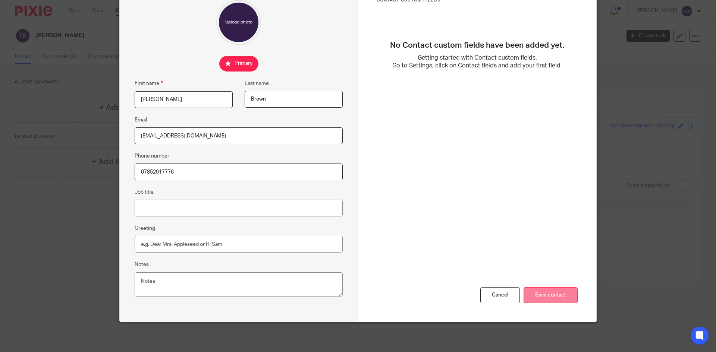
type input "07852917776"
click at [540, 293] on input "Save contact" at bounding box center [550, 295] width 54 height 16
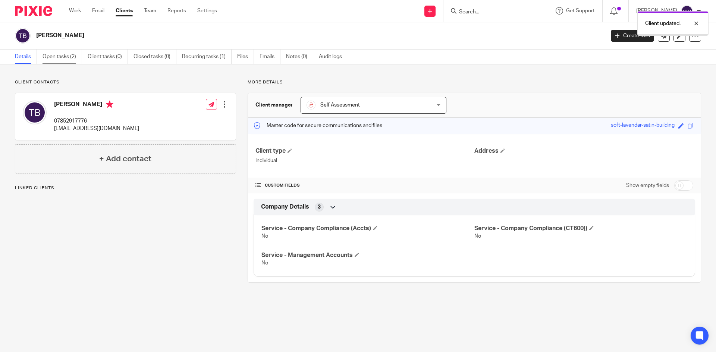
click at [63, 57] on link "Open tasks (2)" at bounding box center [62, 57] width 40 height 15
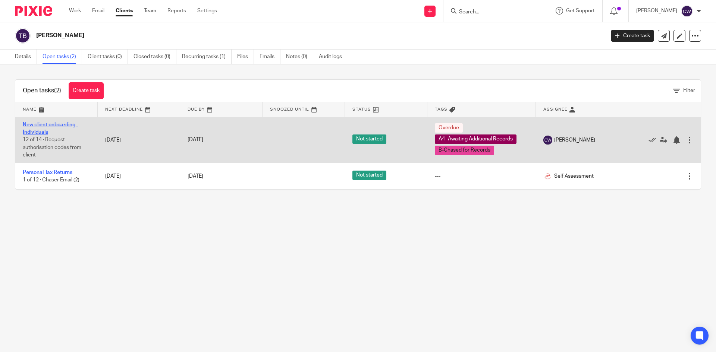
click at [58, 127] on link "New client onboarding - Individuals" at bounding box center [51, 128] width 56 height 13
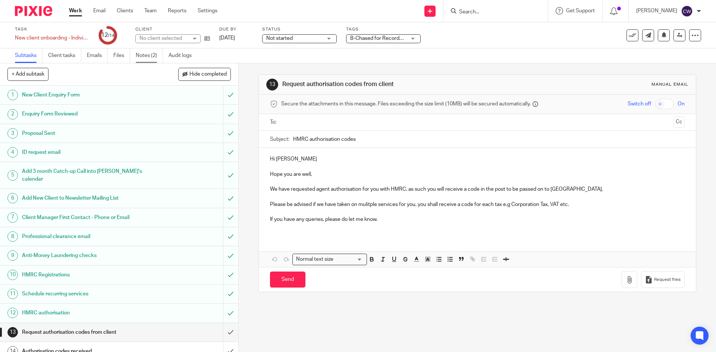
click at [144, 55] on link "Notes (2)" at bounding box center [149, 55] width 27 height 15
click at [298, 120] on input "text" at bounding box center [477, 122] width 386 height 9
click at [284, 279] on input "Send" at bounding box center [287, 282] width 35 height 16
type input "Sent"
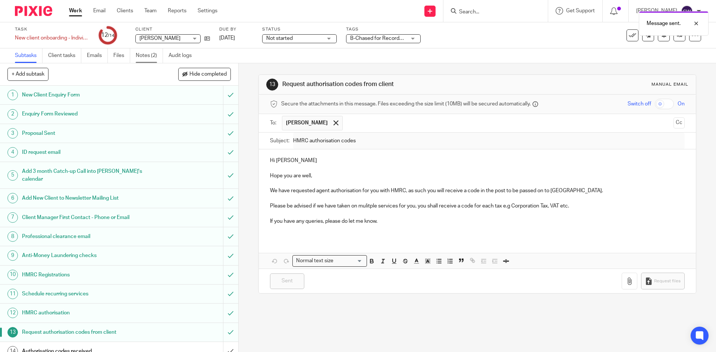
click at [150, 50] on link "Notes (2)" at bounding box center [149, 55] width 27 height 15
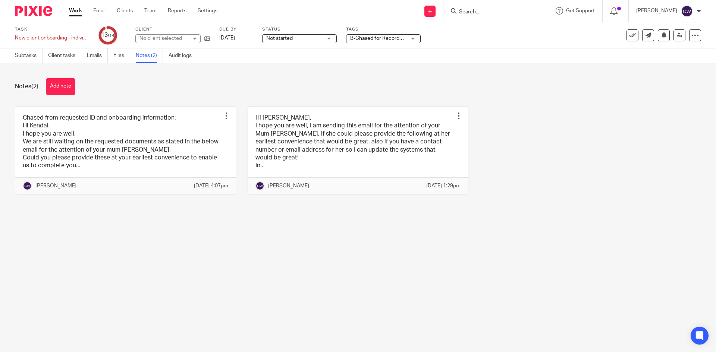
click at [61, 91] on button "Add note" at bounding box center [60, 86] width 29 height 17
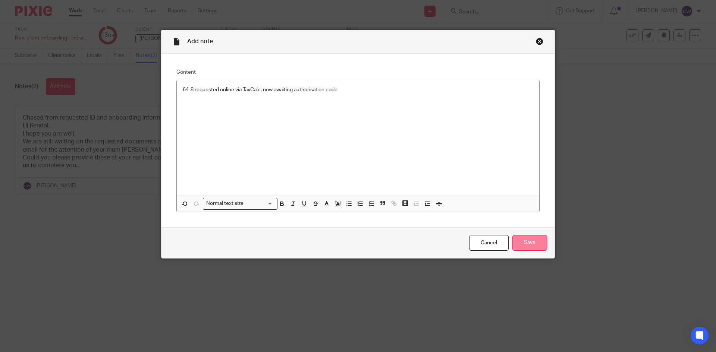
click at [543, 244] on input "Save" at bounding box center [529, 243] width 35 height 16
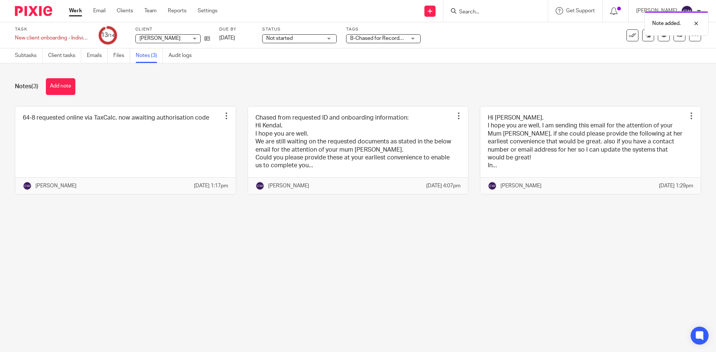
click at [391, 42] on span "B-Chased for Records + 1" at bounding box center [378, 39] width 56 height 8
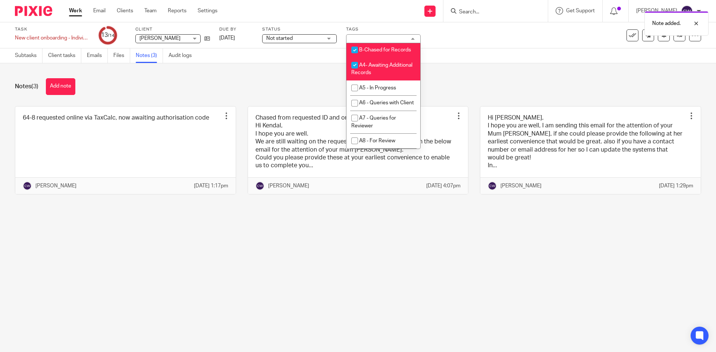
scroll to position [298, 0]
click at [382, 51] on span "B-Chased for Records" at bounding box center [385, 47] width 52 height 5
checkbox input "false"
click at [379, 78] on li "A4- Awaiting Additional Records" at bounding box center [383, 67] width 74 height 23
checkbox input "false"
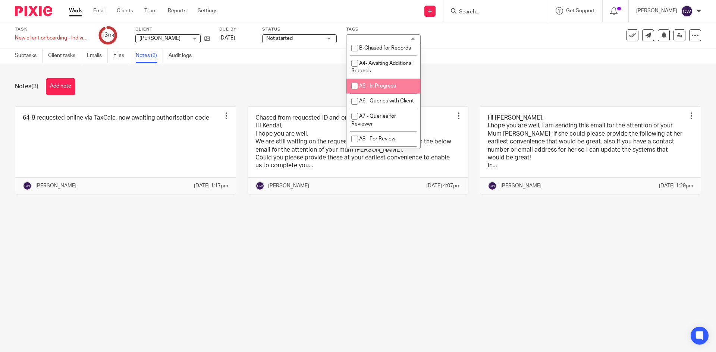
click at [375, 89] on span "A5 - In Progress" at bounding box center [377, 85] width 37 height 5
checkbox input "true"
click at [282, 86] on div "Notes (3) Add note" at bounding box center [358, 86] width 686 height 17
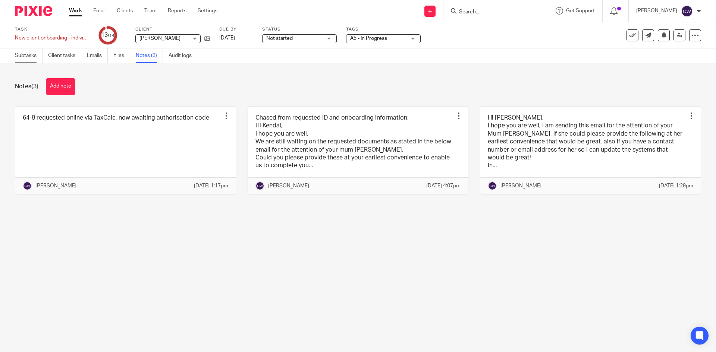
click at [26, 57] on link "Subtasks" at bounding box center [29, 55] width 28 height 15
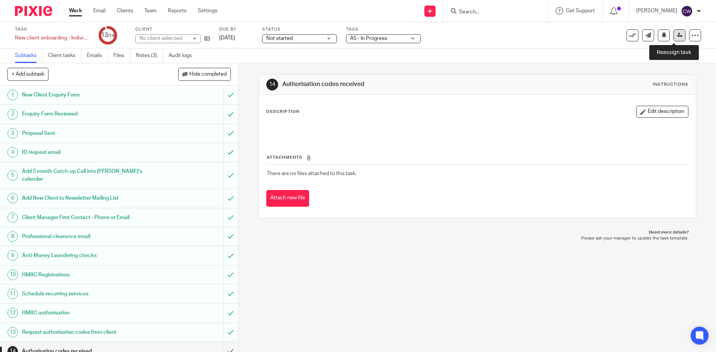
click at [676, 33] on icon at bounding box center [679, 35] width 6 height 6
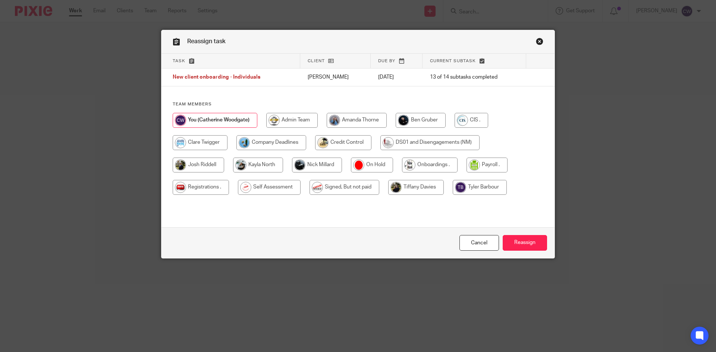
click at [425, 163] on input "radio" at bounding box center [430, 165] width 56 height 15
radio input "true"
click at [506, 244] on input "Reassign" at bounding box center [524, 243] width 44 height 16
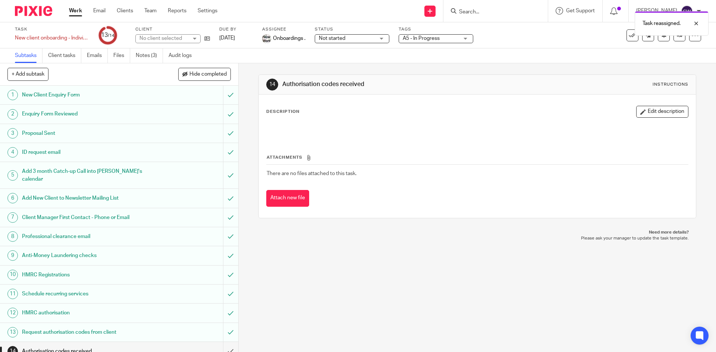
click at [500, 5] on div at bounding box center [495, 11] width 104 height 22
click at [486, 13] on input "Search" at bounding box center [491, 12] width 67 height 7
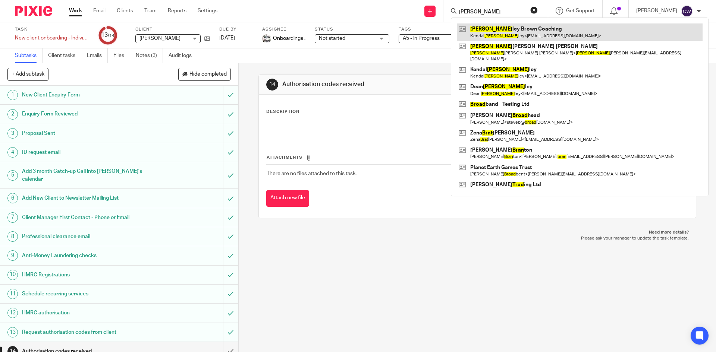
type input "brad"
click at [491, 34] on link at bounding box center [580, 31] width 246 height 17
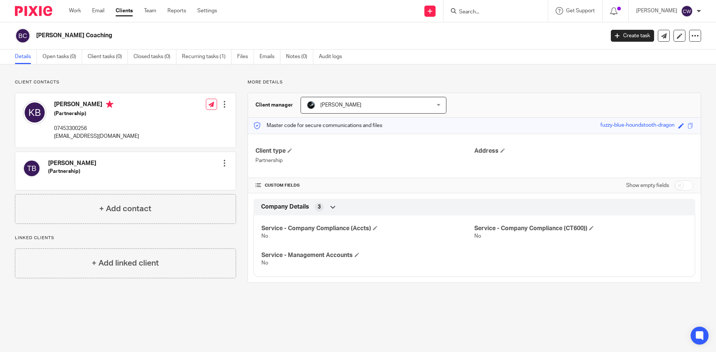
click at [189, 170] on div "Tracey Brown (Partnership) Edit contact Create client from contact Export data …" at bounding box center [125, 171] width 220 height 38
click at [221, 160] on div at bounding box center [224, 163] width 7 height 7
click at [201, 176] on link "Edit contact" at bounding box center [189, 179] width 71 height 11
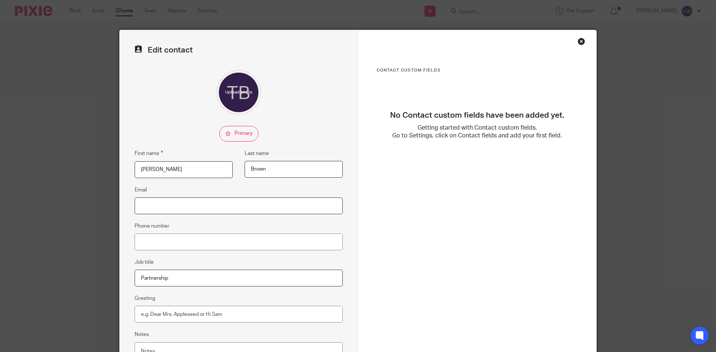
click at [224, 202] on input "Email" at bounding box center [239, 206] width 208 height 17
type input "[EMAIL_ADDRESS][DOMAIN_NAME]"
click at [247, 247] on input "Phone number" at bounding box center [239, 242] width 208 height 17
type input "07852917776"
click at [166, 319] on input "Greeting" at bounding box center [239, 314] width 208 height 17
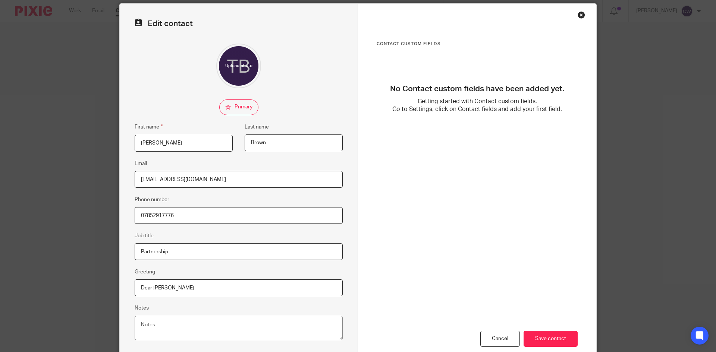
scroll to position [70, 0]
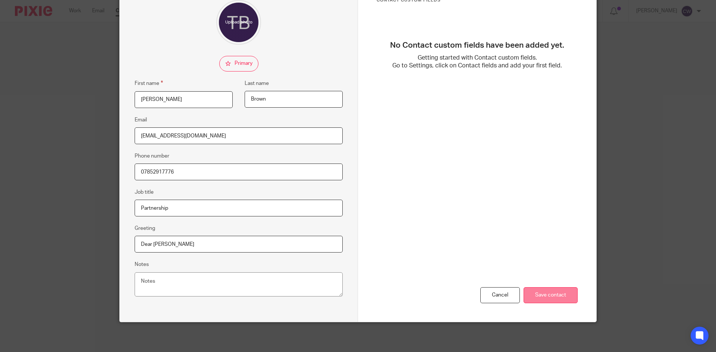
type input "Dear [PERSON_NAME]"
click at [566, 298] on input "Save contact" at bounding box center [550, 295] width 54 height 16
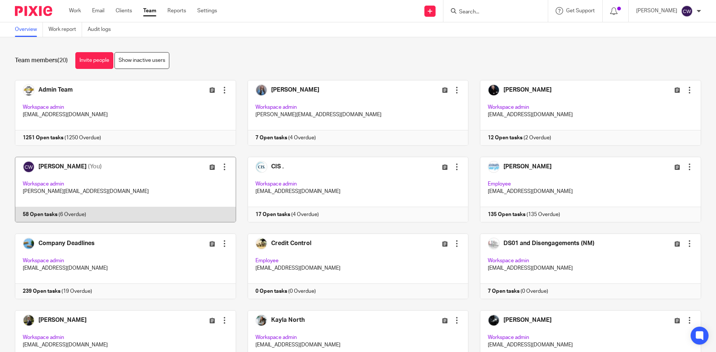
click at [10, 214] on link at bounding box center [119, 190] width 233 height 66
click at [34, 211] on link at bounding box center [119, 190] width 233 height 66
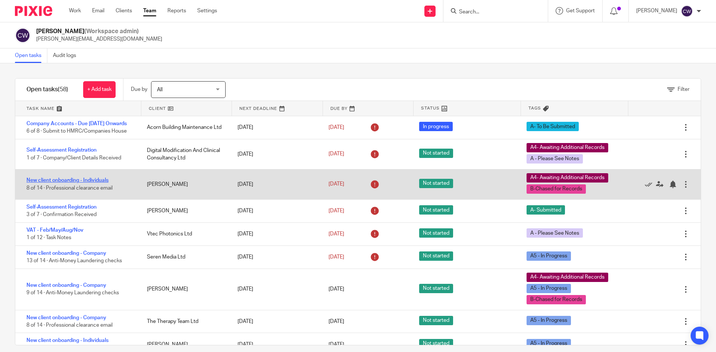
click at [80, 183] on link "New client onboarding - Individuals" at bounding box center [67, 180] width 82 height 5
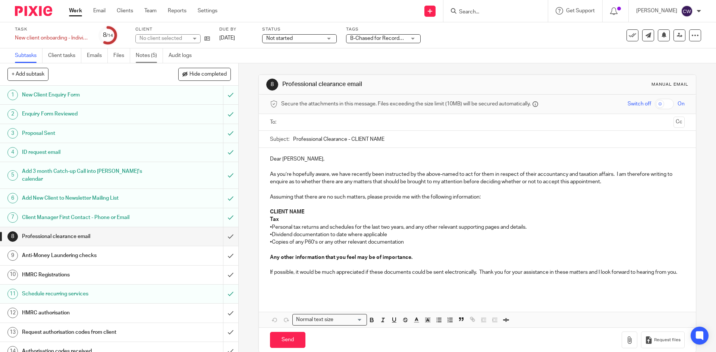
click at [144, 53] on link "Notes (5)" at bounding box center [149, 55] width 27 height 15
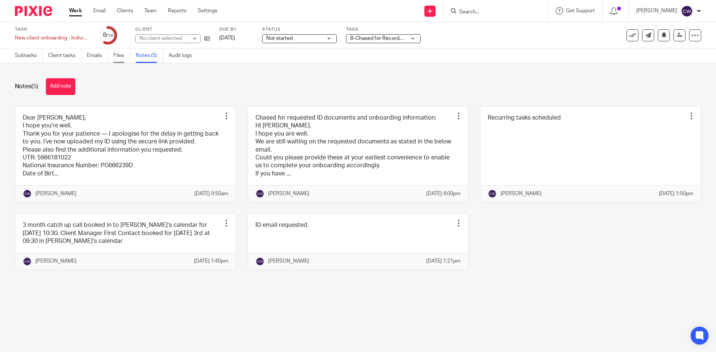
click at [124, 55] on link "Files" at bounding box center [121, 55] width 17 height 15
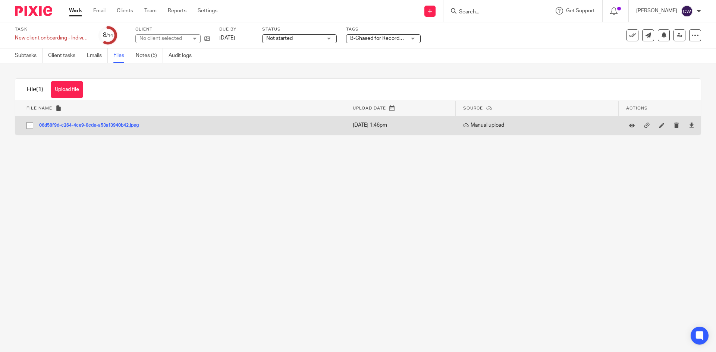
click at [119, 121] on div "06d58f9d-c264-4ce9-8cde-a53af3940b42.jpeg" at bounding box center [91, 124] width 105 height 7
click at [119, 123] on button "06d58f9d-c264-4ce9-8cde-a53af3940b42.jpeg" at bounding box center [91, 125] width 105 height 5
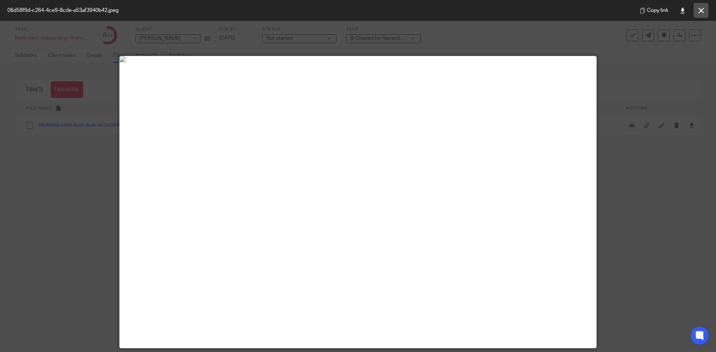
click at [701, 12] on icon at bounding box center [701, 11] width 6 height 6
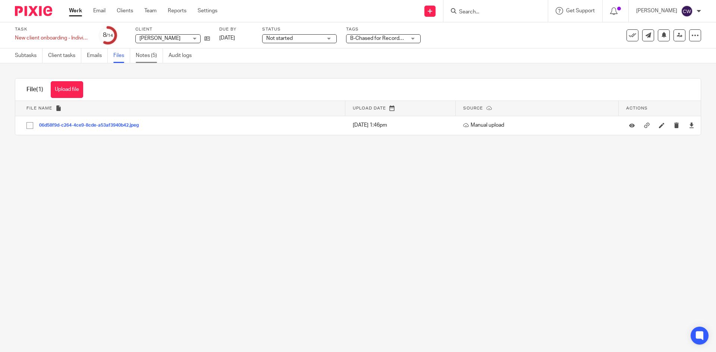
click at [147, 57] on link "Notes (5)" at bounding box center [149, 55] width 27 height 15
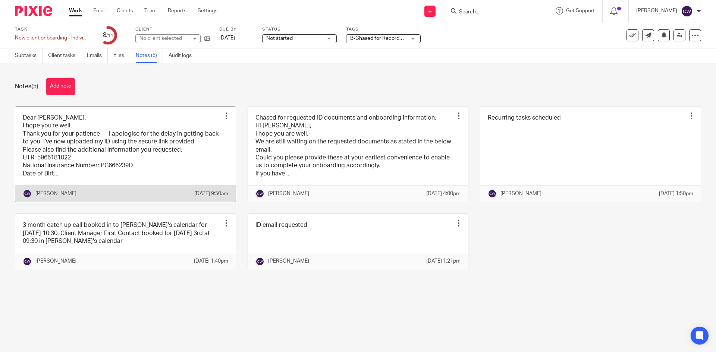
click at [165, 119] on link at bounding box center [125, 155] width 220 height 96
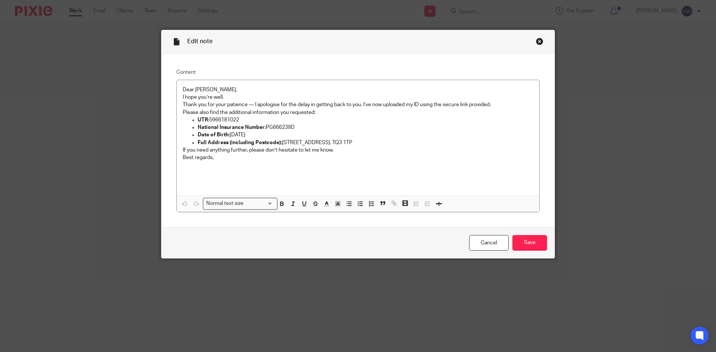
click at [538, 41] on div "Close this dialog window" at bounding box center [539, 41] width 7 height 7
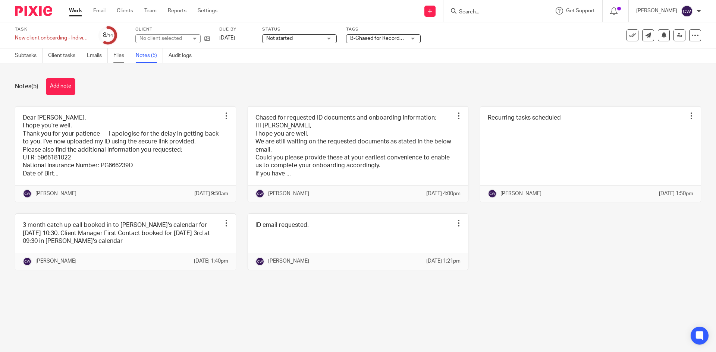
click at [117, 53] on link "Files" at bounding box center [121, 55] width 17 height 15
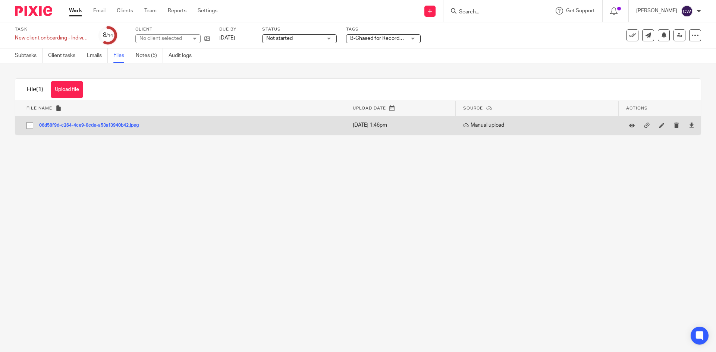
click at [124, 121] on div "06d58f9d-c264-4ce9-8cde-a53af3940b42.jpeg" at bounding box center [91, 124] width 105 height 7
click at [126, 123] on button "06d58f9d-c264-4ce9-8cde-a53af3940b42.jpeg" at bounding box center [91, 125] width 105 height 5
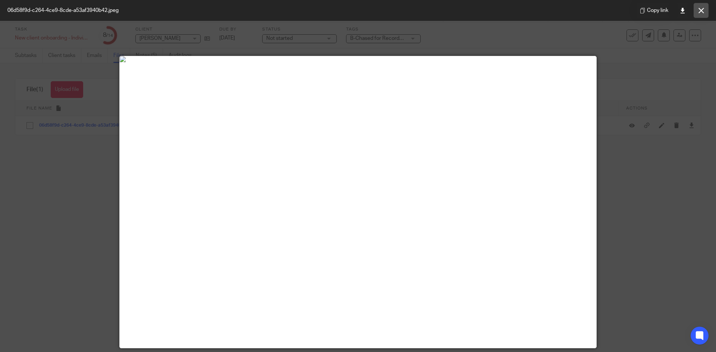
click at [704, 9] on button at bounding box center [700, 10] width 15 height 15
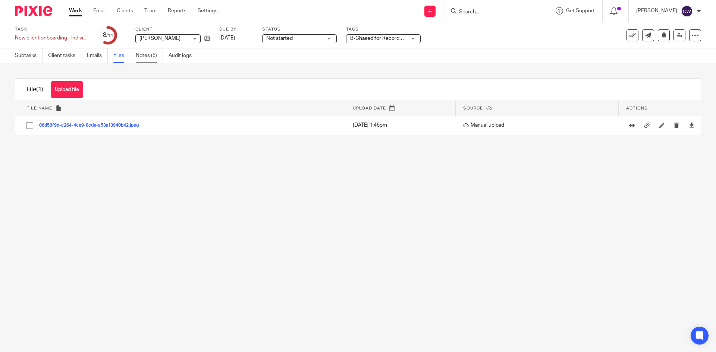
click at [148, 53] on link "Notes (5)" at bounding box center [149, 55] width 27 height 15
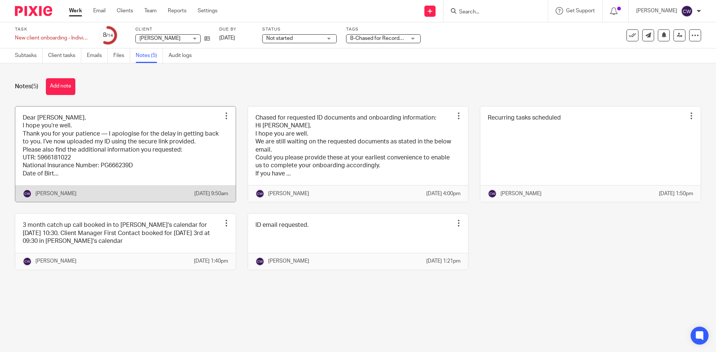
click at [173, 178] on link at bounding box center [125, 155] width 220 height 96
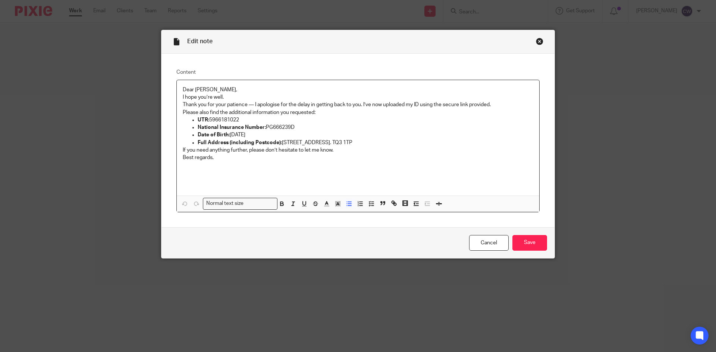
drag, startPoint x: 208, startPoint y: 119, endPoint x: 239, endPoint y: 119, distance: 31.7
click at [239, 119] on p "UTR: 5966181022" at bounding box center [365, 119] width 335 height 7
copy p "5966181022"
drag, startPoint x: 264, startPoint y: 127, endPoint x: 360, endPoint y: 129, distance: 95.8
click at [360, 129] on p "National Insurance Number: PG666239D" at bounding box center [365, 127] width 335 height 7
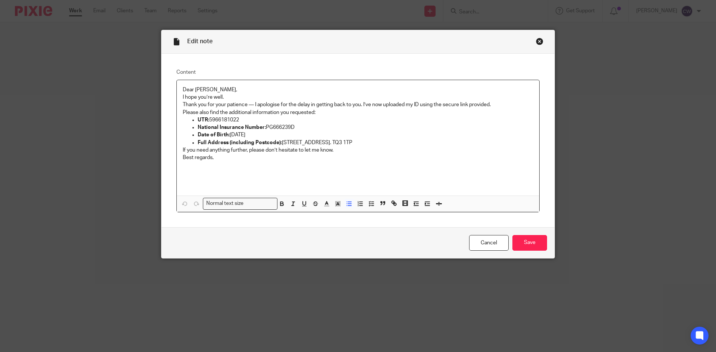
copy p "PG666239D"
click at [536, 40] on div "Close this dialog window" at bounding box center [539, 41] width 7 height 7
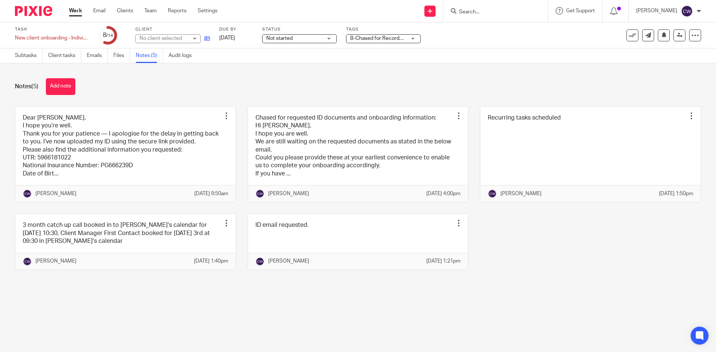
drag, startPoint x: 211, startPoint y: 37, endPoint x: 208, endPoint y: 40, distance: 4.7
click at [210, 37] on div "Task New client onboarding - Individuals Save New client onboarding - Individua…" at bounding box center [300, 35] width 571 height 18
click at [208, 40] on icon at bounding box center [207, 39] width 6 height 6
click at [153, 12] on link "Team" at bounding box center [150, 10] width 12 height 7
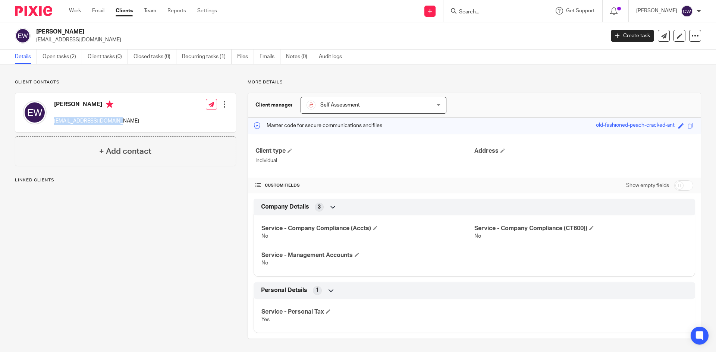
drag, startPoint x: 53, startPoint y: 123, endPoint x: 151, endPoint y: 125, distance: 97.7
click at [151, 125] on div "[PERSON_NAME] [EMAIL_ADDRESS][DOMAIN_NAME] Edit contact Create client from cont…" at bounding box center [125, 112] width 220 height 39
copy p "[EMAIL_ADDRESS][DOMAIN_NAME]"
click at [47, 55] on link "Open tasks (2)" at bounding box center [62, 57] width 40 height 15
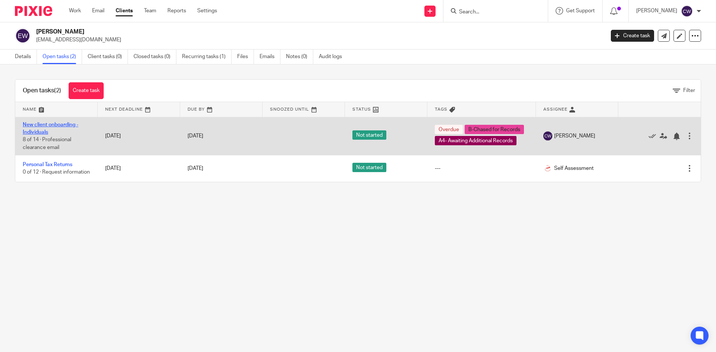
click at [69, 122] on link "New client onboarding - Individuals" at bounding box center [51, 128] width 56 height 13
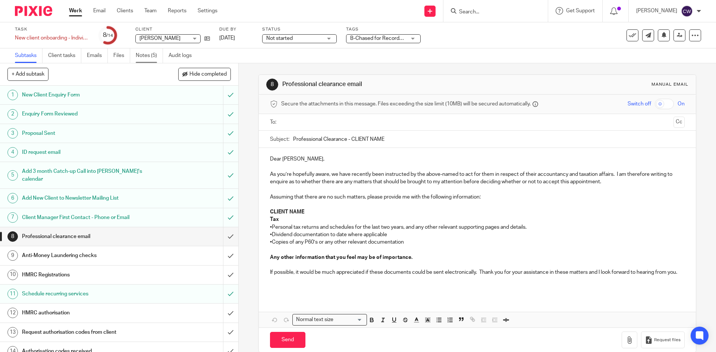
click at [146, 56] on link "Notes (5)" at bounding box center [149, 55] width 27 height 15
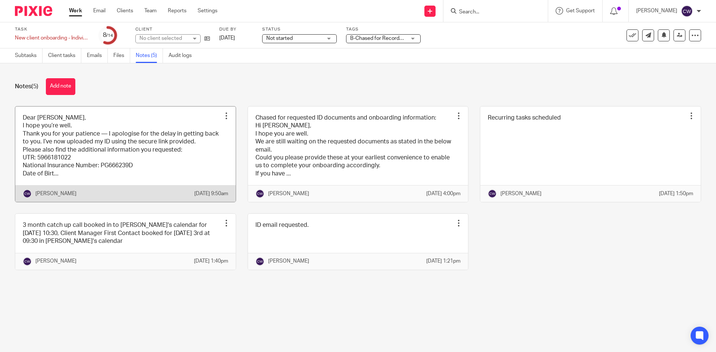
click at [184, 179] on link at bounding box center [125, 155] width 220 height 96
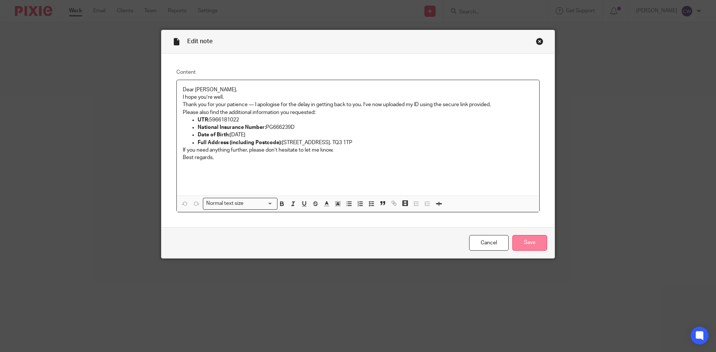
click at [523, 240] on input "Save" at bounding box center [529, 243] width 35 height 16
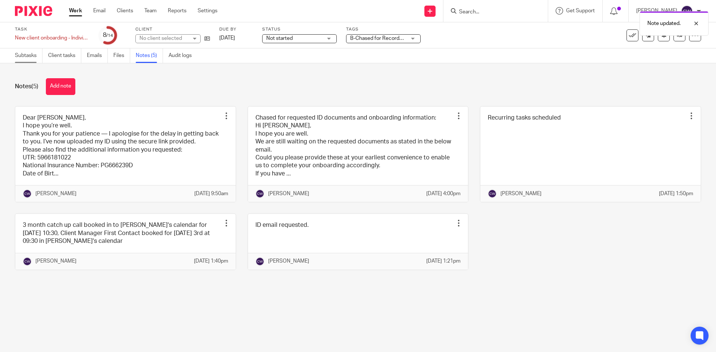
click at [20, 56] on link "Subtasks" at bounding box center [29, 55] width 28 height 15
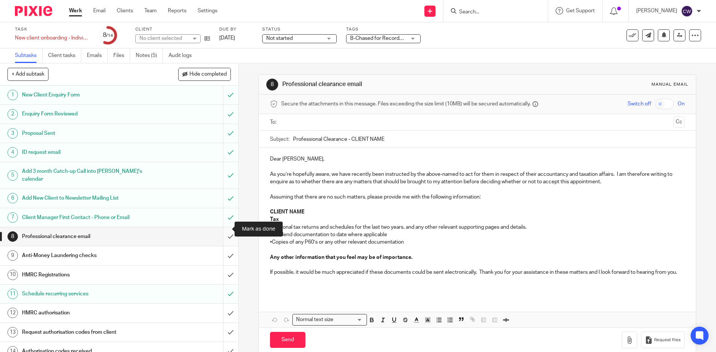
click at [219, 231] on input "submit" at bounding box center [119, 236] width 238 height 19
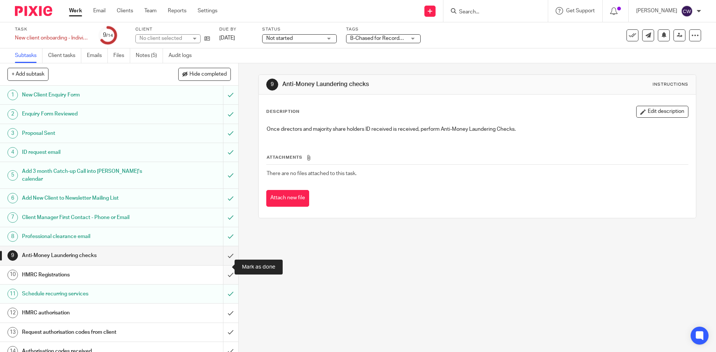
click at [227, 272] on input "submit" at bounding box center [119, 275] width 238 height 19
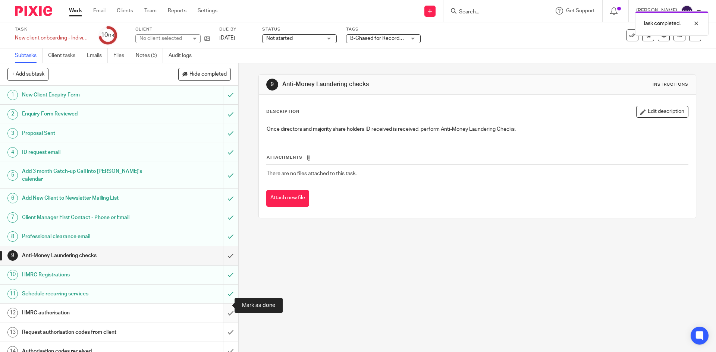
click at [226, 305] on input "submit" at bounding box center [119, 313] width 238 height 19
click at [221, 326] on input "submit" at bounding box center [119, 332] width 238 height 19
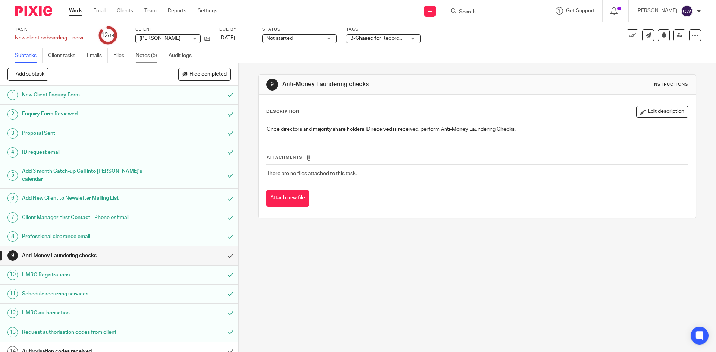
click at [155, 53] on link "Notes (5)" at bounding box center [149, 55] width 27 height 15
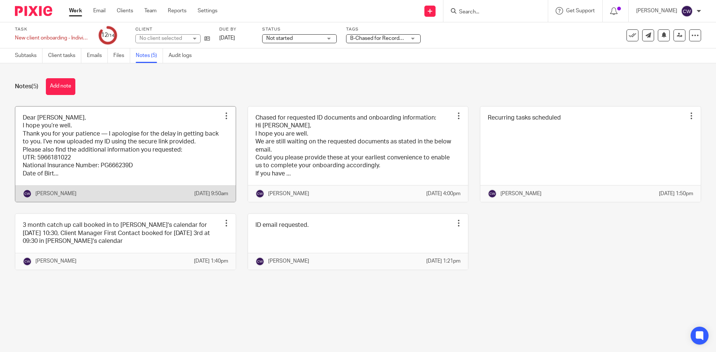
click at [156, 163] on link at bounding box center [125, 155] width 220 height 96
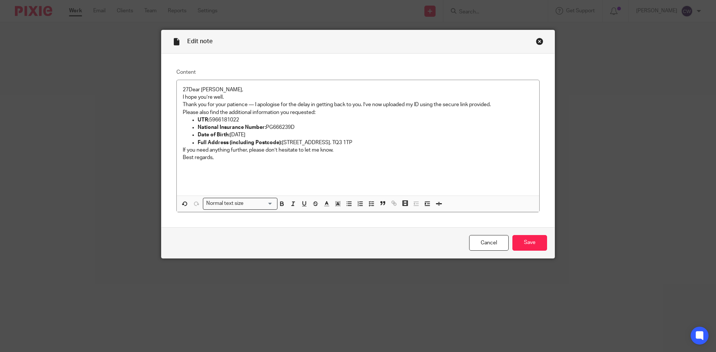
click at [535, 37] on div "Edit note" at bounding box center [357, 41] width 393 height 23
click at [538, 40] on div "Close this dialog window" at bounding box center [539, 41] width 7 height 7
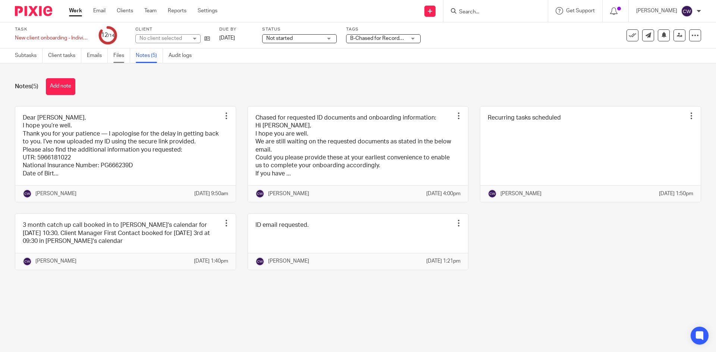
click at [121, 57] on link "Files" at bounding box center [121, 55] width 17 height 15
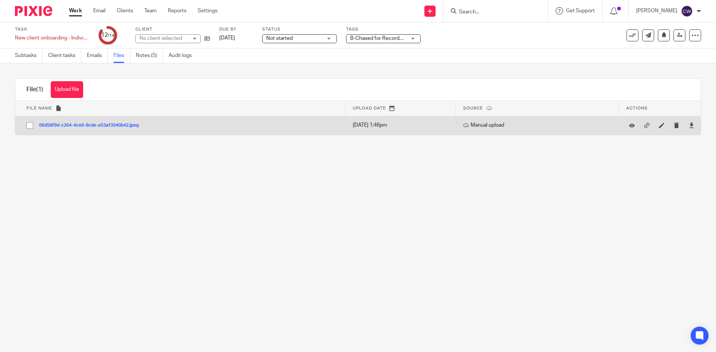
click at [125, 128] on button "06d58f9d-c264-4ce9-8cde-a53af3940b42.jpeg" at bounding box center [91, 125] width 105 height 5
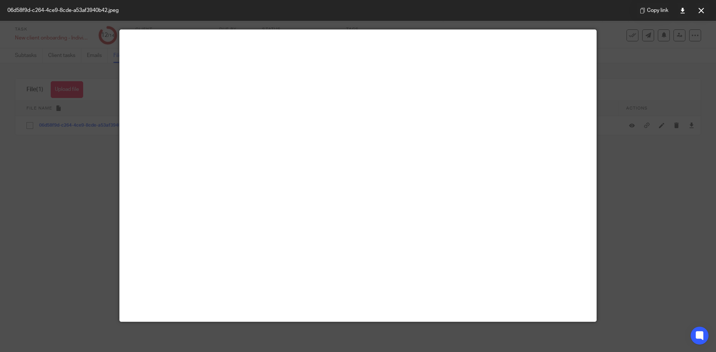
scroll to position [37, 0]
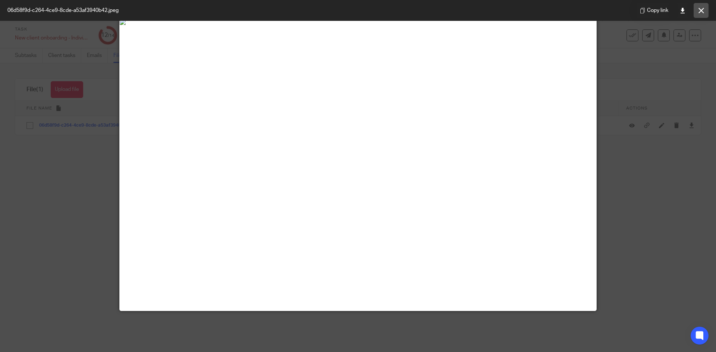
click at [700, 6] on button at bounding box center [700, 10] width 15 height 15
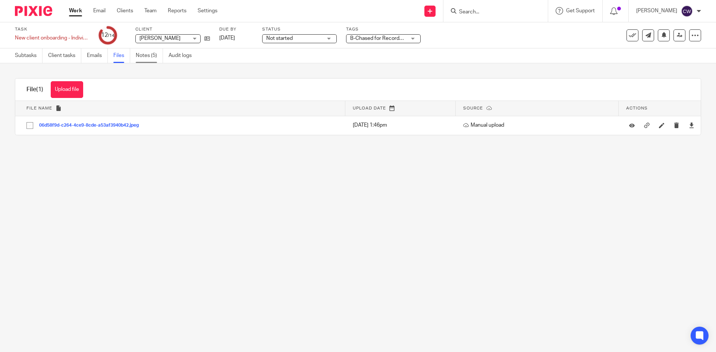
click at [153, 57] on link "Notes (5)" at bounding box center [149, 55] width 27 height 15
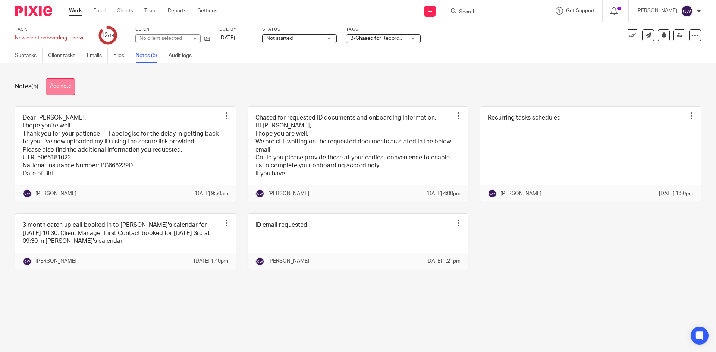
click at [58, 83] on button "Add note" at bounding box center [60, 86] width 29 height 17
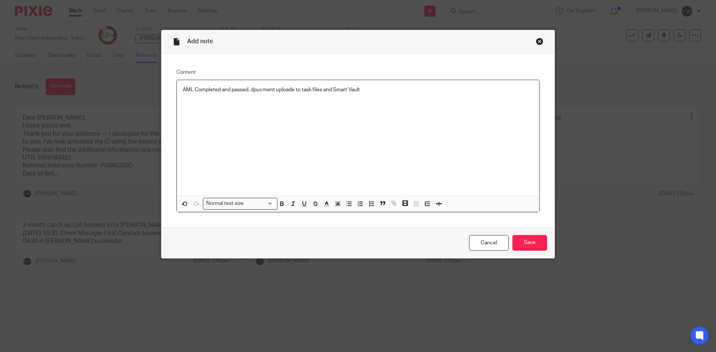
drag, startPoint x: 260, startPoint y: 91, endPoint x: 239, endPoint y: 111, distance: 29.6
click at [237, 113] on div "AML Completed and passed, dpucment uploade to task files and Smart Vault" at bounding box center [358, 138] width 362 height 116
drag, startPoint x: 263, startPoint y: 90, endPoint x: 253, endPoint y: 107, distance: 19.2
click at [253, 108] on div "AML Completed and passed, dpucment uploaded to task files and Smart Vault" at bounding box center [358, 138] width 362 height 116
click at [255, 92] on p "AML Completed and passed, dpucment uploaded to task files and Smart Vault" at bounding box center [358, 89] width 350 height 7
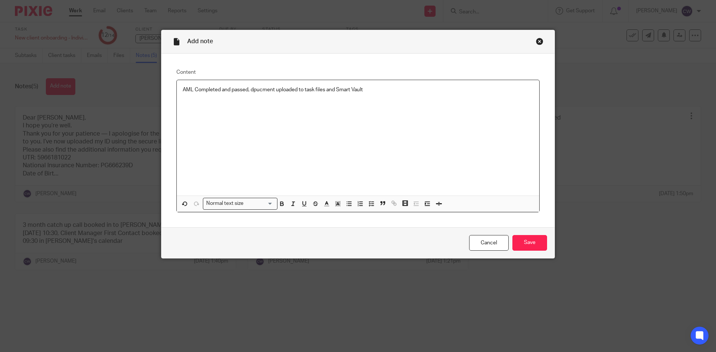
click at [272, 90] on p "AML Completed and passed, dpucment uploaded to task files and Smart Vault" at bounding box center [358, 89] width 350 height 7
click at [531, 241] on input "Save" at bounding box center [529, 243] width 35 height 16
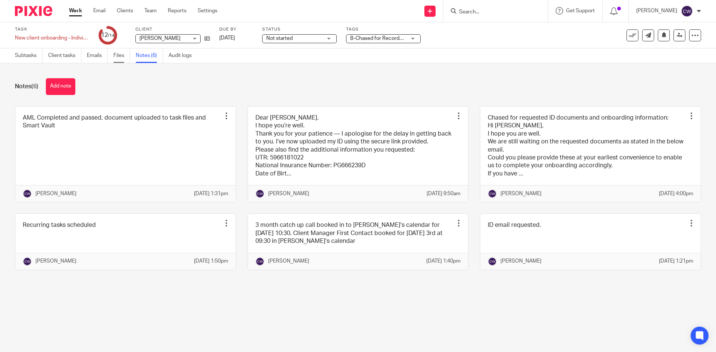
click at [118, 58] on link "Files" at bounding box center [121, 55] width 17 height 15
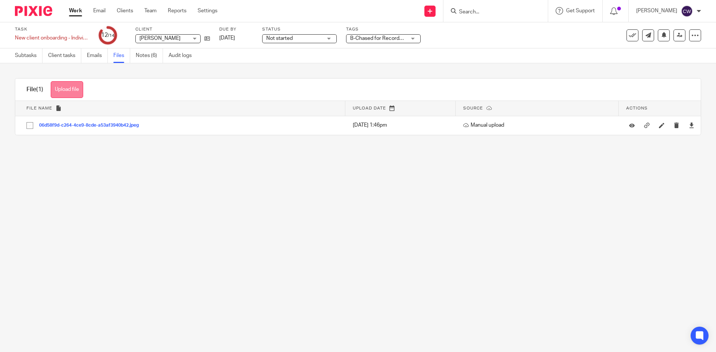
click at [71, 86] on button "Upload file" at bounding box center [67, 89] width 32 height 17
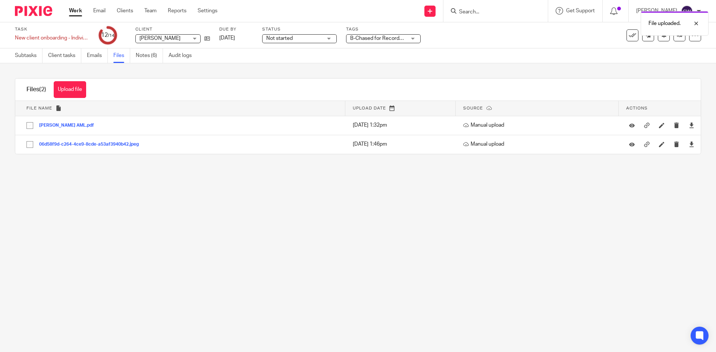
drag, startPoint x: 372, startPoint y: 31, endPoint x: 374, endPoint y: 37, distance: 7.1
click at [373, 35] on div "File uploaded." at bounding box center [533, 21] width 350 height 28
click at [374, 37] on span "B-Chased for Records + 1" at bounding box center [380, 38] width 60 height 5
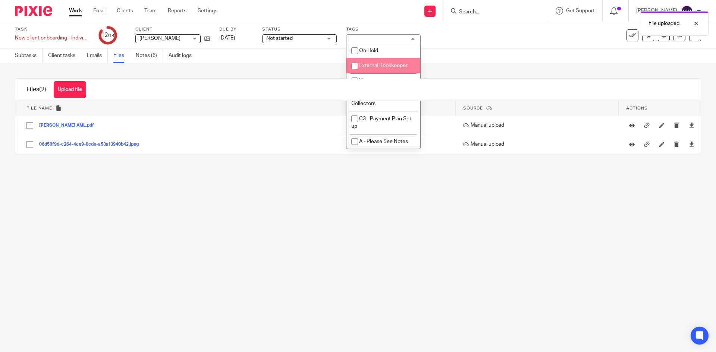
scroll to position [149, 0]
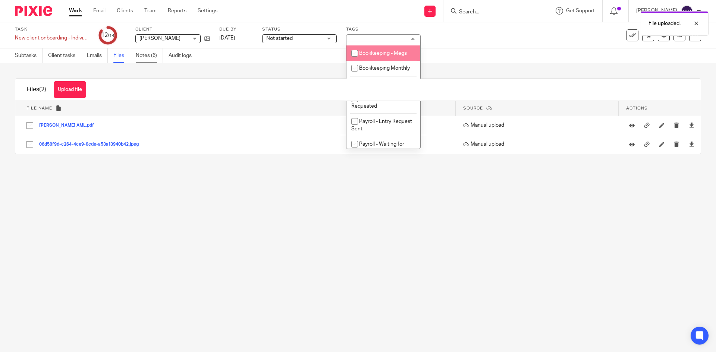
click at [152, 54] on link "Notes (6)" at bounding box center [149, 55] width 27 height 15
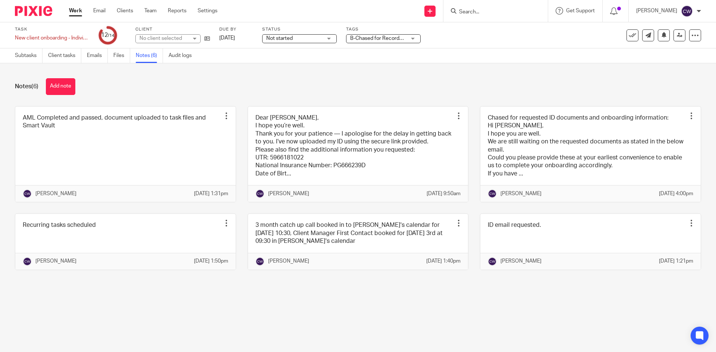
click at [399, 38] on span "B-Chased for Records + 1" at bounding box center [380, 38] width 60 height 5
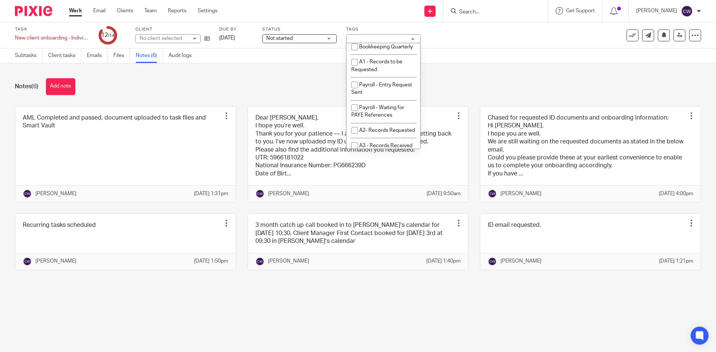
scroll to position [298, 0]
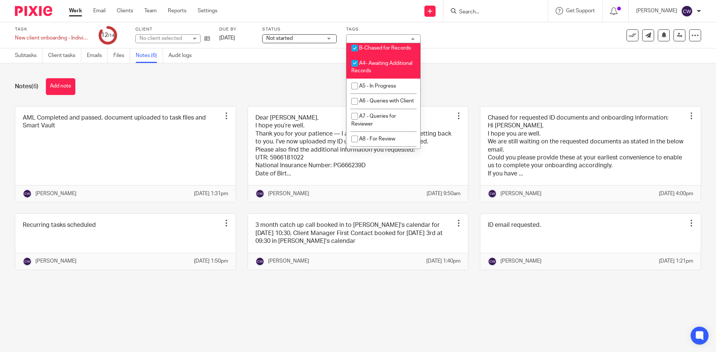
click at [375, 56] on li "B-Chased for Records" at bounding box center [383, 48] width 74 height 15
checkbox input "false"
click at [376, 74] on span "A4- Awaiting Additional Records" at bounding box center [381, 67] width 61 height 13
checkbox input "false"
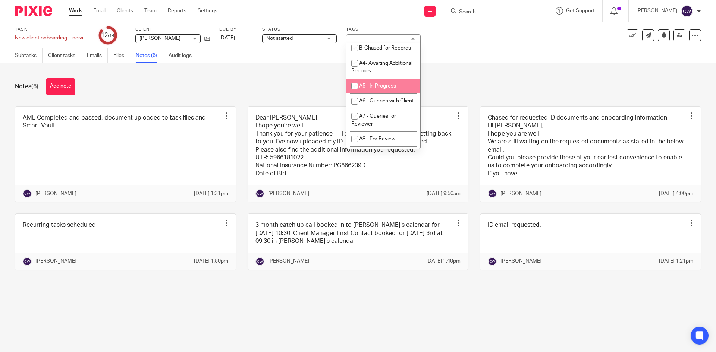
click at [387, 89] on span "A5 - In Progress" at bounding box center [377, 85] width 37 height 5
checkbox input "true"
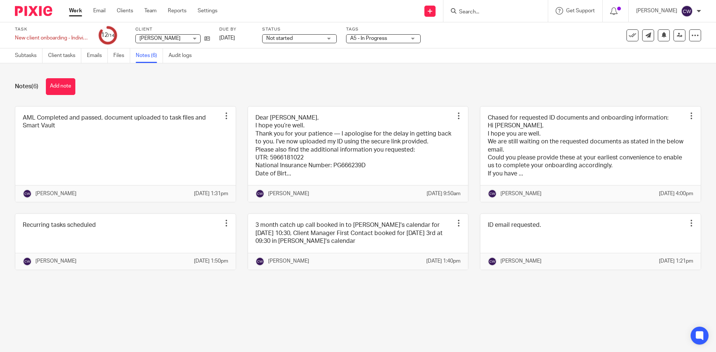
click at [311, 88] on div "Notes (6) Add note" at bounding box center [358, 86] width 686 height 17
click at [63, 90] on button "Add note" at bounding box center [60, 86] width 29 height 17
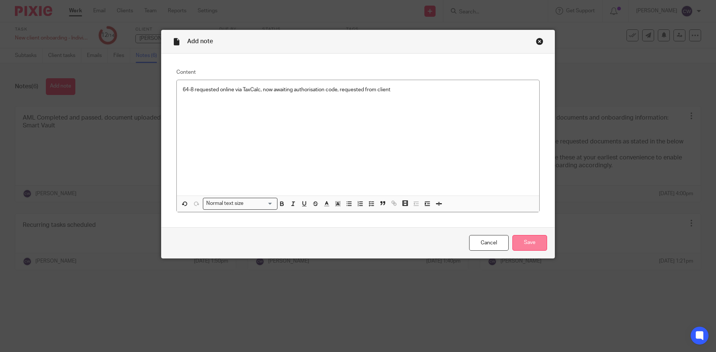
click at [518, 241] on input "Save" at bounding box center [529, 243] width 35 height 16
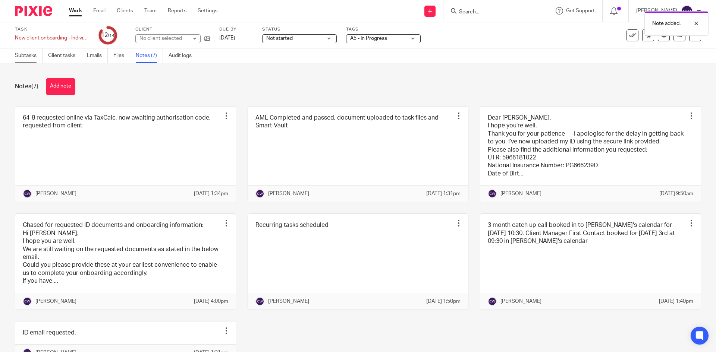
click at [25, 60] on link "Subtasks" at bounding box center [29, 55] width 28 height 15
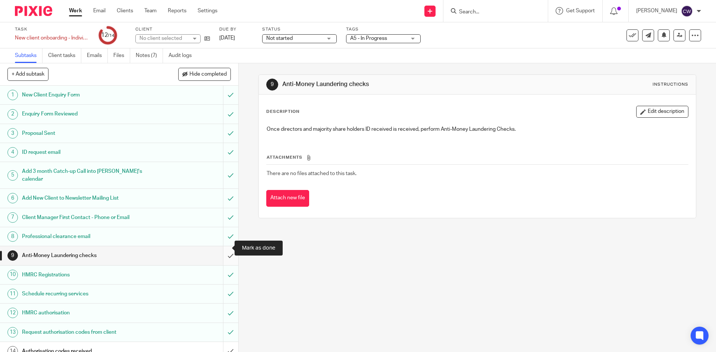
click at [220, 247] on input "submit" at bounding box center [119, 255] width 238 height 19
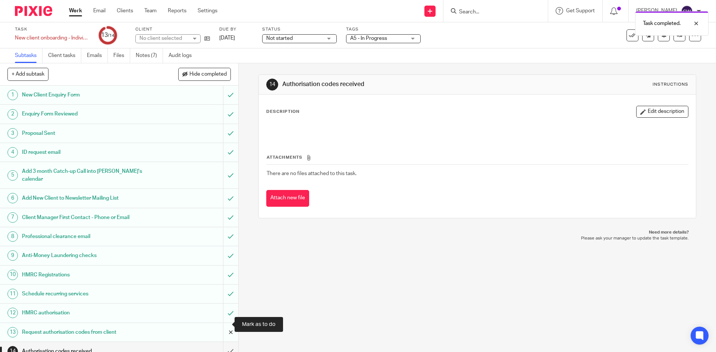
click at [223, 323] on input "submit" at bounding box center [119, 332] width 238 height 19
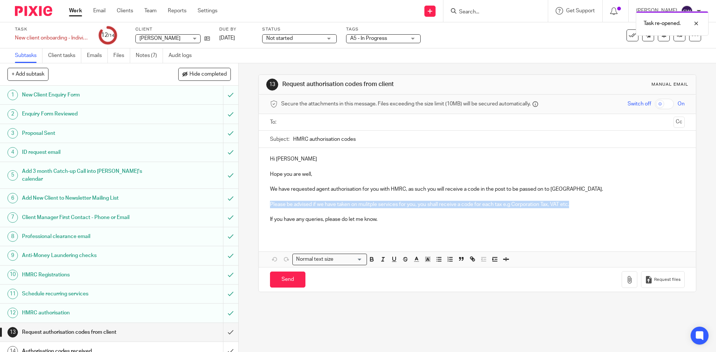
drag, startPoint x: 263, startPoint y: 206, endPoint x: 589, endPoint y: 203, distance: 325.7
click at [589, 203] on div "Hi Emma Hope you are well, We have requested agent authorisation for you with H…" at bounding box center [477, 192] width 436 height 89
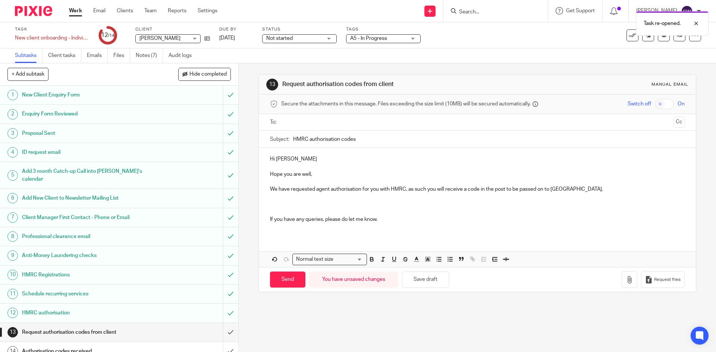
click at [316, 119] on input "text" at bounding box center [477, 122] width 386 height 9
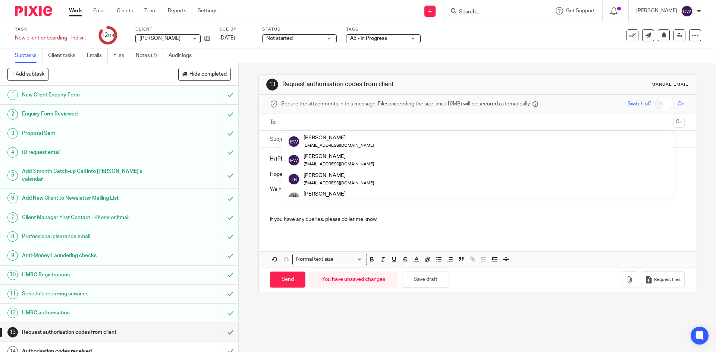
drag, startPoint x: 316, startPoint y: 119, endPoint x: 310, endPoint y: 142, distance: 23.3
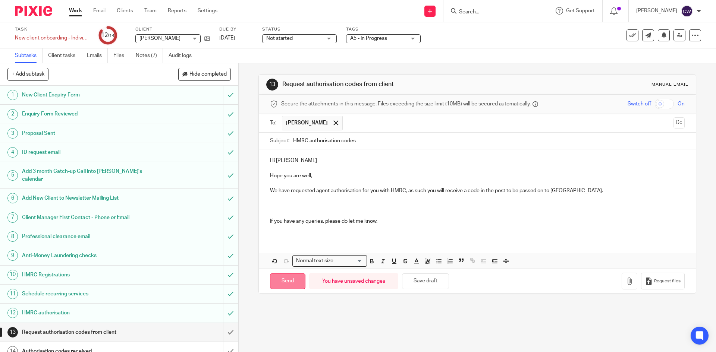
click at [285, 284] on input "Send" at bounding box center [287, 282] width 35 height 16
type input "Sent"
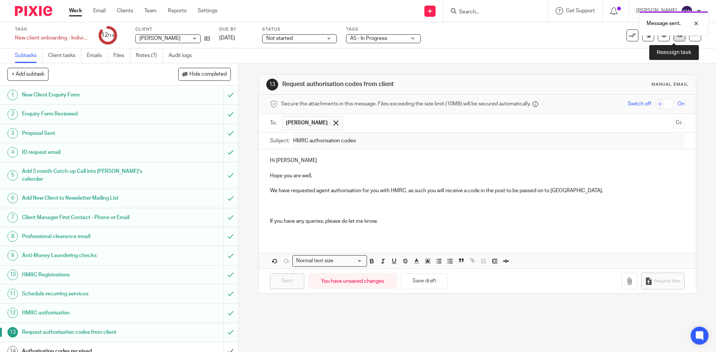
click at [676, 37] on icon at bounding box center [679, 35] width 6 height 6
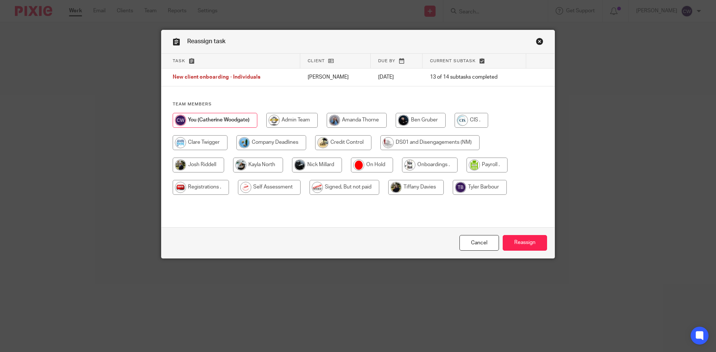
click at [427, 164] on input "radio" at bounding box center [430, 165] width 56 height 15
radio input "true"
click at [521, 238] on input "Reassign" at bounding box center [524, 243] width 44 height 16
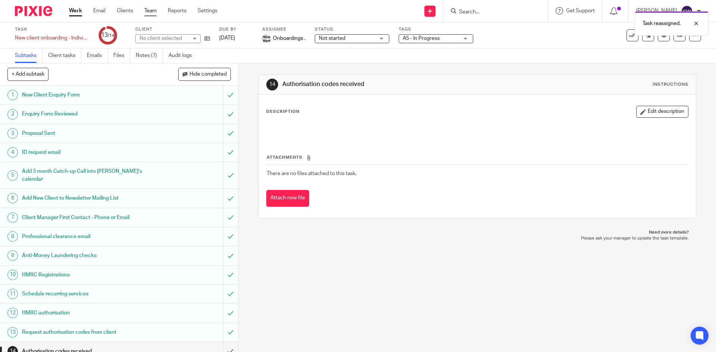
click at [151, 8] on link "Team" at bounding box center [150, 10] width 12 height 7
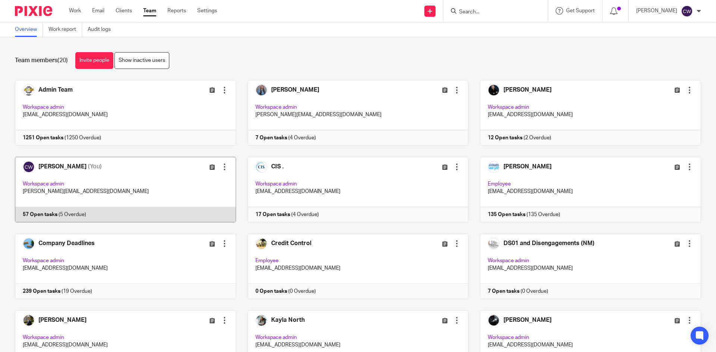
click at [33, 211] on link at bounding box center [119, 190] width 233 height 66
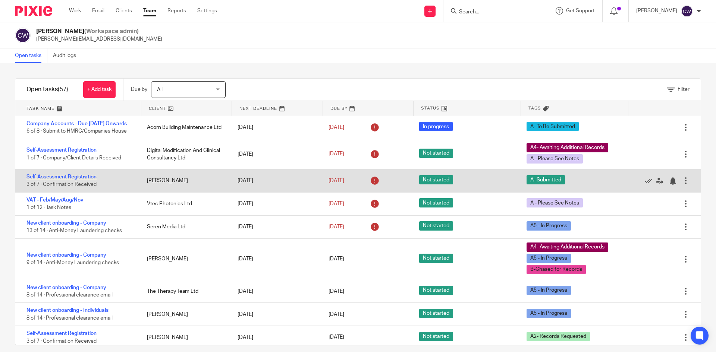
click at [66, 180] on link "Self-Assessment Registration" at bounding box center [61, 176] width 70 height 5
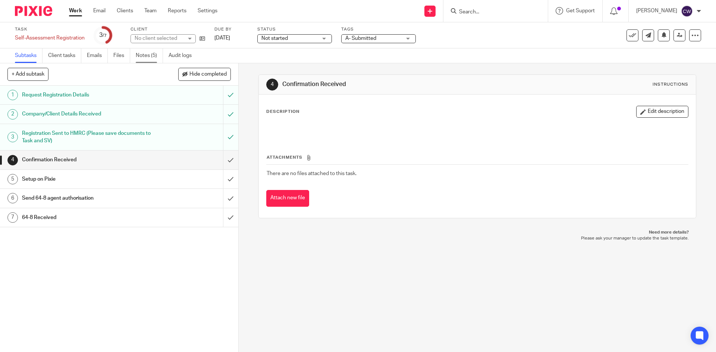
click at [147, 56] on link "Notes (5)" at bounding box center [149, 55] width 27 height 15
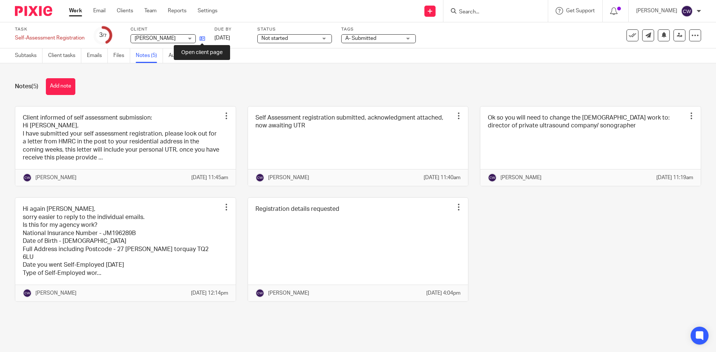
click at [204, 37] on icon at bounding box center [202, 39] width 6 height 6
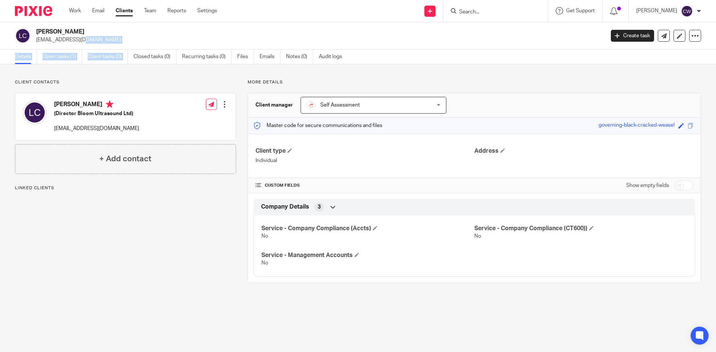
drag, startPoint x: 37, startPoint y: 41, endPoint x: 132, endPoint y: 47, distance: 96.0
click at [133, 48] on div "[PERSON_NAME] [EMAIL_ADDRESS][DOMAIN_NAME] Create task Update from Companies Ho…" at bounding box center [358, 35] width 716 height 27
copy p "[EMAIL_ADDRESS][DOMAIN_NAME]"
click at [59, 54] on link "Open tasks (1)" at bounding box center [62, 57] width 40 height 15
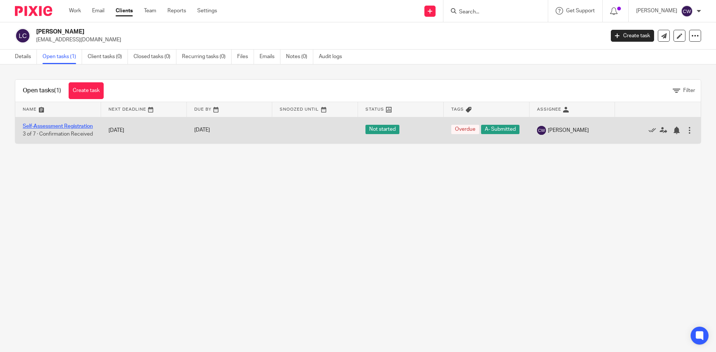
click at [46, 124] on link "Self-Assessment Registration" at bounding box center [58, 126] width 70 height 5
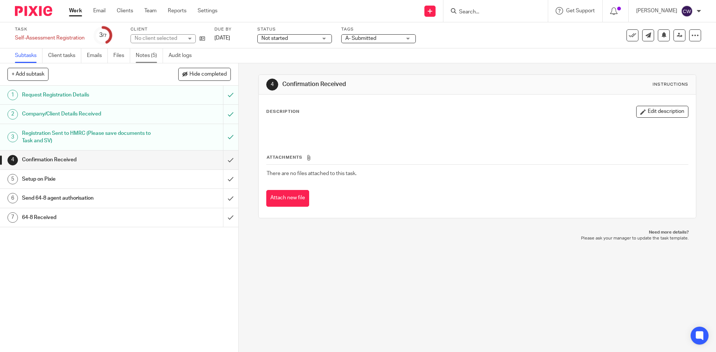
click at [150, 56] on link "Notes (5)" at bounding box center [149, 55] width 27 height 15
